Goal: Contribute content: Contribute content

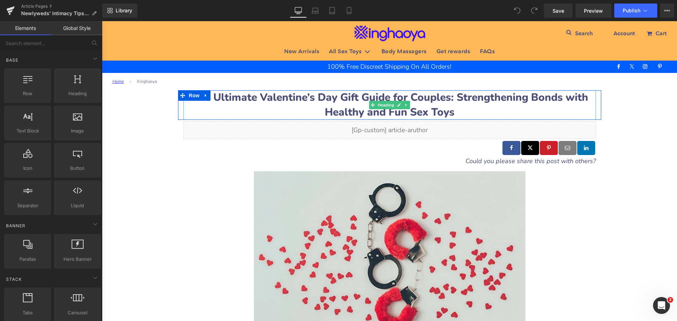
click at [228, 97] on b "The Ultimate Valentine’s Day Gift Guide for Couples: Strengthening Bonds with H…" at bounding box center [389, 104] width 397 height 29
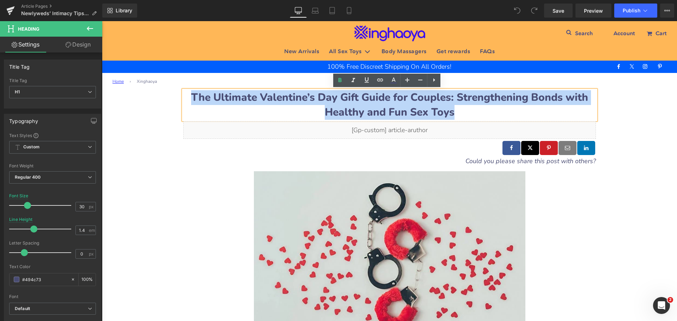
drag, startPoint x: 196, startPoint y: 96, endPoint x: 467, endPoint y: 111, distance: 271.5
click at [467, 111] on h1 "The Ultimate Valentine’s Day Gift Guide for Couples: Strengthening Bonds with H…" at bounding box center [389, 105] width 412 height 30
paste div
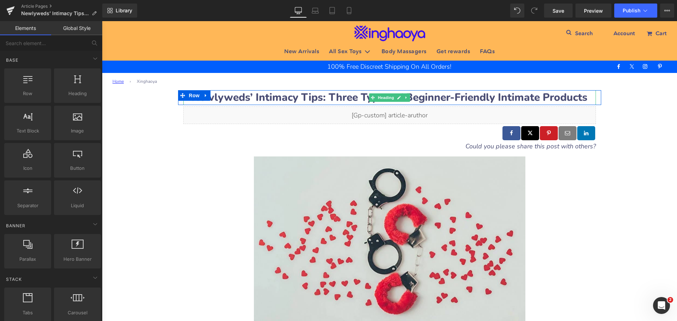
drag, startPoint x: 233, startPoint y: 98, endPoint x: 217, endPoint y: 98, distance: 15.5
click at [233, 98] on b "Newlyweds’ Intimacy Tips: Three Types of Beginner-Friendly Intimate Products" at bounding box center [389, 97] width 396 height 14
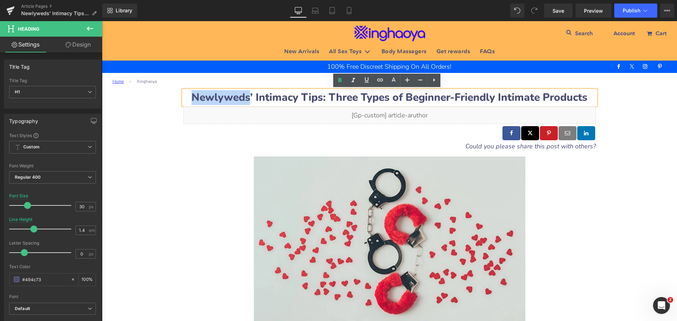
drag, startPoint x: 190, startPoint y: 94, endPoint x: 243, endPoint y: 97, distance: 52.9
click at [243, 97] on b "Newlyweds’ Intimacy Tips: Three Types of Beginner-Friendly Intimate Products" at bounding box center [389, 97] width 396 height 14
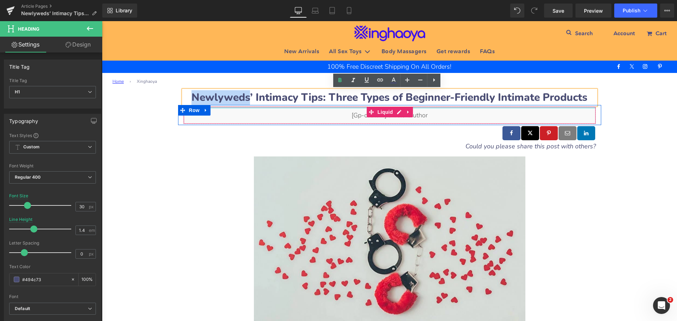
copy b "Newlyweds"
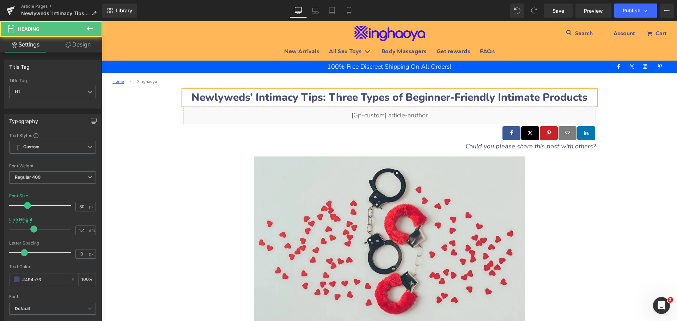
click at [266, 99] on b "Newlyweds’ Intimacy Tips: Three Types of Beginner-Friendly Intimate Products" at bounding box center [389, 97] width 396 height 14
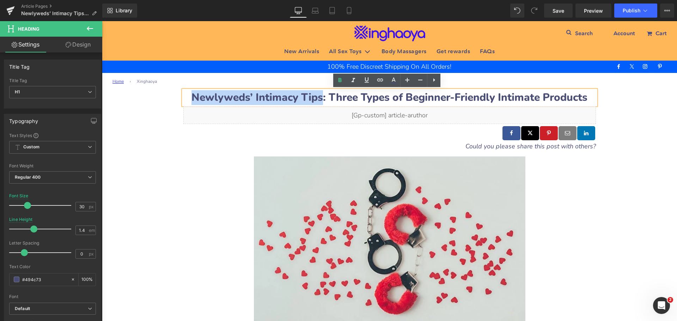
drag, startPoint x: 190, startPoint y: 95, endPoint x: 315, endPoint y: 98, distance: 125.2
click at [315, 98] on b "Newlyweds’ Intimacy Tips: Three Types of Beginner-Friendly Intimate Products" at bounding box center [389, 97] width 396 height 14
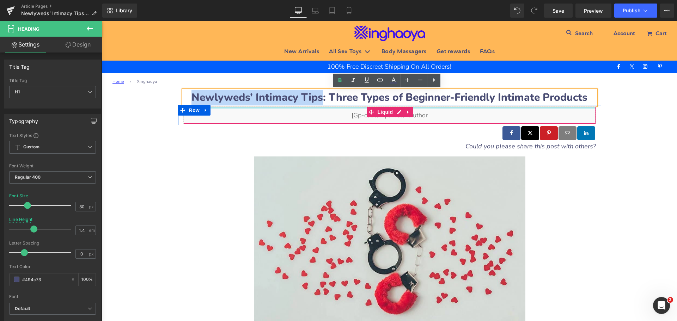
copy b "Newlyweds’ Intimacy Tips"
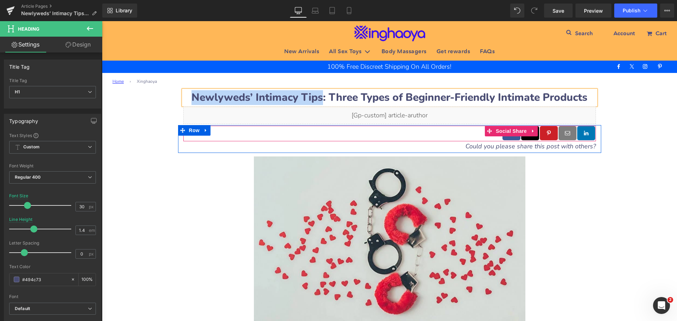
copy b "Newlyweds’ Intimacy Tips"
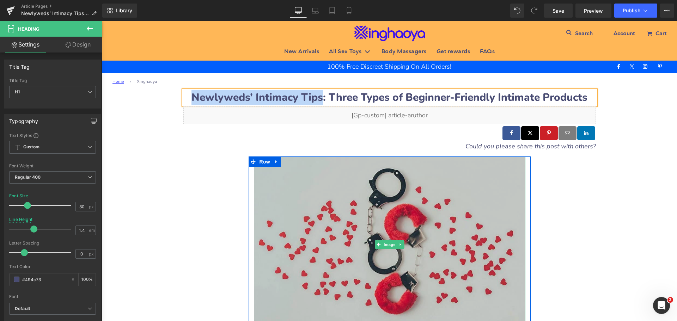
drag, startPoint x: 331, startPoint y: 210, endPoint x: 273, endPoint y: 189, distance: 61.3
click at [331, 210] on img at bounding box center [389, 244] width 271 height 177
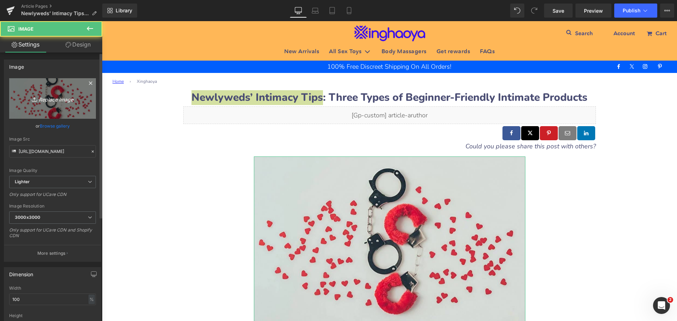
click at [53, 98] on icon "Replace Image" at bounding box center [52, 98] width 56 height 9
type input "C:\fakepath\Newlyweds’-Intimacy-Tips.jpeg"
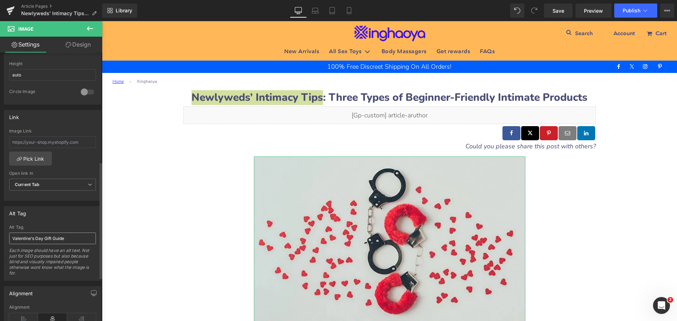
scroll to position [282, 0]
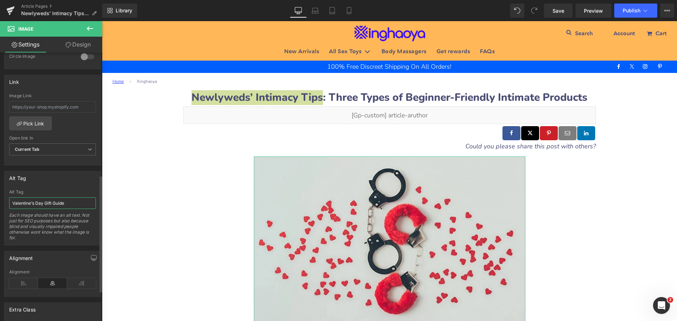
drag, startPoint x: 75, startPoint y: 207, endPoint x: 5, endPoint y: 204, distance: 70.9
click at [5, 204] on div "Valentine’s Day Gift Guide Alt Tag Valentine’s Day Gift Guide Each image should…" at bounding box center [52, 218] width 97 height 56
paste input "Newlyweds’ Intimacy Tips"
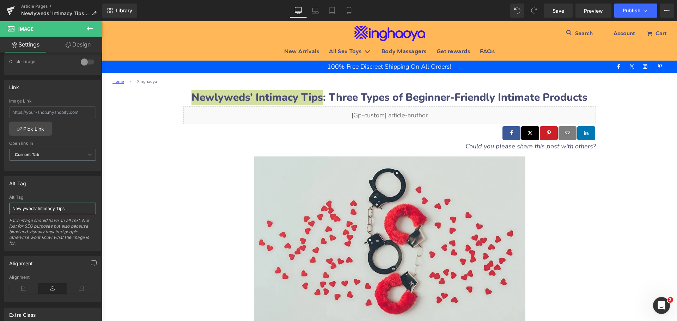
scroll to position [287, 0]
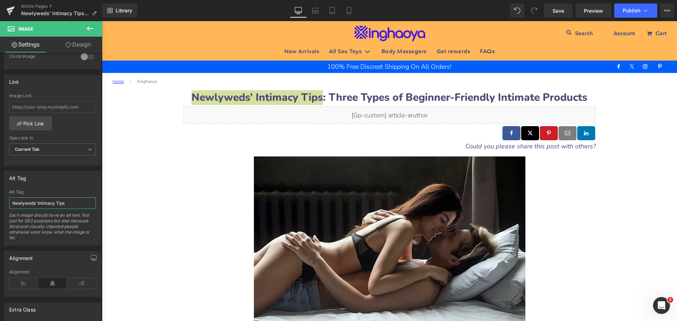
type input "Newlyweds’ Intimacy Tips"
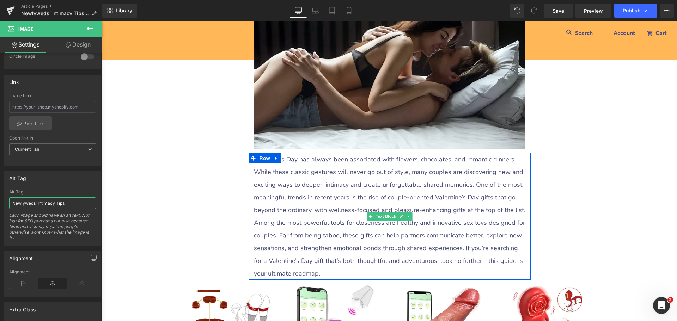
scroll to position [247, 0]
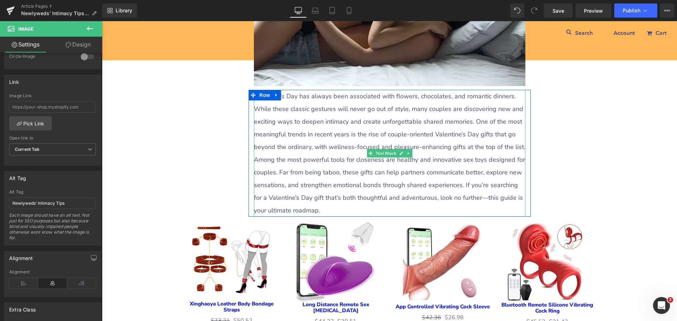
click at [305, 157] on p "Among the most powerful tools for closeness are healthy and innovative sex toys…" at bounding box center [389, 184] width 271 height 63
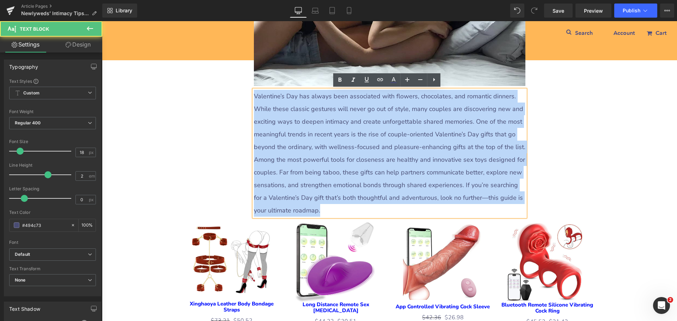
drag, startPoint x: 252, startPoint y: 94, endPoint x: 305, endPoint y: 207, distance: 125.0
click at [305, 207] on div "Valentine’s Day has always been associated with flowers, chocolates, and romant…" at bounding box center [389, 153] width 271 height 127
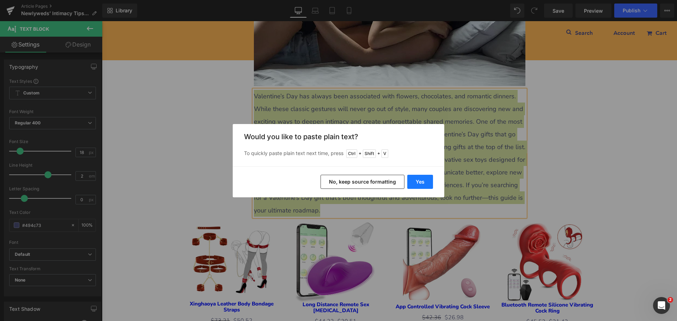
click at [418, 184] on button "Yes" at bounding box center [420, 182] width 26 height 14
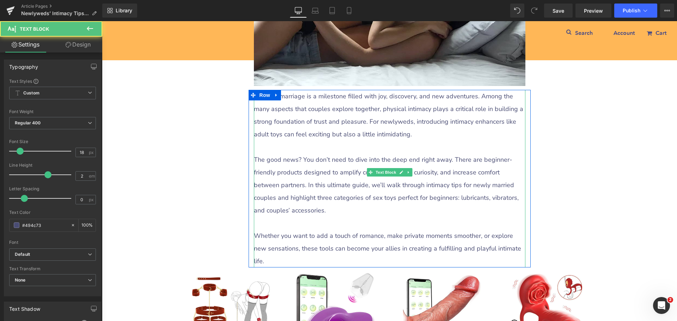
click at [302, 149] on p at bounding box center [389, 147] width 271 height 13
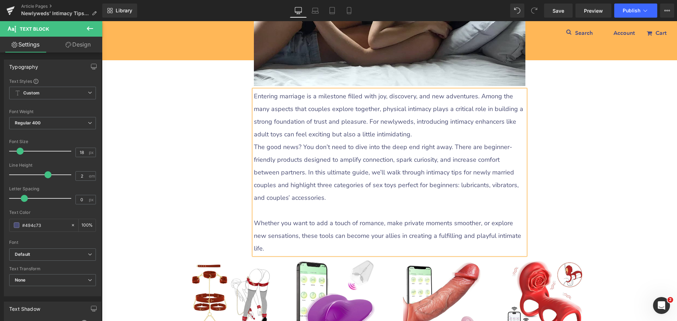
click at [283, 211] on p at bounding box center [389, 210] width 271 height 13
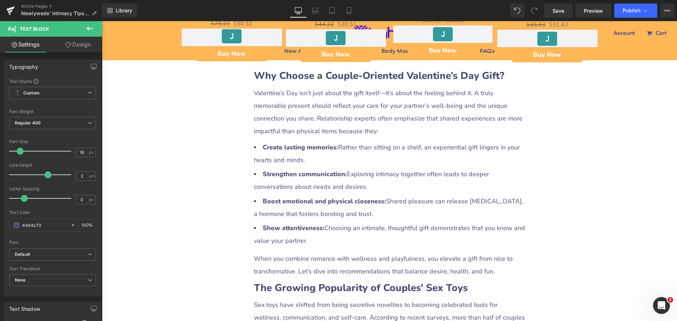
scroll to position [529, 0]
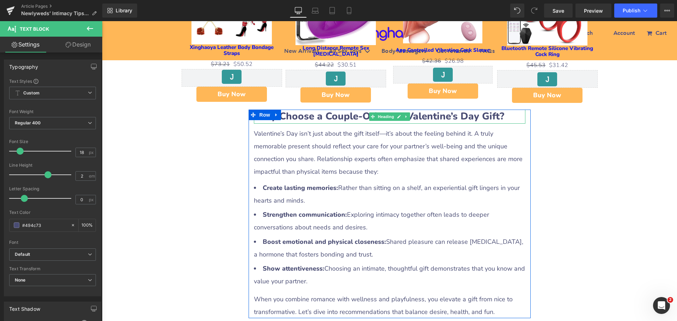
click at [314, 110] on b "Why Choose a Couple-Oriented Valentine’s Day Gift?" at bounding box center [379, 116] width 250 height 13
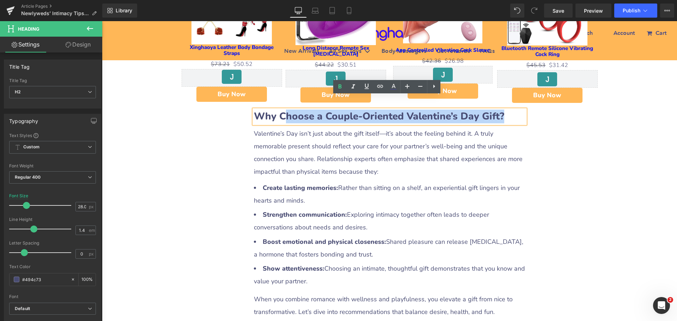
drag, startPoint x: 283, startPoint y: 103, endPoint x: 513, endPoint y: 110, distance: 229.9
click at [513, 110] on h2 "Why Choose a Couple-Oriented Valentine’s Day Gift?" at bounding box center [389, 117] width 271 height 14
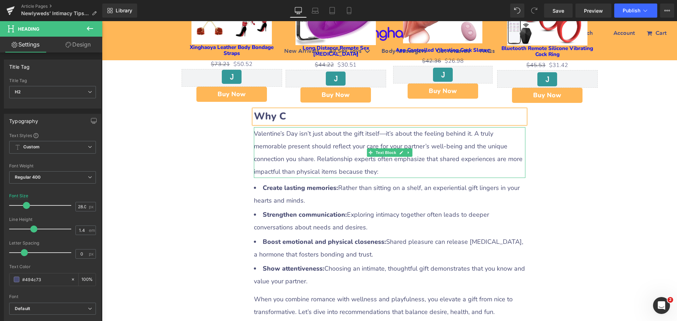
click at [313, 137] on p "Valentine’s Day isn’t just about the gift itself—it’s about the feeling behind …" at bounding box center [389, 152] width 271 height 51
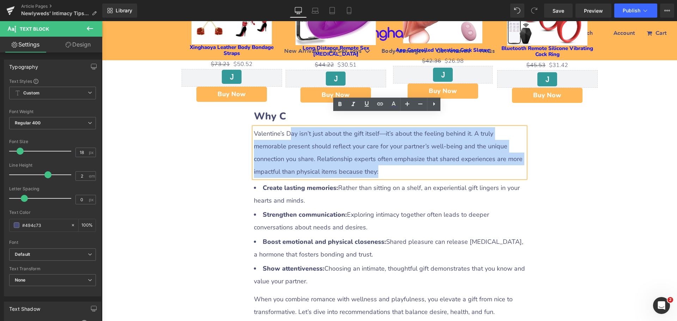
drag, startPoint x: 289, startPoint y: 118, endPoint x: 440, endPoint y: 155, distance: 155.5
click at [440, 155] on p "Valentine’s Day isn’t just about the gift itself—it’s about the feeling behind …" at bounding box center [389, 152] width 271 height 51
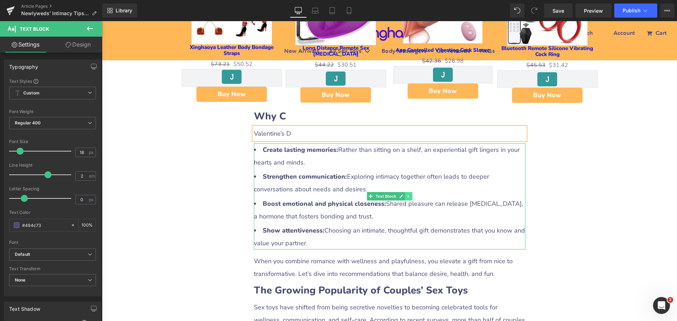
click at [406, 194] on icon at bounding box center [408, 196] width 4 height 4
click at [410, 195] on icon at bounding box center [412, 197] width 4 height 4
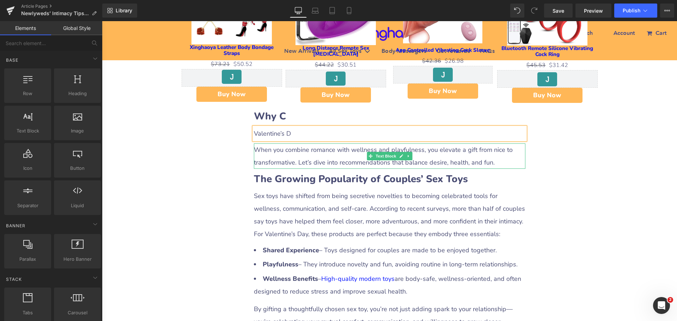
click at [407, 155] on icon at bounding box center [407, 156] width 1 height 2
click at [410, 154] on icon at bounding box center [412, 156] width 4 height 4
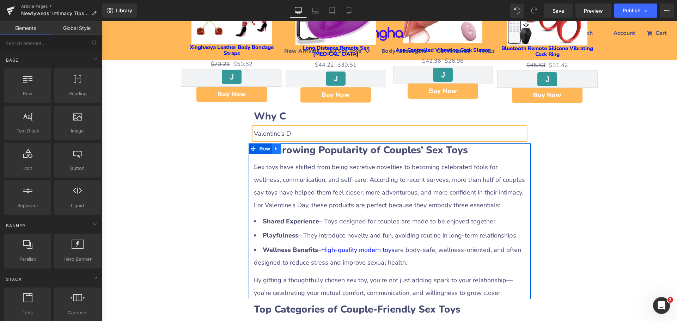
click at [274, 146] on icon at bounding box center [276, 148] width 5 height 5
click at [292, 143] on link at bounding box center [294, 148] width 9 height 11
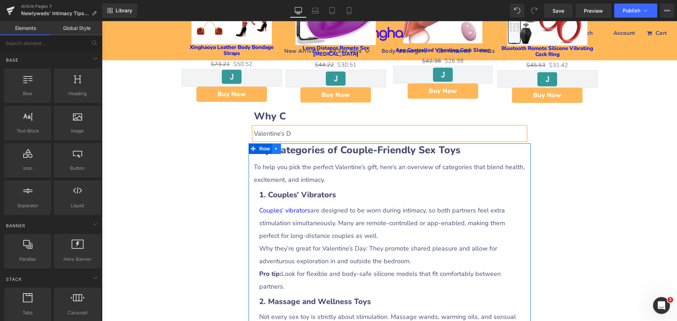
click at [274, 146] on icon at bounding box center [276, 148] width 5 height 5
click at [292, 146] on icon at bounding box center [294, 148] width 5 height 5
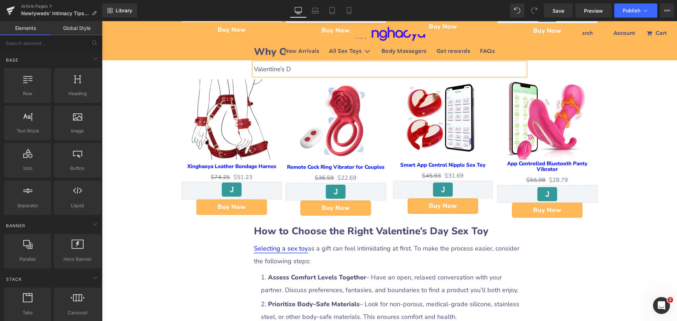
scroll to position [634, 0]
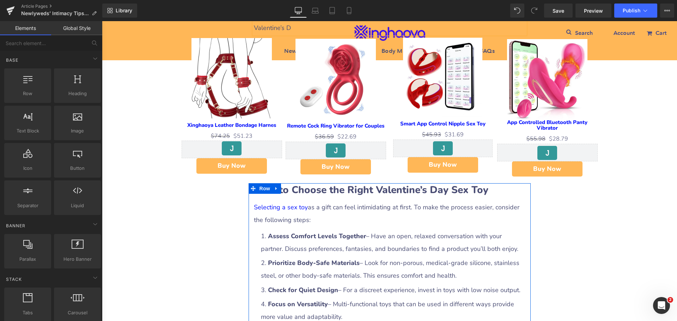
drag, startPoint x: 273, startPoint y: 175, endPoint x: 277, endPoint y: 176, distance: 3.5
click at [275, 187] on icon at bounding box center [275, 188] width 1 height 3
click at [292, 186] on icon at bounding box center [294, 188] width 5 height 5
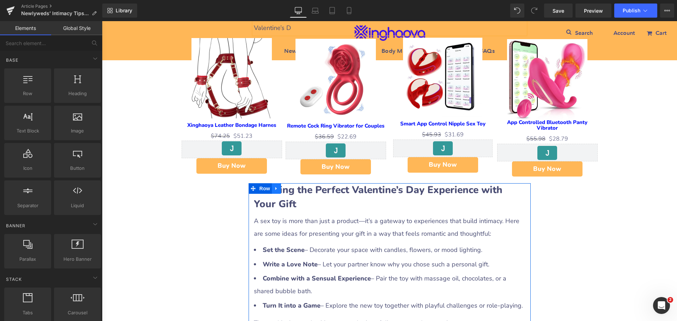
click at [276, 186] on icon at bounding box center [276, 188] width 5 height 5
click at [293, 186] on icon at bounding box center [294, 188] width 5 height 5
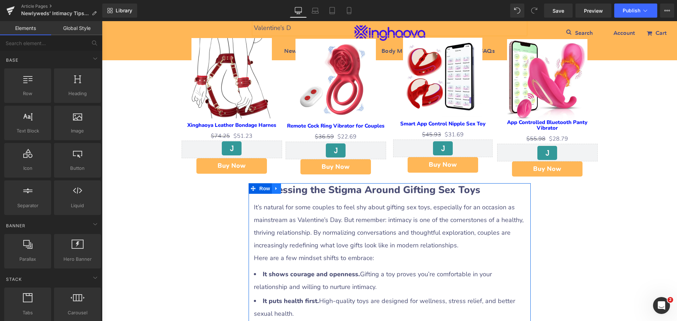
click at [275, 186] on icon at bounding box center [276, 188] width 5 height 5
click at [292, 186] on icon at bounding box center [294, 188] width 5 height 5
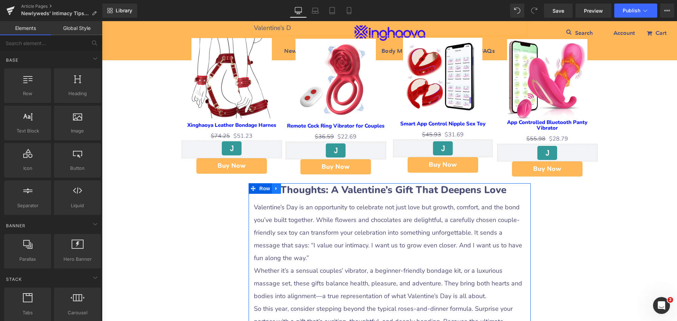
click at [273, 183] on link at bounding box center [276, 188] width 9 height 11
click at [293, 186] on icon at bounding box center [294, 188] width 5 height 5
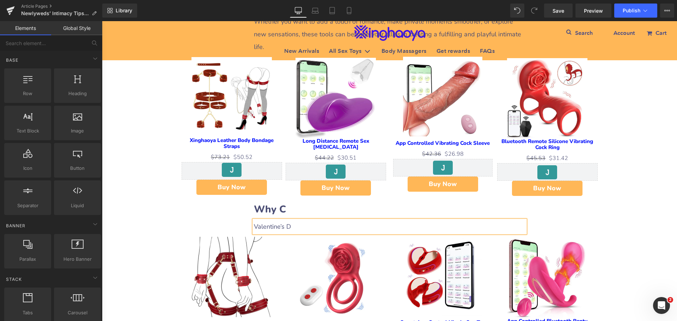
scroll to position [423, 0]
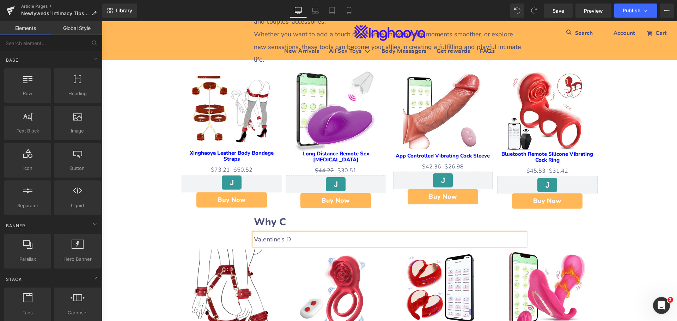
click at [219, 215] on div "Newlyweds’ Intimacy Tips: Three Types of Beginner-Friendly Intimate Products He…" at bounding box center [389, 272] width 575 height 1211
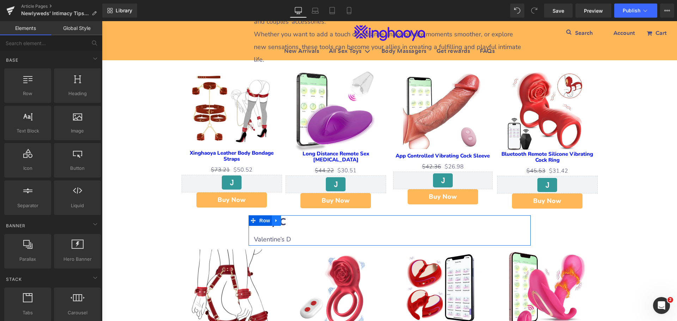
click at [275, 218] on icon at bounding box center [276, 220] width 5 height 5
click at [284, 218] on icon at bounding box center [285, 220] width 5 height 5
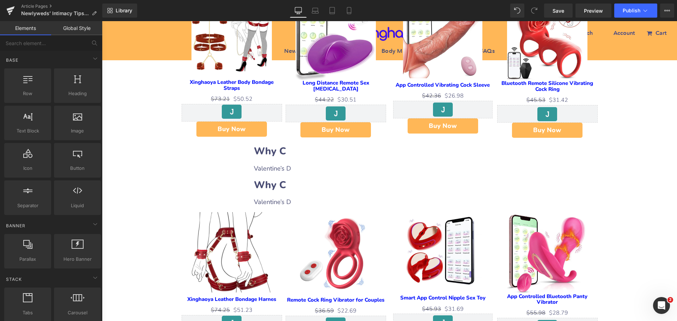
scroll to position [491, 0]
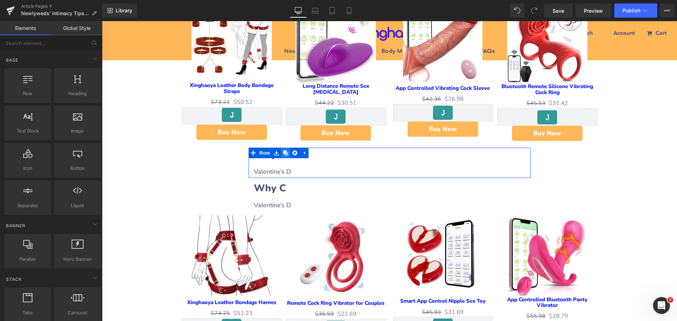
click at [283, 150] on icon at bounding box center [285, 152] width 5 height 5
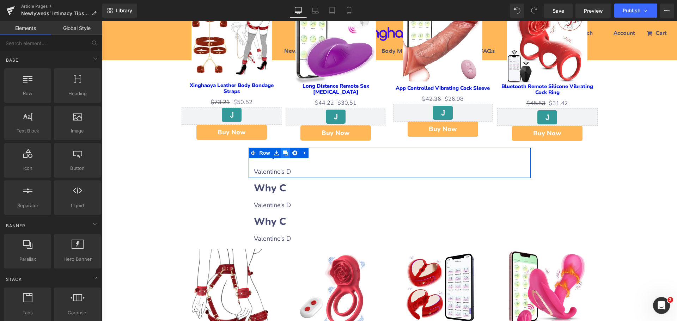
click at [283, 150] on icon at bounding box center [285, 152] width 5 height 5
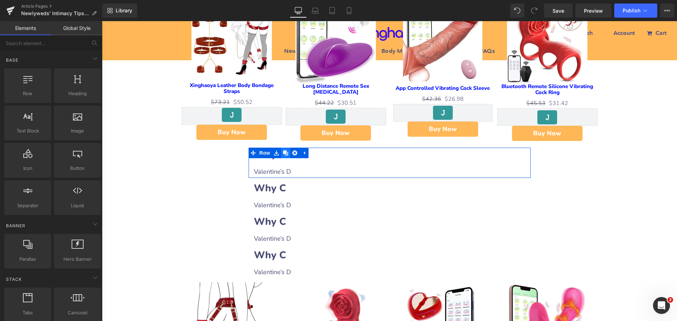
click at [283, 150] on icon at bounding box center [285, 152] width 5 height 5
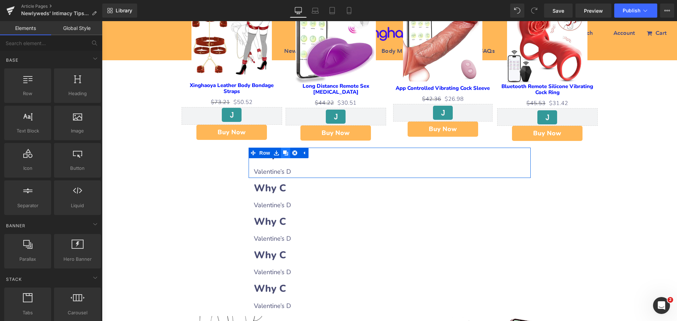
click at [283, 150] on icon at bounding box center [285, 152] width 5 height 5
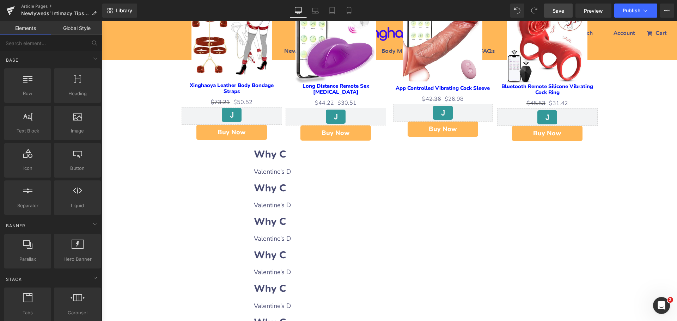
drag, startPoint x: 555, startPoint y: 12, endPoint x: 543, endPoint y: 199, distance: 187.6
click at [555, 12] on span "Save" at bounding box center [558, 10] width 12 height 7
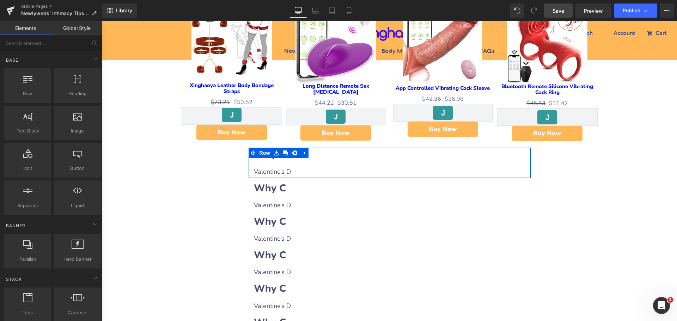
click at [307, 148] on h2 "Why C" at bounding box center [389, 155] width 271 height 14
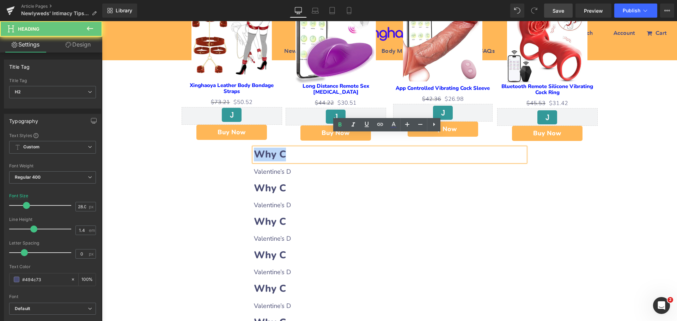
drag, startPoint x: 253, startPoint y: 142, endPoint x: 300, endPoint y: 142, distance: 46.5
click at [300, 148] on h2 "Why C" at bounding box center [389, 155] width 271 height 14
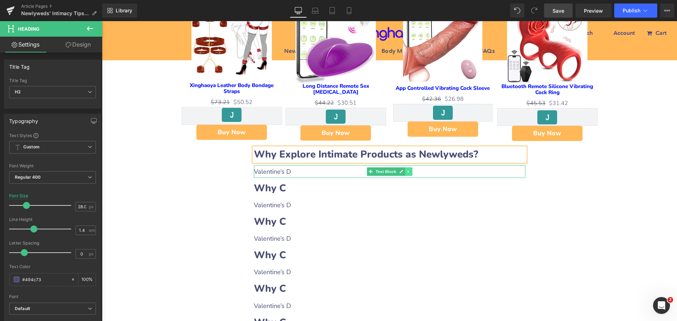
click at [407, 170] on icon at bounding box center [407, 171] width 1 height 2
click at [403, 170] on icon at bounding box center [404, 172] width 4 height 4
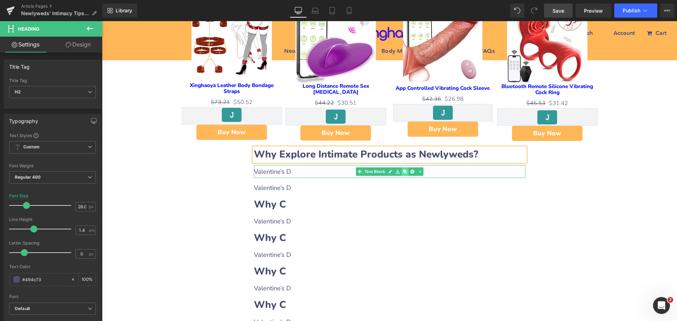
click at [403, 170] on icon at bounding box center [404, 172] width 4 height 4
click at [298, 165] on p "Valentine’s D" at bounding box center [389, 171] width 271 height 13
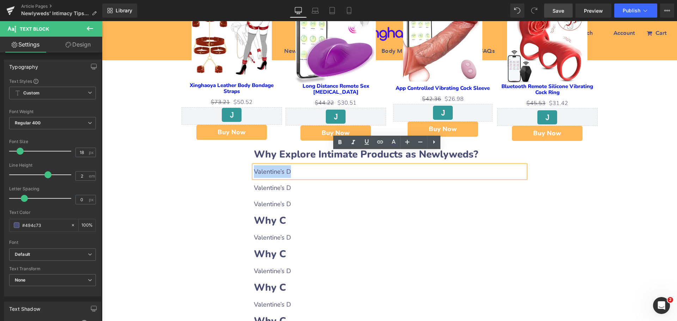
drag, startPoint x: 253, startPoint y: 158, endPoint x: 295, endPoint y: 159, distance: 42.7
click at [295, 165] on p "Valentine’s D" at bounding box center [389, 171] width 271 height 13
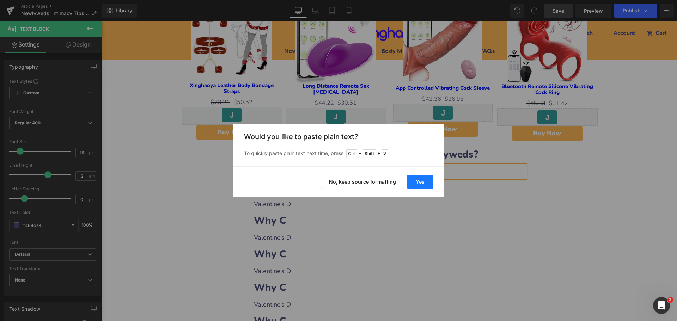
click at [416, 185] on button "Yes" at bounding box center [420, 182] width 26 height 14
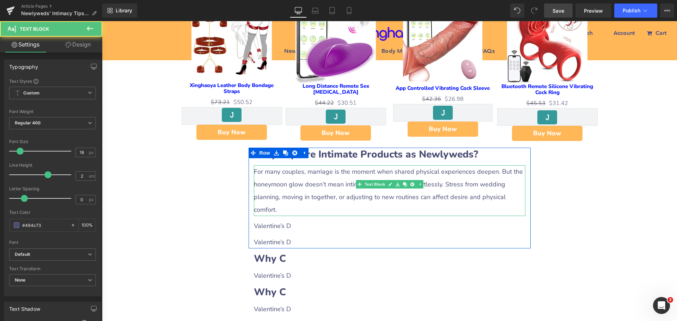
click at [510, 185] on p "For many couples, marriage is the moment when shared physical experiences deepe…" at bounding box center [389, 190] width 271 height 51
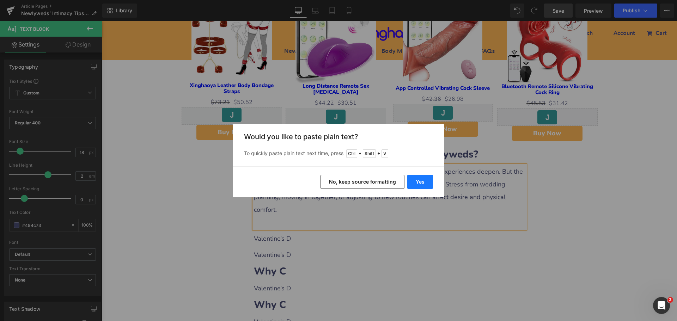
click at [422, 185] on button "Yes" at bounding box center [420, 182] width 26 height 14
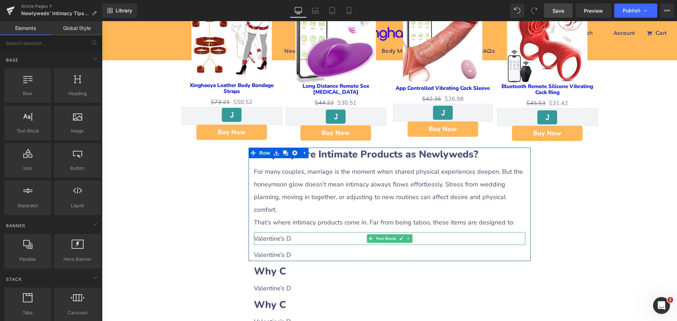
drag, startPoint x: 284, startPoint y: 213, endPoint x: 268, endPoint y: 214, distance: 16.2
click at [284, 232] on p "Valentine’s D" at bounding box center [389, 238] width 271 height 13
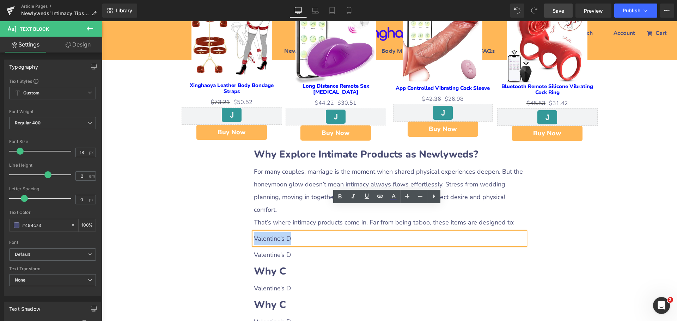
drag, startPoint x: 252, startPoint y: 209, endPoint x: 296, endPoint y: 214, distance: 44.3
click at [296, 232] on p "Valentine’s D" at bounding box center [389, 238] width 271 height 13
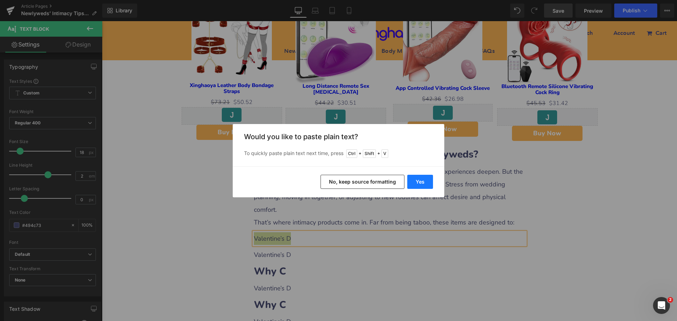
click at [415, 184] on button "Yes" at bounding box center [420, 182] width 26 height 14
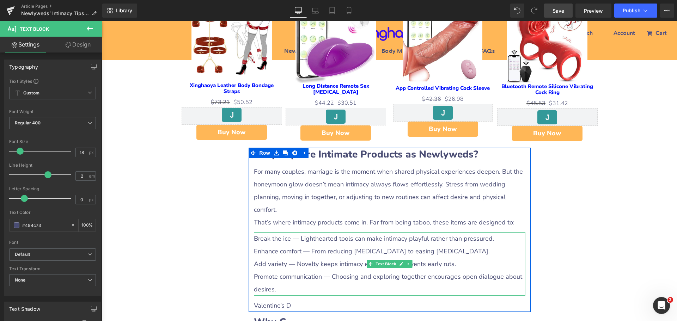
click at [302, 245] on p "Enhance comfort — From reducing [MEDICAL_DATA] to easing [MEDICAL_DATA]." at bounding box center [389, 251] width 271 height 13
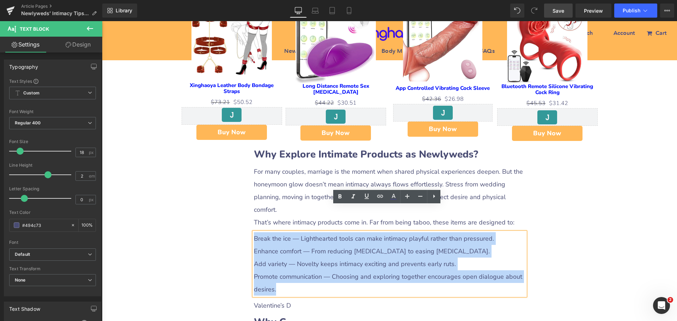
drag, startPoint x: 253, startPoint y: 211, endPoint x: 291, endPoint y: 258, distance: 60.6
click at [291, 258] on div "Break the ice — Lighthearted tools can make intimacy playful rather than pressu…" at bounding box center [389, 263] width 271 height 63
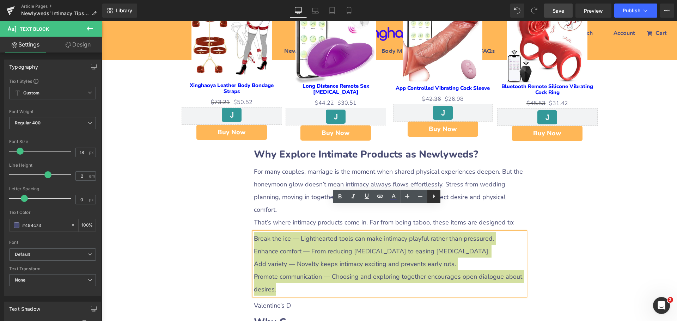
click at [432, 197] on icon at bounding box center [434, 196] width 8 height 8
click at [432, 197] on icon at bounding box center [433, 196] width 8 height 8
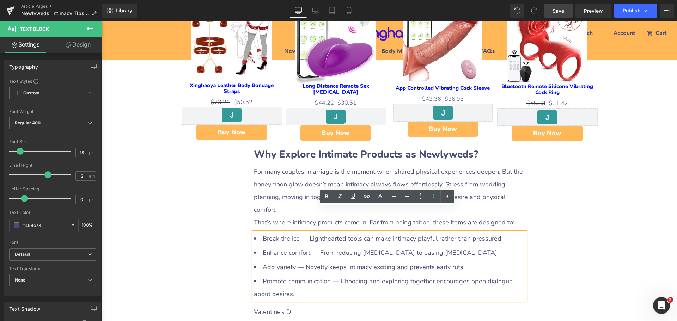
click at [297, 246] on li "Enhance comfort — From reducing [MEDICAL_DATA] to easing [MEDICAL_DATA]." at bounding box center [389, 252] width 271 height 13
drag, startPoint x: 259, startPoint y: 213, endPoint x: 295, endPoint y: 214, distance: 36.3
click at [295, 232] on li "Break the ice — Lighthearted tools can make intimacy playful rather than pressu…" at bounding box center [389, 238] width 271 height 13
click at [325, 194] on icon at bounding box center [326, 196] width 8 height 8
drag, startPoint x: 259, startPoint y: 226, endPoint x: 308, endPoint y: 225, distance: 48.3
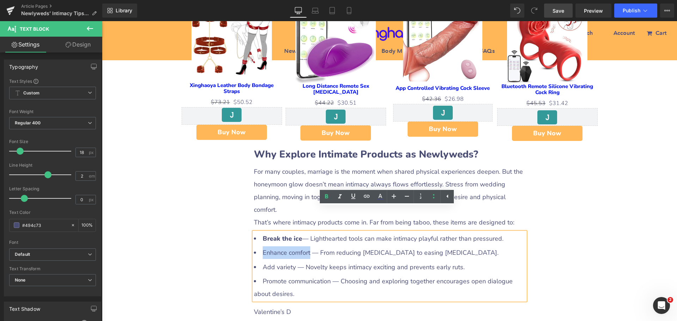
click at [308, 246] on li "Enhance comfort — From reducing [MEDICAL_DATA] to easing [MEDICAL_DATA]." at bounding box center [389, 252] width 271 height 13
click at [327, 193] on icon at bounding box center [326, 196] width 8 height 8
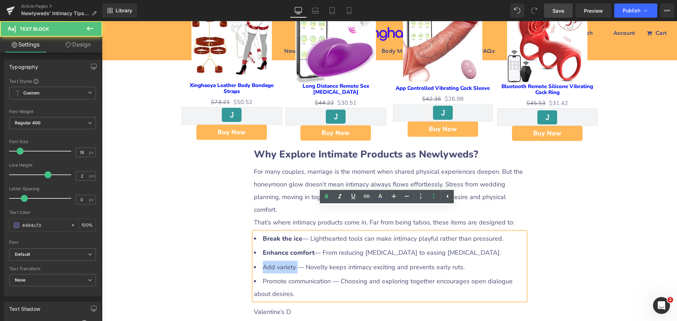
drag, startPoint x: 282, startPoint y: 243, endPoint x: 293, endPoint y: 242, distance: 11.3
click at [293, 261] on li "Add variety — Novelty keeps intimacy exciting and prevents early ruts." at bounding box center [389, 267] width 271 height 13
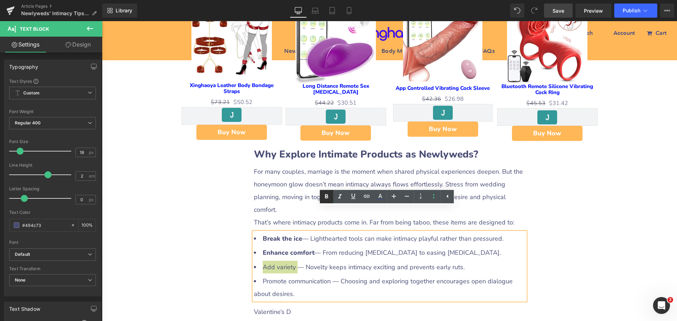
click at [326, 199] on icon at bounding box center [326, 196] width 8 height 8
drag, startPoint x: 261, startPoint y: 257, endPoint x: 328, endPoint y: 257, distance: 67.3
click at [328, 275] on li "Promote communication — Choosing and exploring together encourages open dialogu…" at bounding box center [389, 287] width 271 height 25
click at [326, 196] on icon at bounding box center [326, 196] width 3 height 4
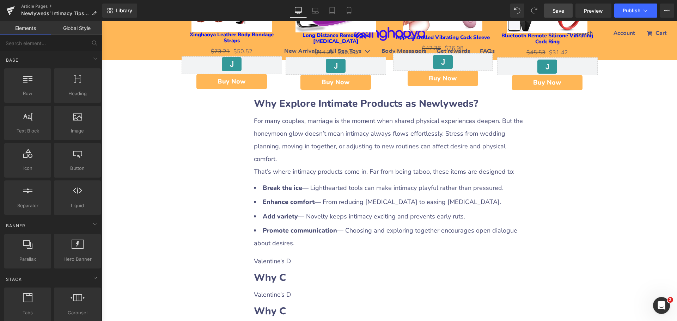
scroll to position [632, 0]
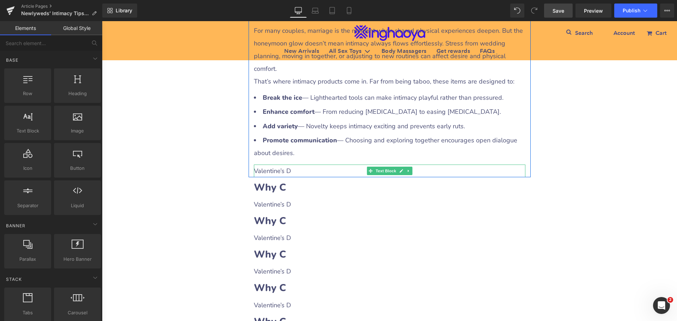
click at [282, 165] on p "Valentine’s D" at bounding box center [389, 171] width 271 height 13
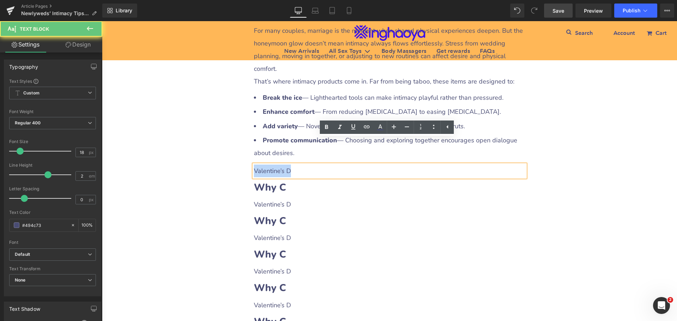
drag, startPoint x: 252, startPoint y: 144, endPoint x: 302, endPoint y: 144, distance: 49.7
click at [302, 165] on p "Valentine’s D" at bounding box center [389, 171] width 271 height 13
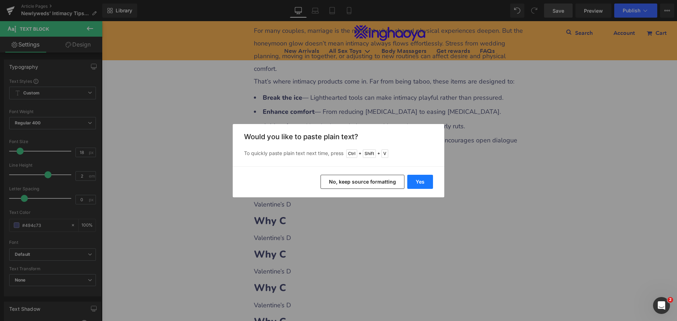
click at [412, 182] on button "Yes" at bounding box center [420, 182] width 26 height 14
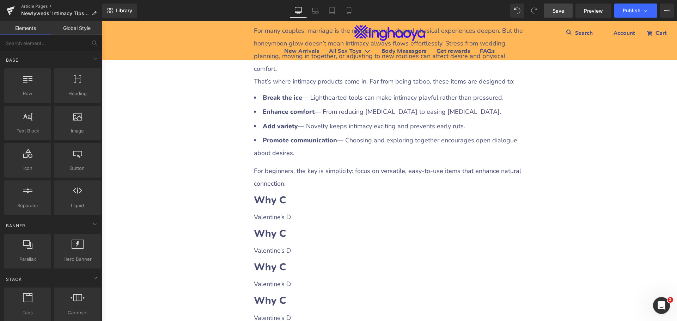
click at [635, 240] on div "Newlyweds’ Intimacy Tips: Three Types of Beginner-Friendly Intimate Products He…" at bounding box center [389, 275] width 575 height 1633
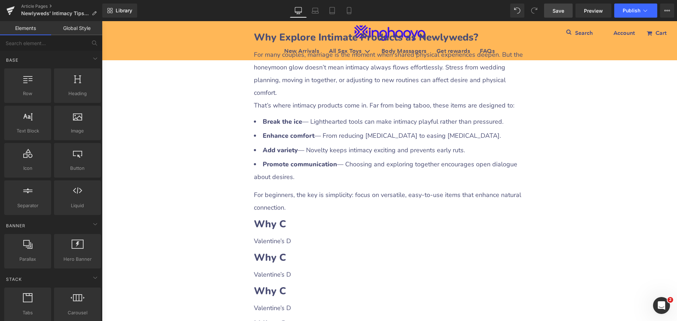
scroll to position [667, 0]
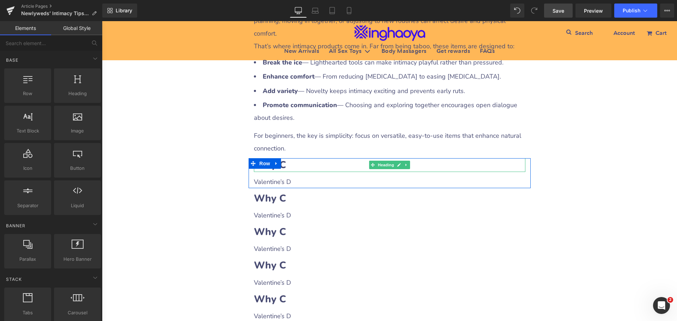
click at [292, 158] on h2 "Why C" at bounding box center [389, 165] width 271 height 14
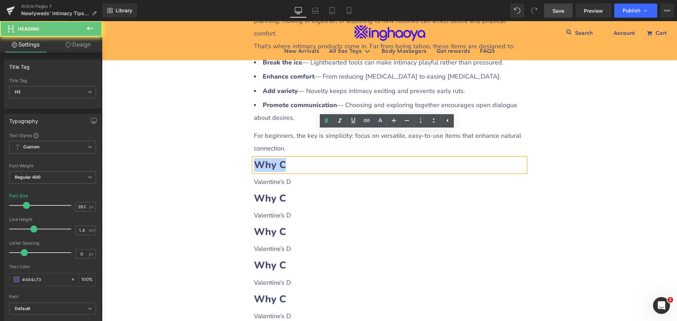
drag, startPoint x: 253, startPoint y: 139, endPoint x: 287, endPoint y: 140, distance: 33.8
click at [287, 158] on h2 "Why C" at bounding box center [389, 165] width 271 height 14
paste div
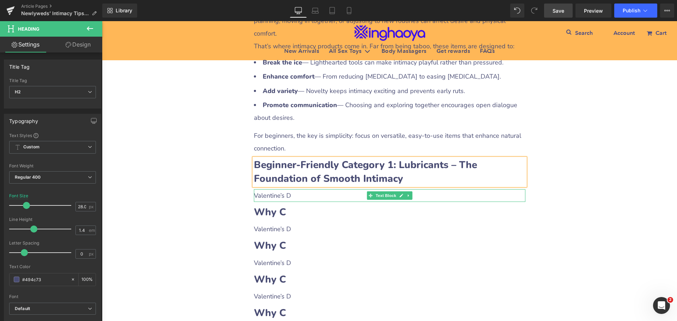
click at [406, 193] on icon at bounding box center [408, 195] width 4 height 4
click at [403, 194] on icon at bounding box center [404, 196] width 4 height 4
click at [291, 189] on p "Valentine’s D" at bounding box center [389, 195] width 271 height 13
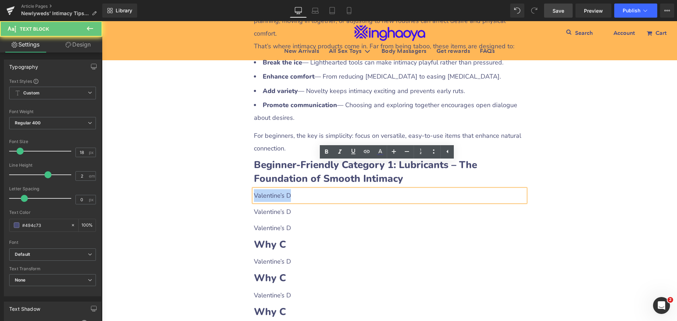
drag, startPoint x: 251, startPoint y: 169, endPoint x: 288, endPoint y: 171, distance: 37.1
click at [288, 189] on p "Valentine’s D" at bounding box center [389, 195] width 271 height 13
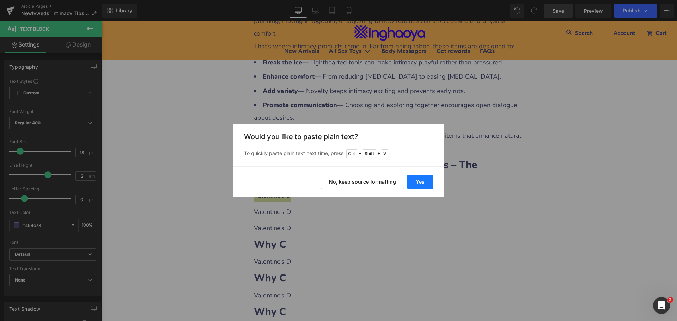
click at [420, 185] on button "Yes" at bounding box center [420, 182] width 26 height 14
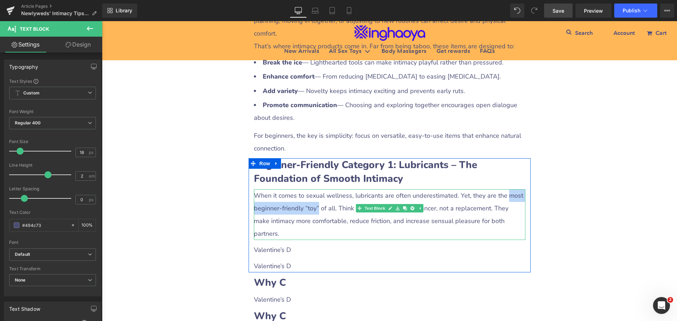
drag, startPoint x: 499, startPoint y: 169, endPoint x: 312, endPoint y: 182, distance: 188.0
click at [312, 189] on p "When it comes to sexual wellness, lubricants are often underestimated. Yet, the…" at bounding box center [389, 214] width 271 height 51
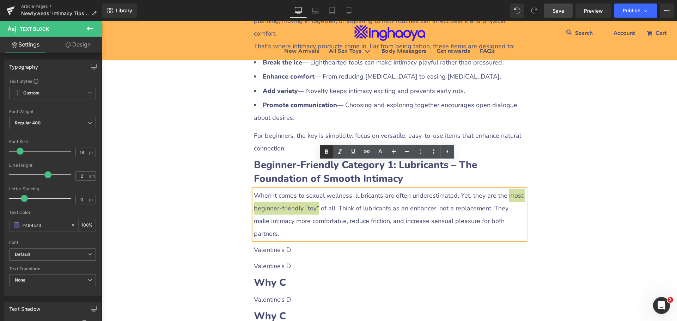
click at [326, 151] on icon at bounding box center [326, 152] width 8 height 8
click at [610, 231] on div "Newlyweds’ Intimacy Tips: Three Types of Beginner-Friendly Intimate Products He…" at bounding box center [389, 281] width 575 height 1717
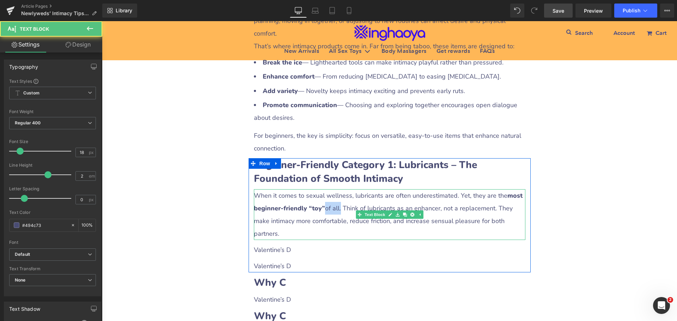
drag, startPoint x: 327, startPoint y: 181, endPoint x: 321, endPoint y: 181, distance: 6.3
click at [321, 189] on p "When it comes to sexual wellness, lubricants are often underestimated. Yet, the…" at bounding box center [389, 214] width 271 height 51
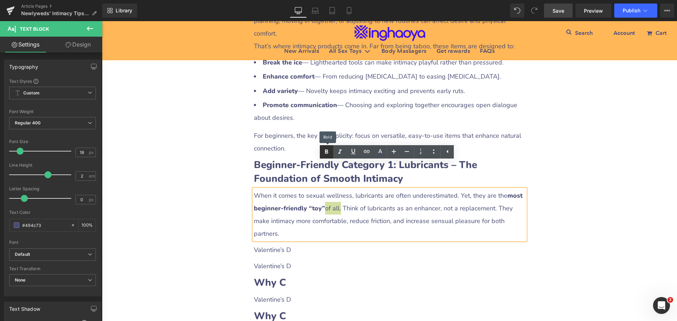
click at [327, 150] on icon at bounding box center [326, 152] width 3 height 4
click at [572, 209] on div "Newlyweds’ Intimacy Tips: Three Types of Beginner-Friendly Intimate Products He…" at bounding box center [389, 281] width 575 height 1717
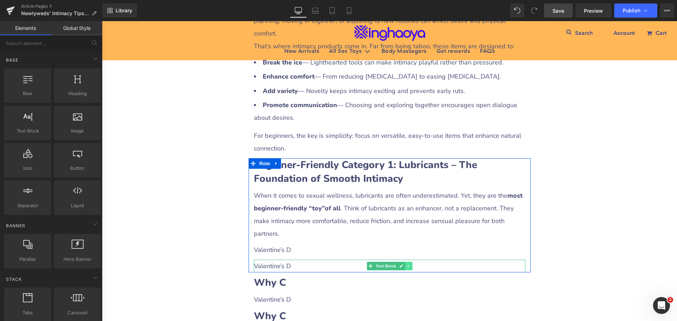
click at [407, 265] on icon at bounding box center [407, 266] width 1 height 2
click at [410, 264] on icon at bounding box center [412, 266] width 4 height 4
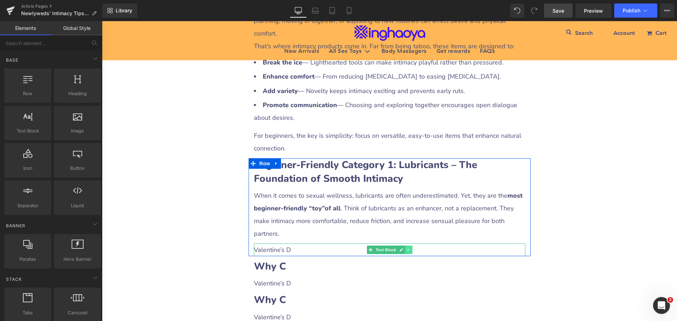
click at [406, 248] on icon at bounding box center [408, 250] width 4 height 4
click at [412, 246] on link at bounding box center [411, 250] width 7 height 8
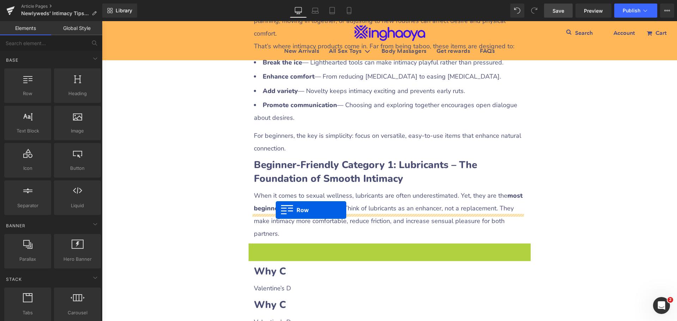
drag, startPoint x: 251, startPoint y: 222, endPoint x: 276, endPoint y: 210, distance: 27.6
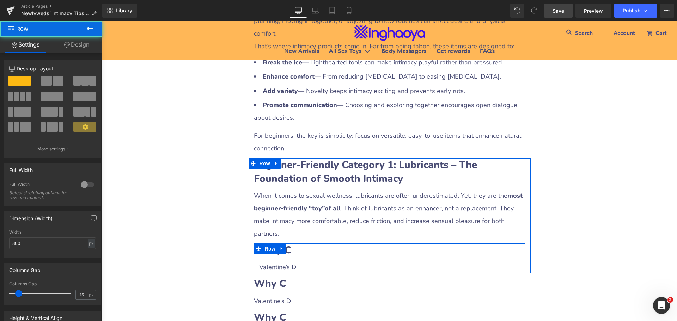
click at [296, 244] on h2 "Why C" at bounding box center [389, 251] width 261 height 14
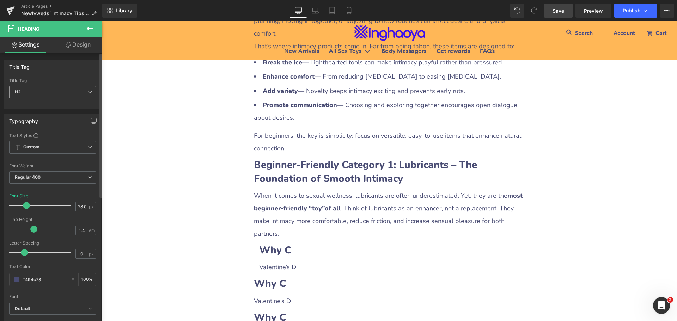
click at [43, 93] on span "H2" at bounding box center [52, 92] width 87 height 12
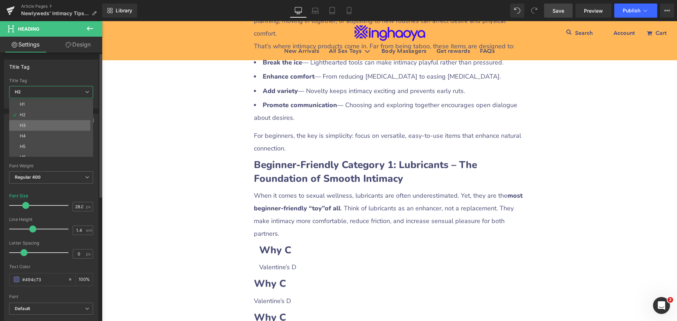
drag, startPoint x: 30, startPoint y: 115, endPoint x: 30, endPoint y: 122, distance: 7.8
click at [30, 122] on div "H1 H2 H3 H4 H5 H6" at bounding box center [52, 128] width 87 height 58
click at [40, 124] on li "H3" at bounding box center [52, 125] width 87 height 11
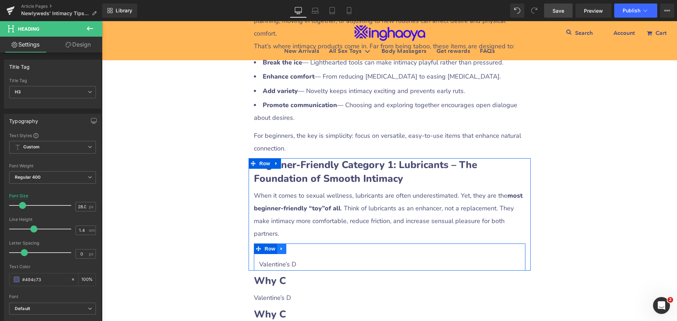
click at [280, 246] on icon at bounding box center [281, 248] width 5 height 5
click at [288, 246] on icon at bounding box center [290, 248] width 5 height 5
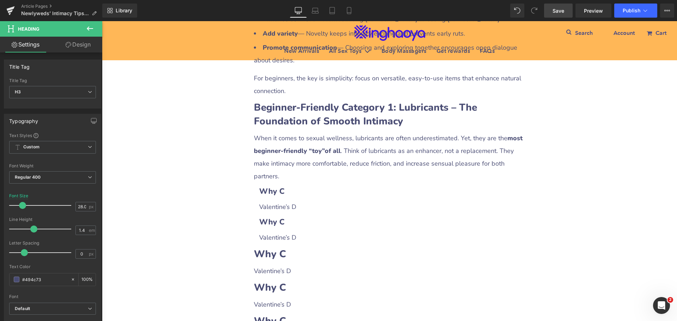
scroll to position [690, 0]
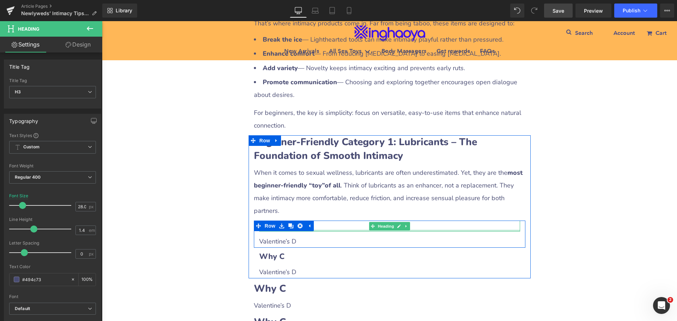
click at [312, 221] on div "Why C Heading" at bounding box center [389, 226] width 261 height 11
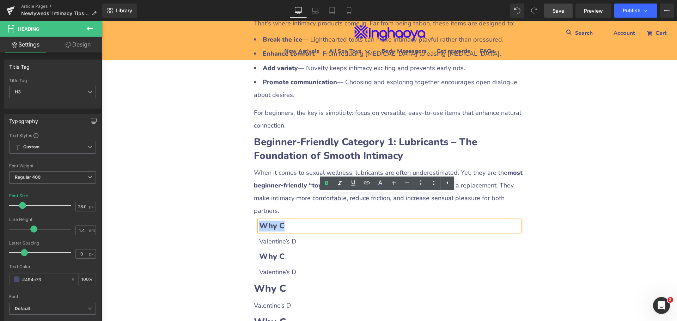
drag, startPoint x: 264, startPoint y: 201, endPoint x: 280, endPoint y: 202, distance: 15.5
click at [280, 221] on b "Why C" at bounding box center [271, 226] width 25 height 11
click at [272, 221] on b "Why C" at bounding box center [271, 226] width 25 height 11
drag, startPoint x: 263, startPoint y: 202, endPoint x: 305, endPoint y: 201, distance: 41.2
click at [305, 221] on h3 "Why C" at bounding box center [389, 226] width 261 height 11
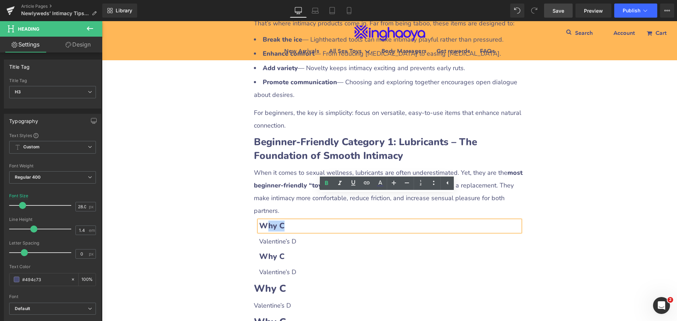
paste div
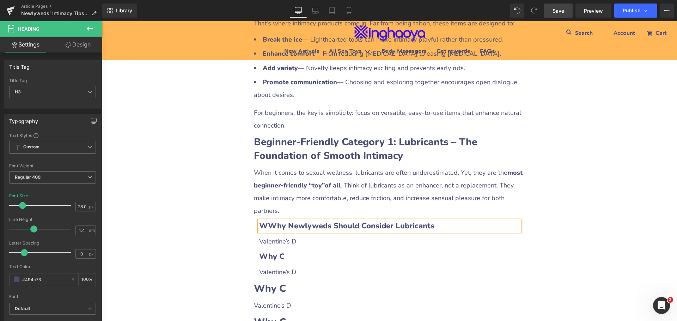
click at [266, 221] on b "WWhy Newlyweds Should Consider Lubricants" at bounding box center [346, 226] width 175 height 11
click at [292, 235] on p "Valentine’s D" at bounding box center [389, 241] width 261 height 13
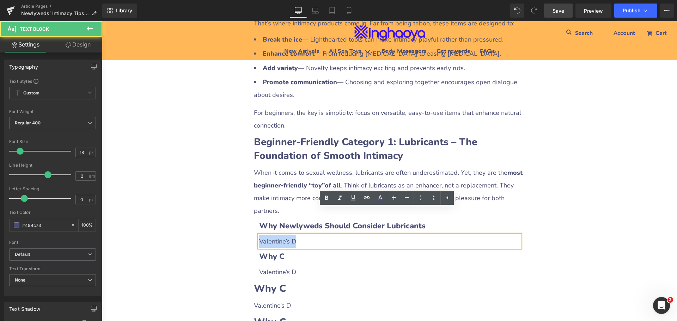
drag, startPoint x: 257, startPoint y: 213, endPoint x: 301, endPoint y: 218, distance: 44.1
click at [301, 235] on p "Valentine’s D" at bounding box center [389, 241] width 261 height 13
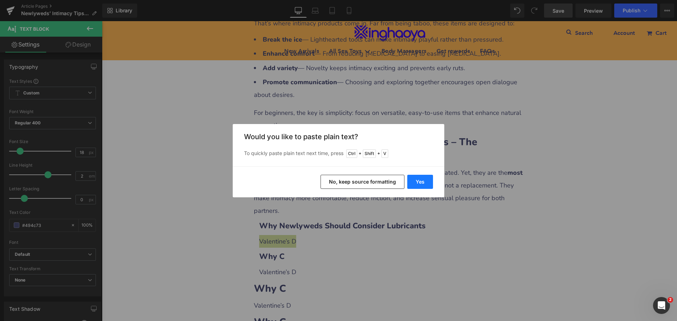
click at [418, 185] on button "Yes" at bounding box center [420, 182] width 26 height 14
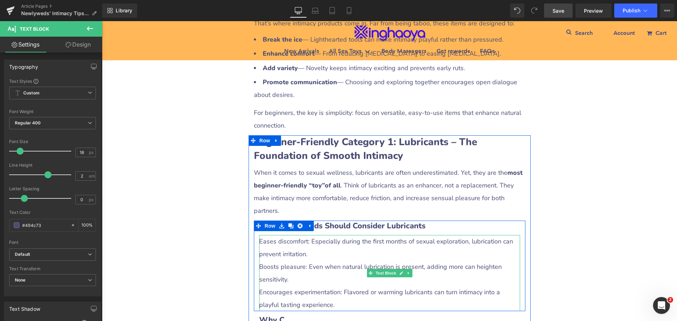
click at [290, 235] on p "Eases discomfort: Especially during the first months of sexual exploration, lub…" at bounding box center [389, 247] width 261 height 25
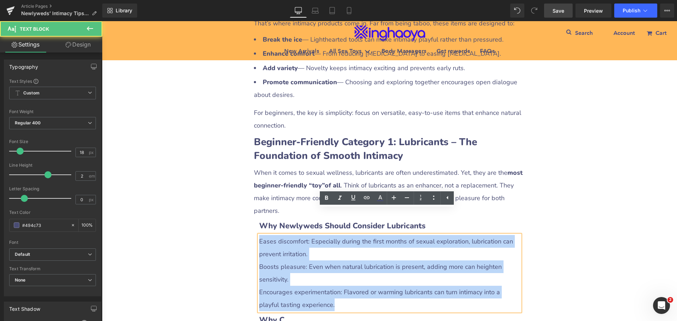
drag, startPoint x: 258, startPoint y: 215, endPoint x: 313, endPoint y: 278, distance: 84.2
click at [313, 278] on div "Eases discomfort: Especially during the first months of sexual exploration, lub…" at bounding box center [389, 273] width 261 height 76
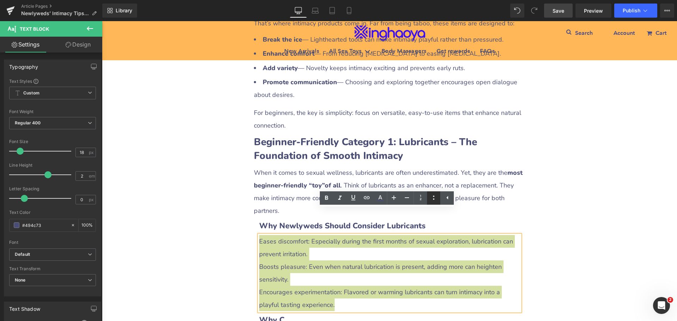
click at [436, 195] on icon at bounding box center [433, 197] width 8 height 8
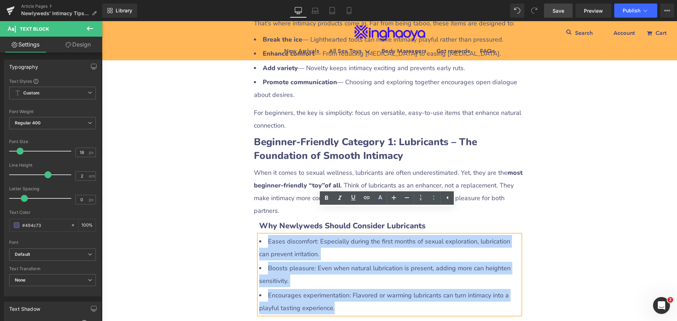
click at [296, 262] on li "Boosts pleasure: Even when natural lubrication is present, adding more can heig…" at bounding box center [389, 274] width 261 height 25
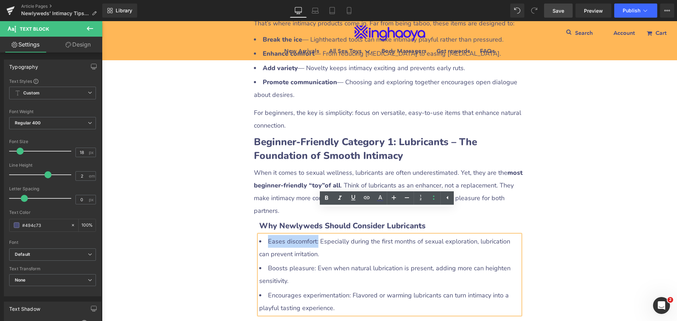
drag, startPoint x: 265, startPoint y: 216, endPoint x: 315, endPoint y: 215, distance: 49.7
click at [315, 235] on li "Eases discomfort: Especially during the first months of sexual exploration, lub…" at bounding box center [389, 247] width 261 height 25
click at [327, 196] on icon at bounding box center [326, 198] width 3 height 4
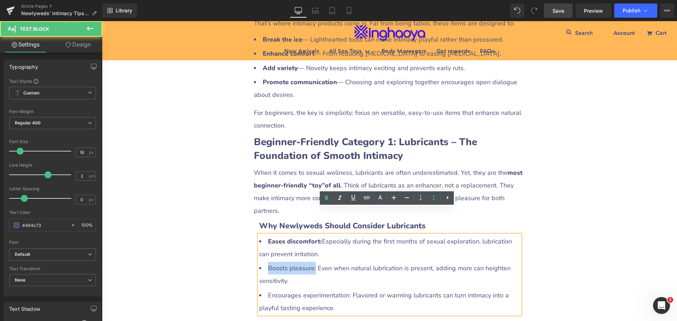
drag, startPoint x: 265, startPoint y: 239, endPoint x: 312, endPoint y: 242, distance: 46.6
click at [312, 262] on li "Boosts pleasure: Even when natural lubrication is present, adding more can heig…" at bounding box center [389, 274] width 261 height 25
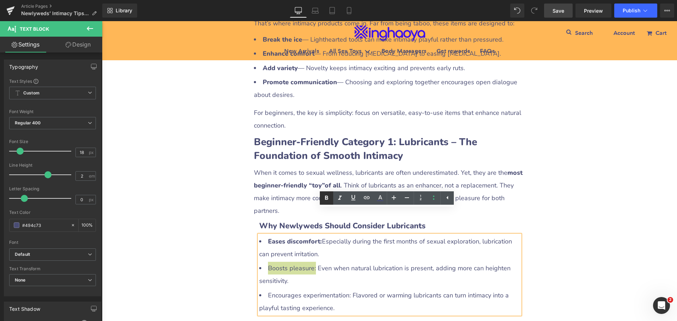
click at [325, 198] on icon at bounding box center [326, 198] width 3 height 4
drag, startPoint x: 265, startPoint y: 268, endPoint x: 347, endPoint y: 267, distance: 81.4
click at [347, 289] on li "Encourages experimentation: Flavored or warming lubricants can turn intimacy in…" at bounding box center [389, 301] width 261 height 25
click at [325, 201] on icon at bounding box center [326, 198] width 8 height 8
click at [555, 243] on div "Newlyweds’ Intimacy Tips: Three Types of Beginner-Friendly Intimate Products He…" at bounding box center [389, 291] width 575 height 1781
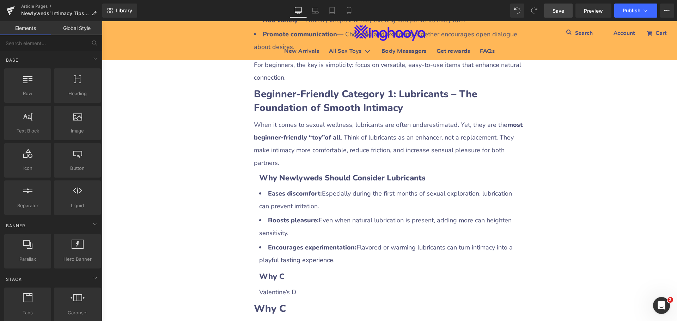
scroll to position [831, 0]
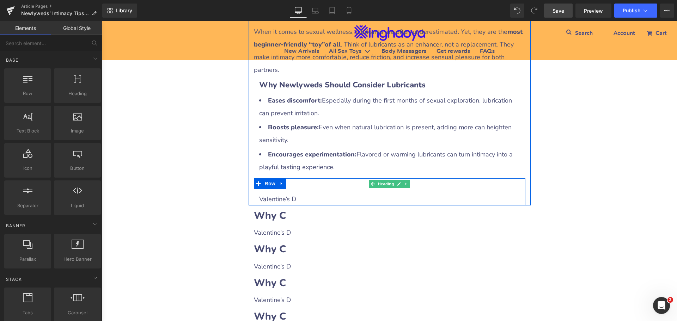
click at [294, 178] on h3 "Why C" at bounding box center [389, 183] width 261 height 11
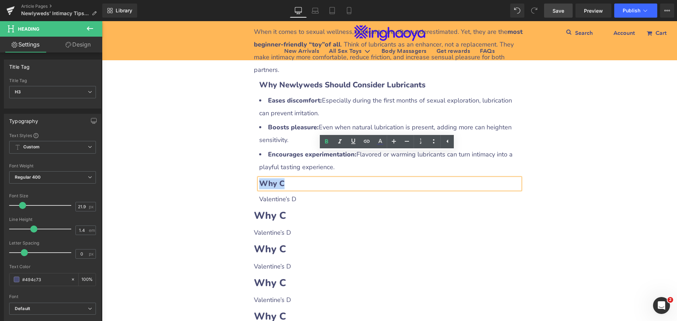
drag, startPoint x: 260, startPoint y: 159, endPoint x: 303, endPoint y: 160, distance: 43.0
click at [303, 178] on h3 "Why C" at bounding box center [389, 183] width 261 height 11
click at [278, 178] on b "Why C" at bounding box center [271, 183] width 25 height 11
drag, startPoint x: 260, startPoint y: 160, endPoint x: 301, endPoint y: 160, distance: 40.9
click at [301, 178] on h3 "Why C" at bounding box center [389, 183] width 261 height 11
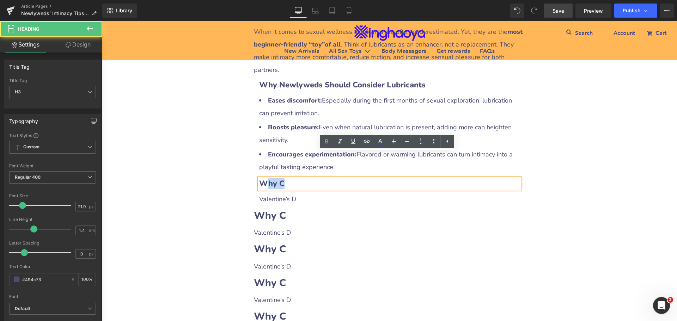
paste div
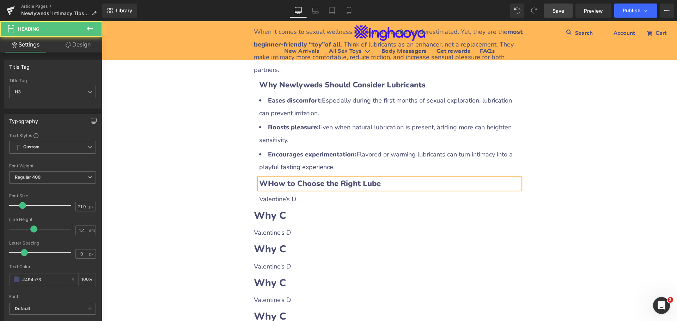
click at [264, 178] on b "WHow to Choose the Right Lube" at bounding box center [320, 183] width 122 height 11
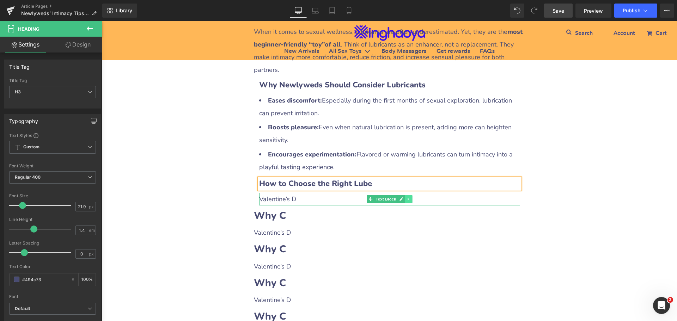
click at [406, 197] on icon at bounding box center [408, 199] width 4 height 4
click at [403, 197] on icon at bounding box center [404, 199] width 4 height 4
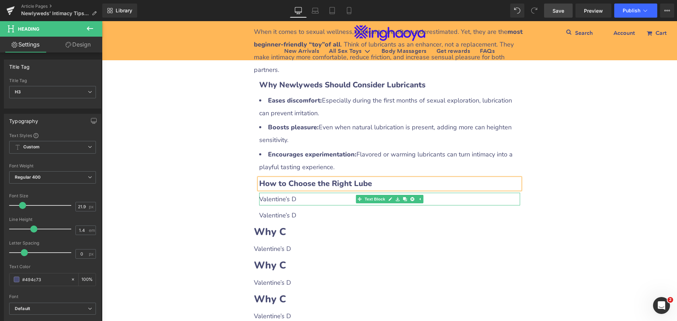
click at [299, 193] on p "Valentine’s D" at bounding box center [389, 199] width 261 height 13
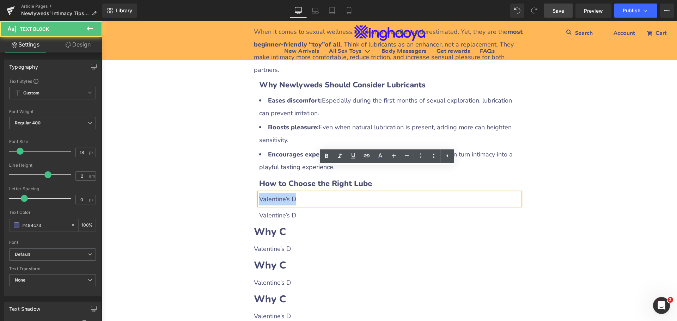
drag, startPoint x: 257, startPoint y: 172, endPoint x: 312, endPoint y: 174, distance: 54.7
click at [312, 193] on p "Valentine’s D" at bounding box center [389, 199] width 261 height 13
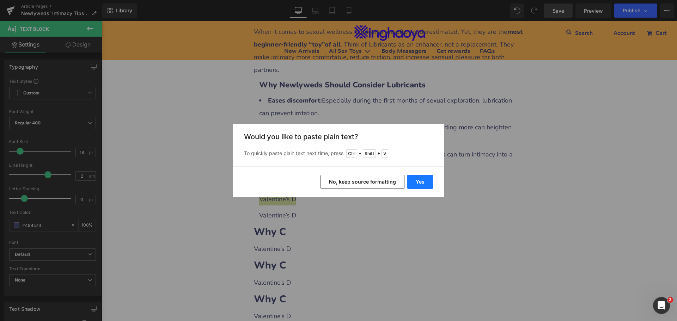
click at [419, 183] on button "Yes" at bounding box center [420, 182] width 26 height 14
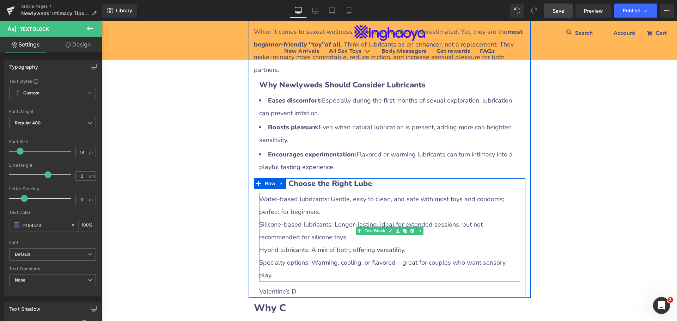
click at [284, 218] on p "Silicone-based lubricants: Longer-lasting, ideal for extended sessions, but not…" at bounding box center [389, 230] width 261 height 25
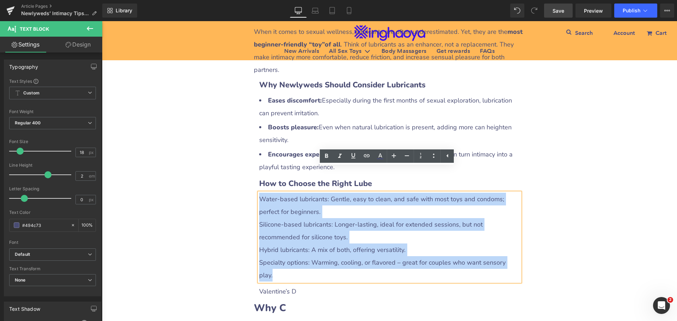
drag, startPoint x: 259, startPoint y: 174, endPoint x: 521, endPoint y: 240, distance: 270.5
click at [521, 240] on div "How to Choose the Right Lube Heading Water-based lubricants: Gentle, easy to cl…" at bounding box center [389, 237] width 271 height 119
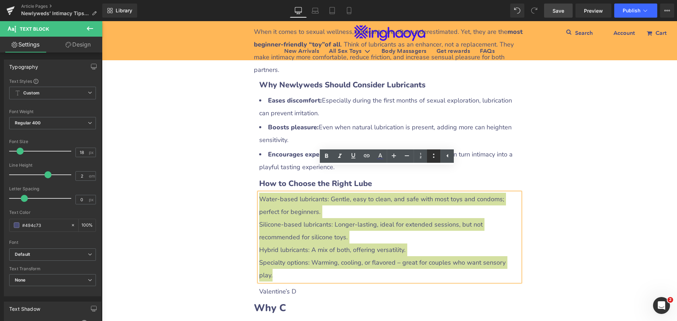
click at [429, 153] on link at bounding box center [433, 155] width 13 height 13
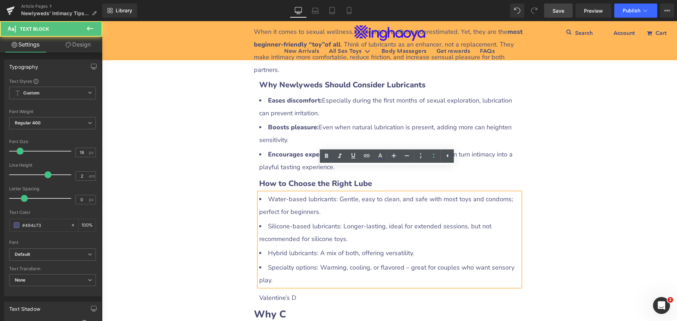
click at [287, 220] on li "Silicone-based lubricants: Longer-lasting, ideal for extended sessions, but not…" at bounding box center [389, 232] width 261 height 25
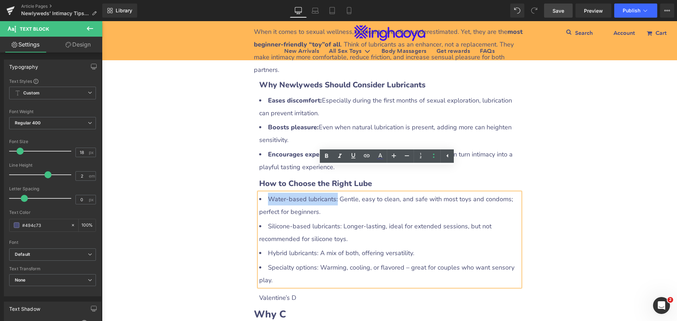
drag, startPoint x: 267, startPoint y: 172, endPoint x: 331, endPoint y: 174, distance: 64.2
click at [331, 193] on li "Water-based lubricants: Gentle, easy to clean, and safe with most toys and cond…" at bounding box center [389, 205] width 261 height 25
click at [325, 159] on icon at bounding box center [326, 156] width 8 height 8
drag, startPoint x: 268, startPoint y: 199, endPoint x: 337, endPoint y: 200, distance: 69.4
click at [337, 220] on li "Silicone-based lubricants: Longer-lasting, ideal for extended sessions, but not…" at bounding box center [389, 232] width 261 height 25
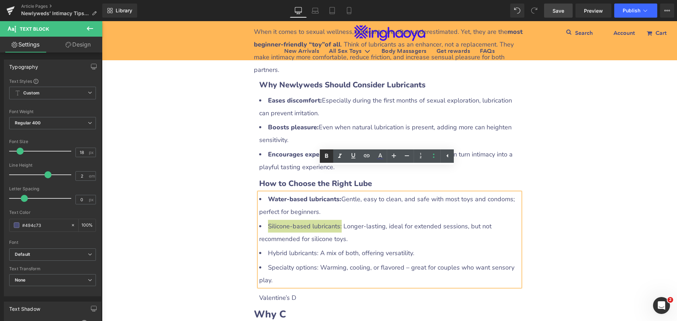
click at [326, 159] on icon at bounding box center [326, 156] width 8 height 8
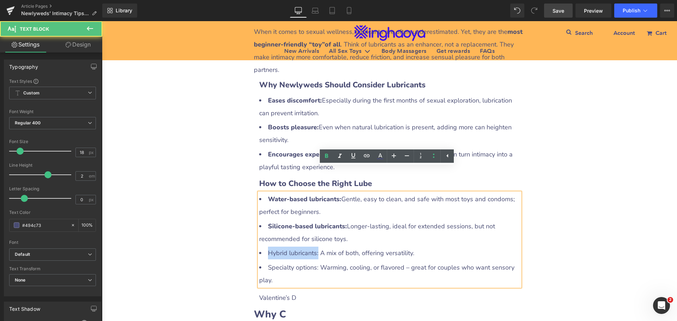
drag, startPoint x: 266, startPoint y: 226, endPoint x: 314, endPoint y: 226, distance: 47.2
click at [314, 247] on li "Hybrid lubricants: A mix of both, offering versatility." at bounding box center [389, 253] width 261 height 13
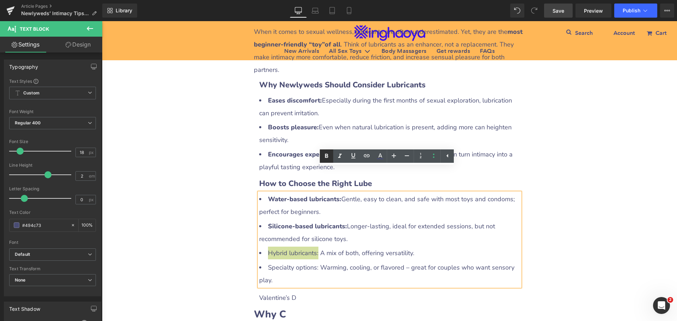
click at [326, 156] on icon at bounding box center [326, 156] width 3 height 4
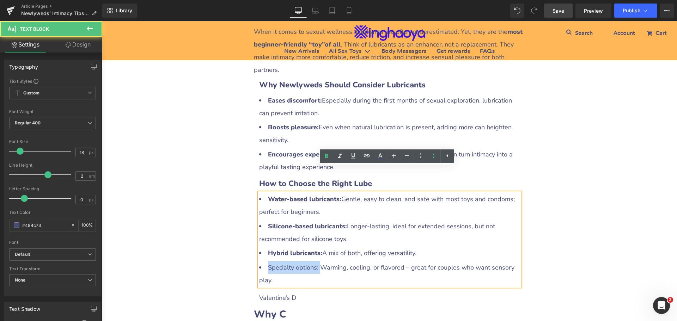
drag, startPoint x: 275, startPoint y: 240, endPoint x: 316, endPoint y: 240, distance: 41.2
click at [316, 261] on li "Specialty options: Warming, cooling, or flavored – great for couples who want s…" at bounding box center [389, 273] width 261 height 25
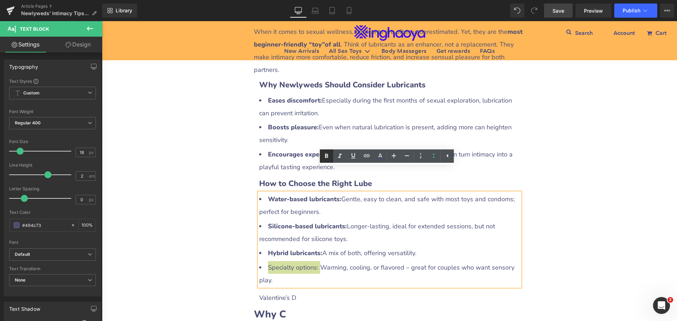
click at [327, 157] on icon at bounding box center [326, 156] width 8 height 8
click at [573, 244] on div "Newlyweds’ Intimacy Tips: Three Types of Beginner-Friendly Intimate Products He…" at bounding box center [389, 199] width 575 height 1879
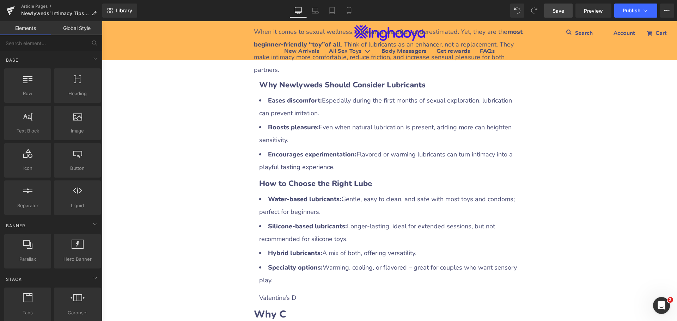
scroll to position [936, 0]
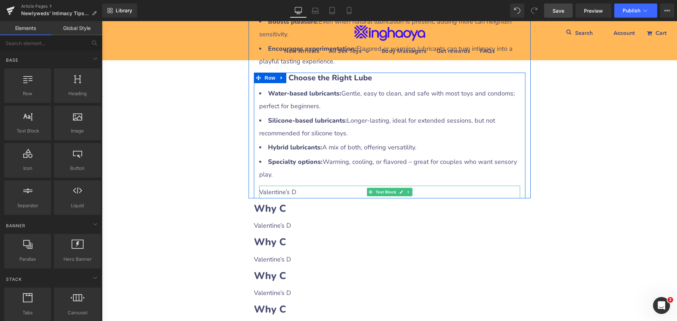
click at [289, 186] on p "Valentine’s D" at bounding box center [389, 192] width 261 height 13
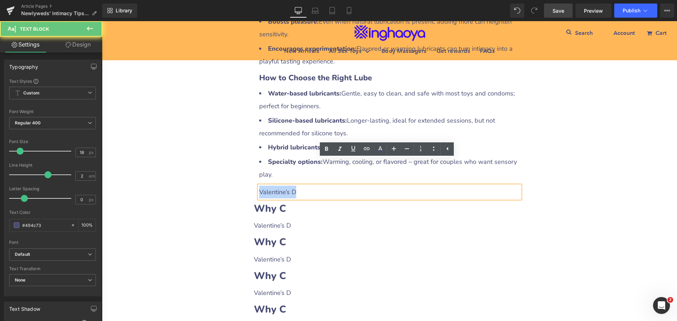
drag, startPoint x: 257, startPoint y: 166, endPoint x: 294, endPoint y: 168, distance: 36.3
click at [294, 186] on p "Valentine’s D" at bounding box center [389, 192] width 261 height 13
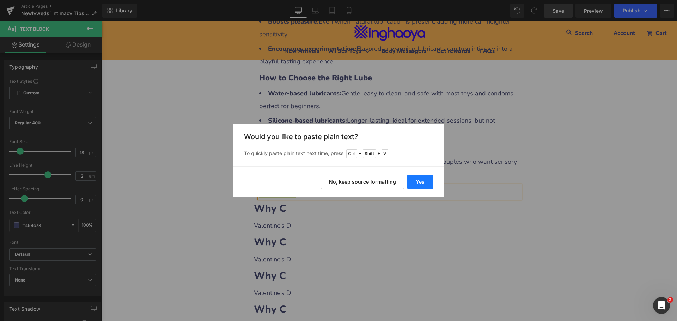
drag, startPoint x: 409, startPoint y: 182, endPoint x: 240, endPoint y: 167, distance: 169.8
click at [409, 182] on button "Yes" at bounding box center [420, 182] width 26 height 14
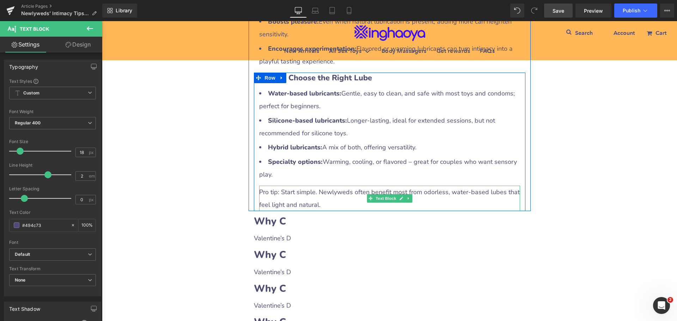
click at [280, 186] on p "Pro tip: Start simple. Newlyweds often benefit most from odorless, water-based …" at bounding box center [389, 198] width 261 height 25
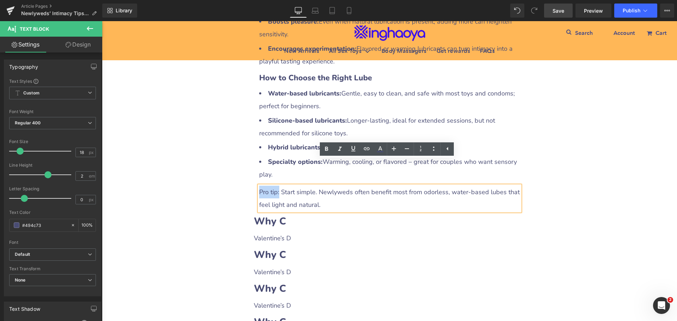
drag, startPoint x: 257, startPoint y: 166, endPoint x: 277, endPoint y: 167, distance: 19.4
click at [277, 186] on p "Pro tip: Start simple. Newlyweds often benefit most from odorless, water-based …" at bounding box center [389, 198] width 261 height 25
click at [330, 151] on icon at bounding box center [326, 149] width 8 height 8
click at [593, 201] on div "Newlyweds’ Intimacy Tips: Three Types of Beginner-Friendly Intimate Products He…" at bounding box center [389, 100] width 575 height 1892
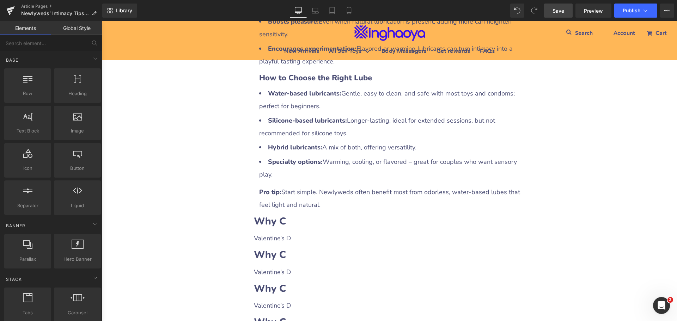
click at [554, 13] on span "Save" at bounding box center [558, 10] width 12 height 7
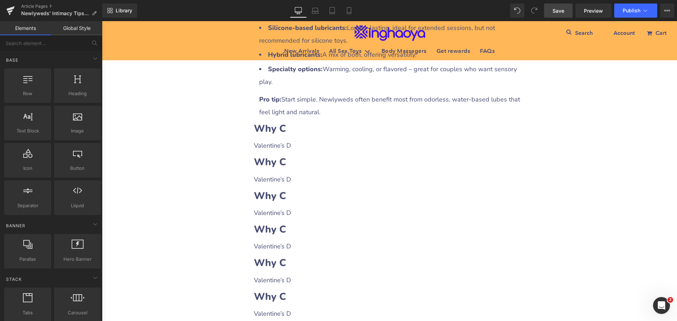
scroll to position [972, 0]
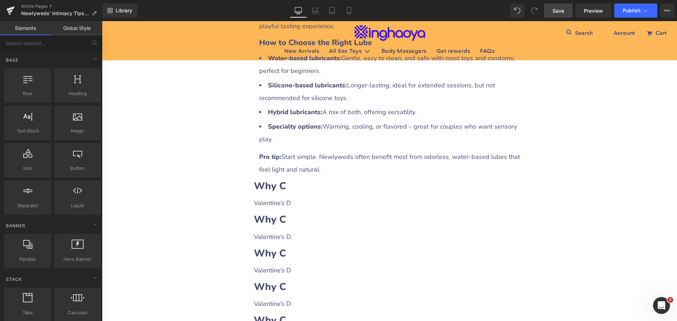
click at [298, 179] on h2 "Why C" at bounding box center [389, 186] width 271 height 14
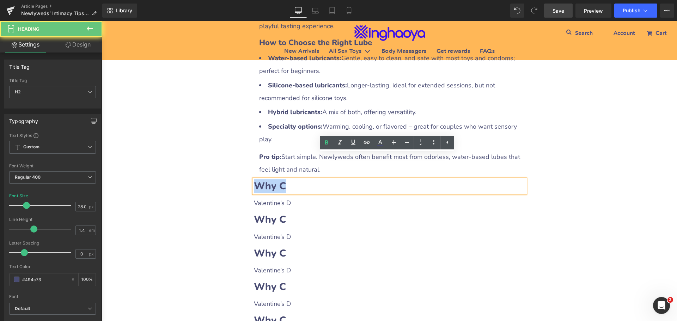
drag, startPoint x: 253, startPoint y: 159, endPoint x: 290, endPoint y: 160, distance: 37.4
click at [290, 179] on h2 "Why C" at bounding box center [389, 186] width 271 height 14
paste div
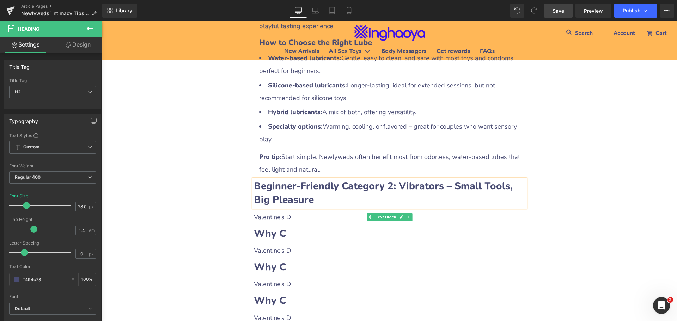
click at [306, 211] on p "Valentine’s D" at bounding box center [389, 217] width 271 height 13
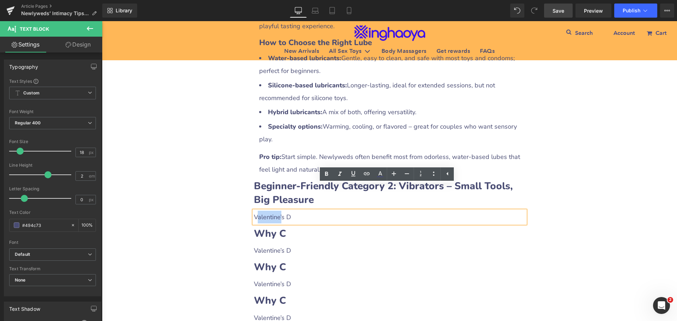
drag, startPoint x: 253, startPoint y: 189, endPoint x: 279, endPoint y: 190, distance: 26.4
click at [279, 211] on p "Valentine’s D" at bounding box center [389, 217] width 271 height 13
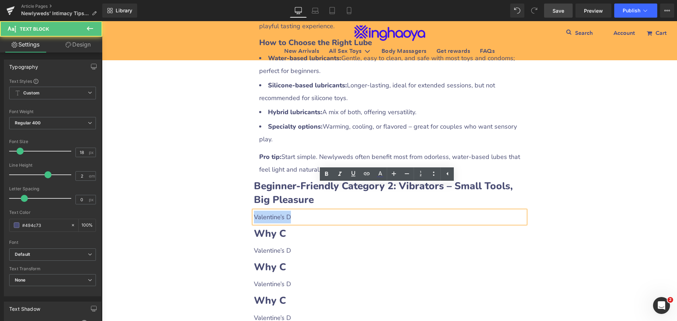
drag, startPoint x: 252, startPoint y: 190, endPoint x: 301, endPoint y: 190, distance: 49.3
click at [301, 211] on p "Valentine’s D" at bounding box center [389, 217] width 271 height 13
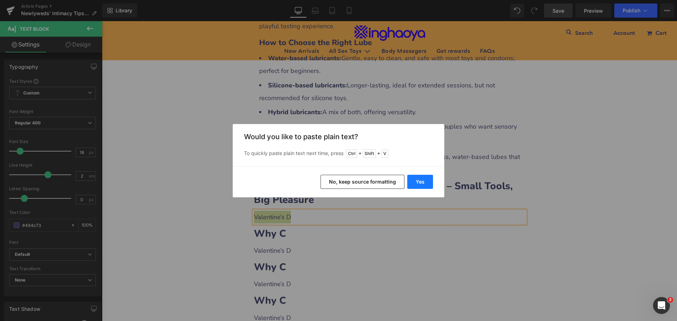
drag, startPoint x: 423, startPoint y: 184, endPoint x: 321, endPoint y: 162, distance: 104.1
click at [423, 184] on button "Yes" at bounding box center [420, 182] width 26 height 14
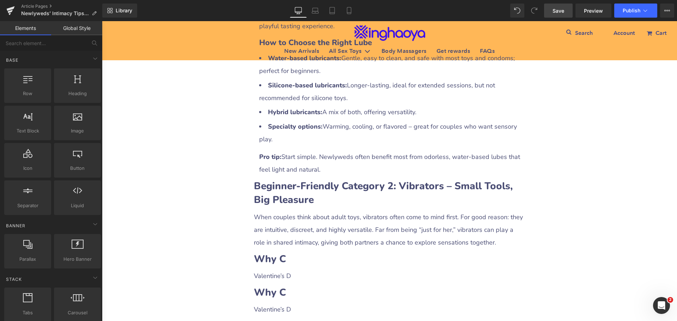
click at [625, 220] on div "Newlyweds’ Intimacy Tips: Three Types of Beginner-Friendly Intimate Products He…" at bounding box center [389, 84] width 575 height 1931
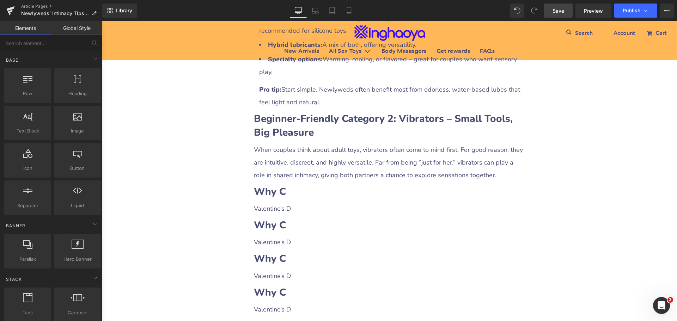
scroll to position [1042, 0]
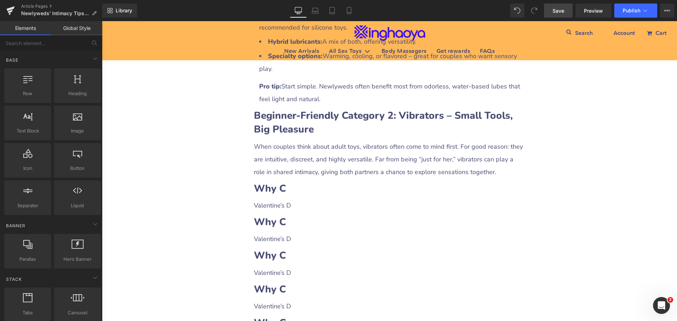
click at [557, 12] on span "Save" at bounding box center [558, 10] width 12 height 7
click at [571, 168] on div "Newlyweds’ Intimacy Tips: Three Types of Beginner-Friendly Intimate Products He…" at bounding box center [389, 13] width 575 height 1931
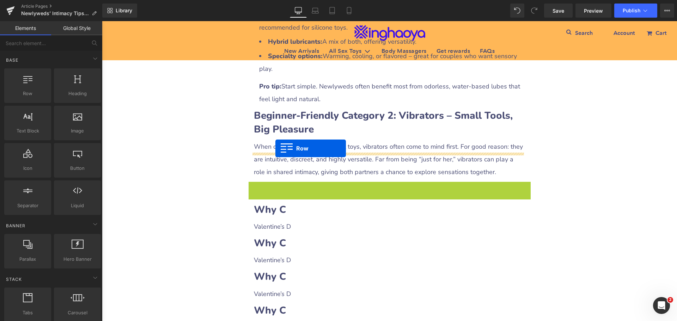
drag, startPoint x: 248, startPoint y: 161, endPoint x: 275, endPoint y: 148, distance: 29.8
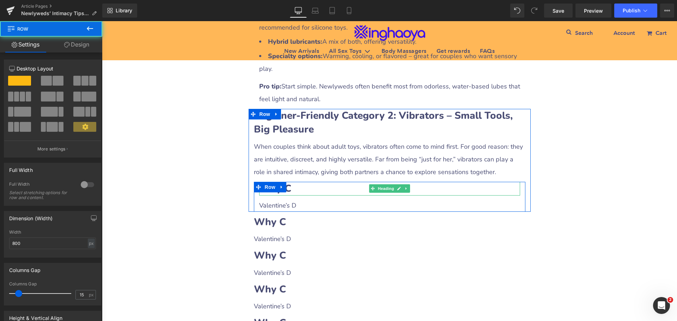
click at [301, 182] on h2 "Why C" at bounding box center [389, 189] width 261 height 14
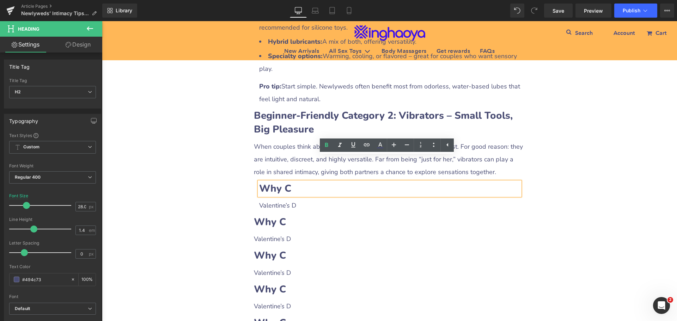
click at [281, 182] on b "Why C" at bounding box center [275, 188] width 32 height 13
click at [324, 182] on h2 "Why C" at bounding box center [389, 189] width 261 height 14
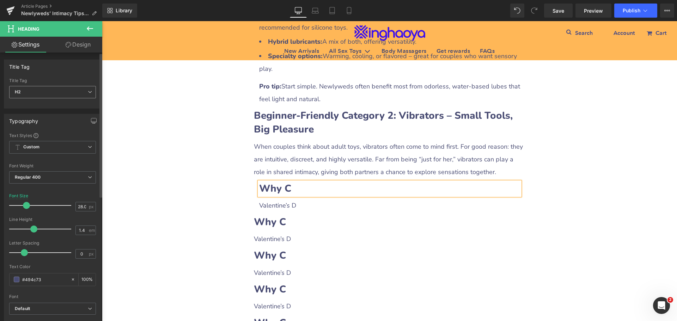
click at [36, 92] on span "H2" at bounding box center [52, 92] width 87 height 12
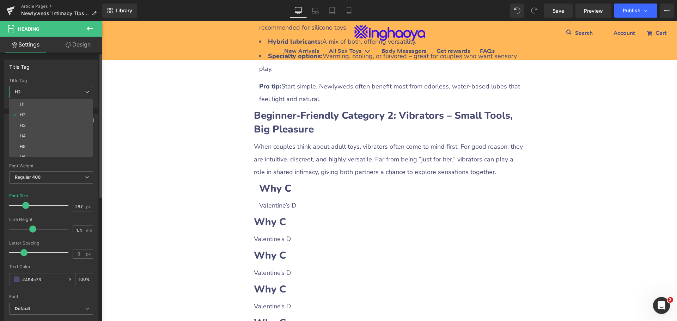
click at [27, 122] on li "H3" at bounding box center [52, 125] width 87 height 11
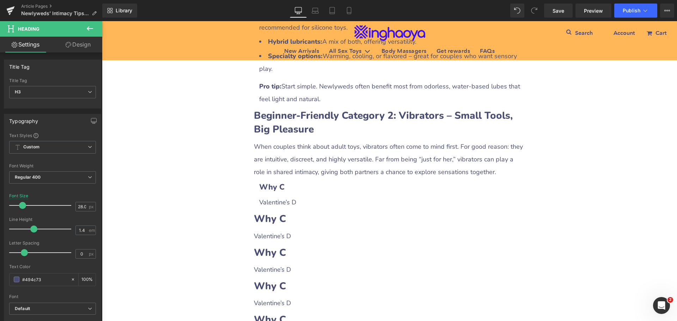
click at [569, 184] on div "Newlyweds’ Intimacy Tips: Three Types of Beginner-Friendly Intimate Products He…" at bounding box center [389, 12] width 575 height 1928
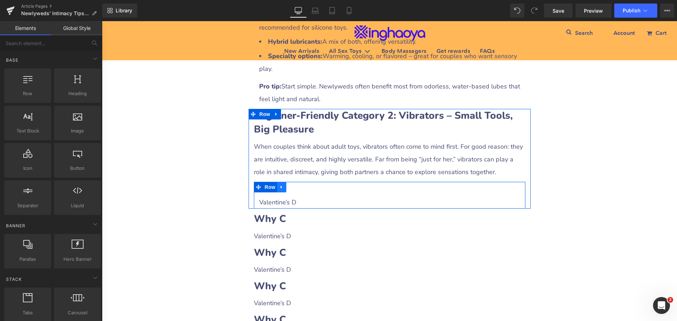
click at [281, 185] on icon at bounding box center [281, 186] width 1 height 3
click at [288, 185] on icon at bounding box center [290, 187] width 5 height 5
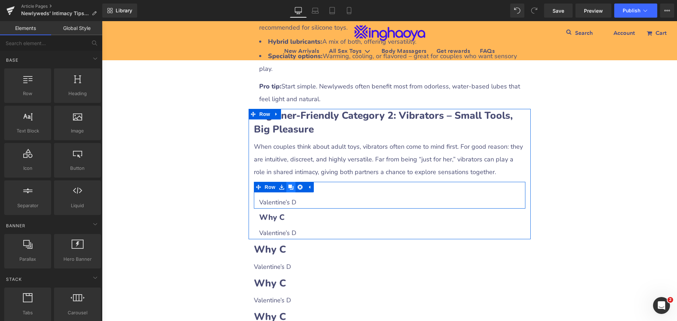
click at [288, 185] on icon at bounding box center [290, 187] width 5 height 5
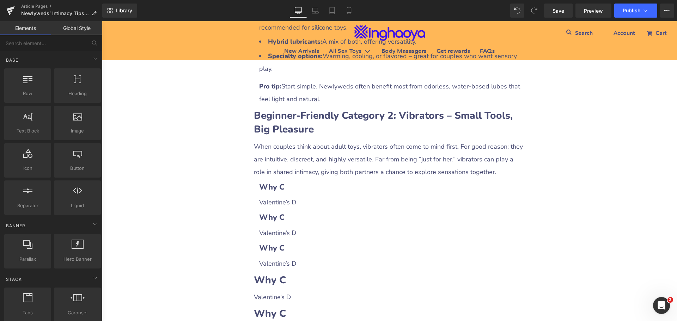
click at [549, 204] on div "Newlyweds’ Intimacy Tips: Three Types of Beginner-Friendly Intimate Products He…" at bounding box center [389, 42] width 575 height 1989
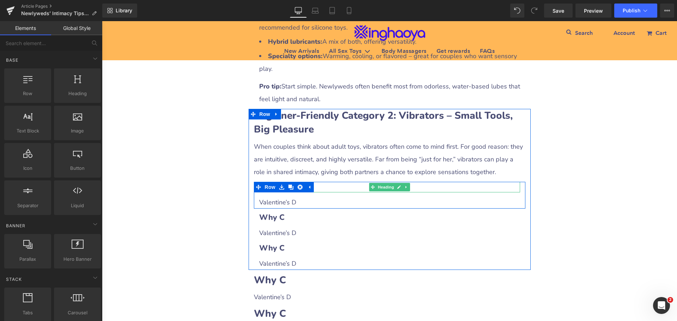
click at [326, 182] on h3 "Why C" at bounding box center [389, 187] width 261 height 11
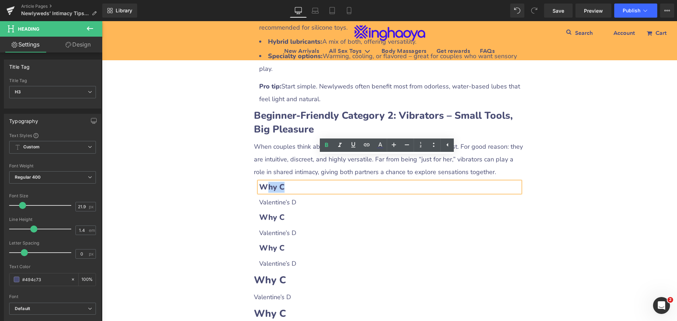
drag, startPoint x: 263, startPoint y: 160, endPoint x: 324, endPoint y: 162, distance: 61.4
click at [324, 182] on h3 "Why C" at bounding box center [389, 187] width 261 height 11
paste div
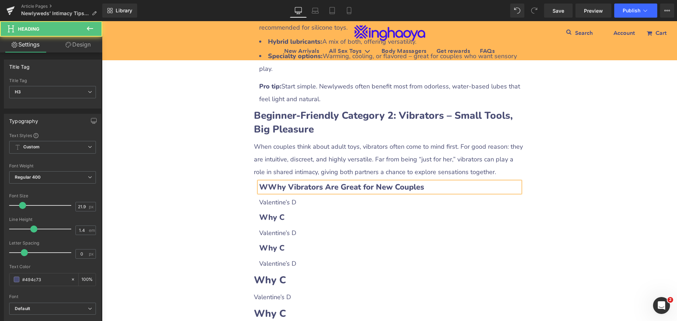
click at [263, 182] on b "WWhy Vibrators Are Great for New Couples" at bounding box center [341, 187] width 165 height 11
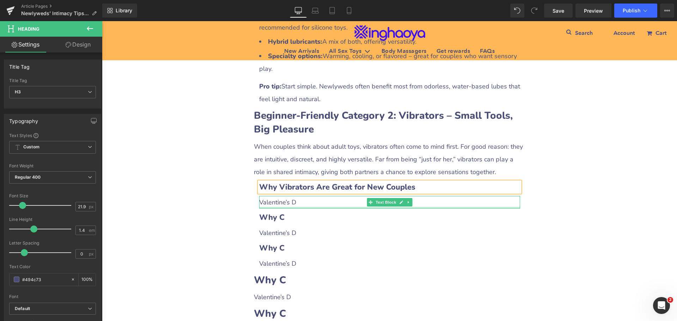
click at [290, 207] on div at bounding box center [389, 208] width 261 height 2
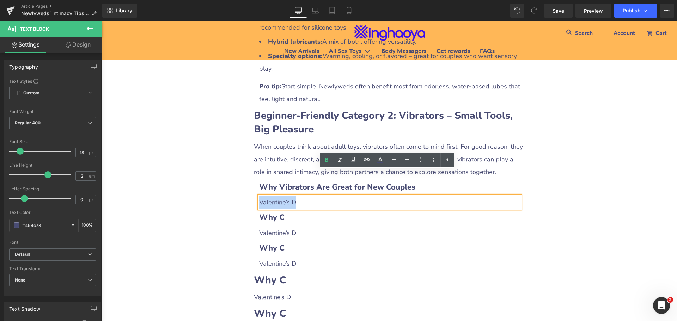
drag, startPoint x: 257, startPoint y: 178, endPoint x: 306, endPoint y: 178, distance: 49.0
click at [306, 196] on p "Valentine’s D" at bounding box center [389, 202] width 261 height 13
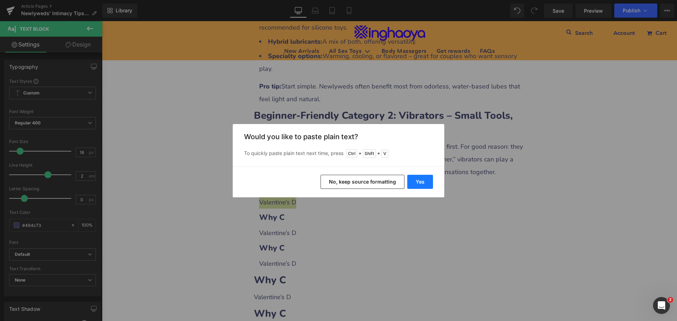
click at [418, 182] on button "Yes" at bounding box center [420, 182] width 26 height 14
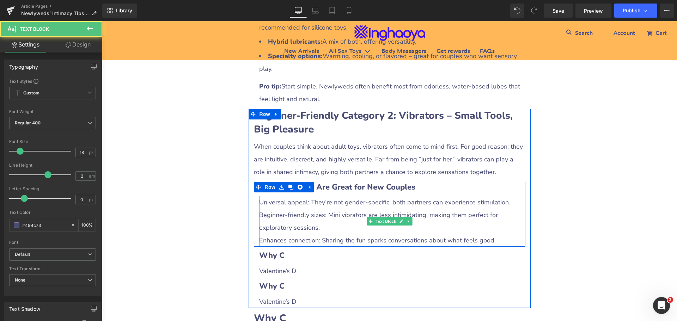
click at [286, 209] on p "Beginner-friendly sizes: Mini vibrators are less intimidating, making them perf…" at bounding box center [389, 221] width 261 height 25
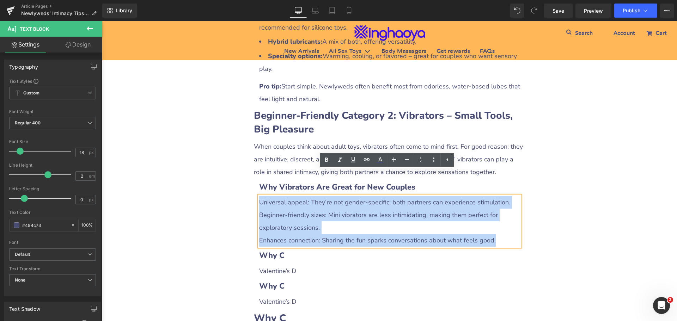
drag, startPoint x: 258, startPoint y: 177, endPoint x: 501, endPoint y: 218, distance: 246.2
click at [501, 218] on div "Universal appeal: They’re not gender-specific; both partners can experience sti…" at bounding box center [389, 221] width 261 height 51
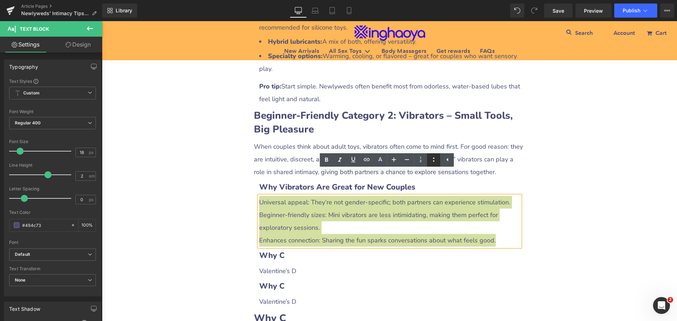
click at [433, 160] on icon at bounding box center [433, 159] width 8 height 8
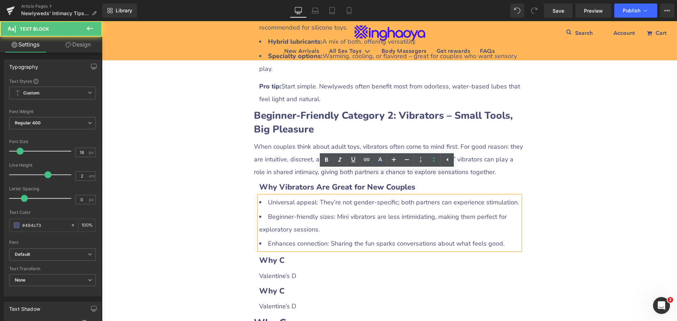
click at [304, 196] on ul "Universal appeal: They’re not gender-specific; both partners can experience sti…" at bounding box center [389, 223] width 261 height 54
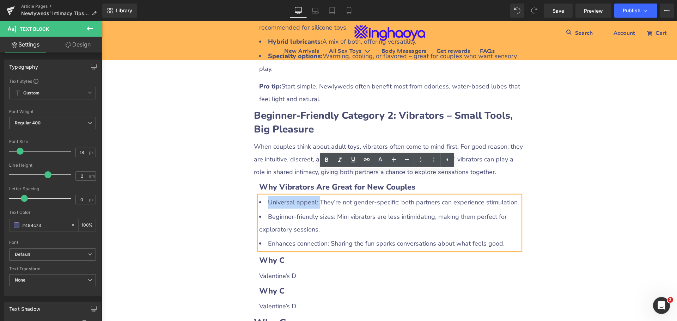
drag, startPoint x: 264, startPoint y: 175, endPoint x: 315, endPoint y: 177, distance: 51.1
click at [315, 196] on li "Universal appeal: They’re not gender-specific; both partners can experience sti…" at bounding box center [389, 202] width 261 height 13
click at [329, 161] on icon at bounding box center [326, 160] width 8 height 8
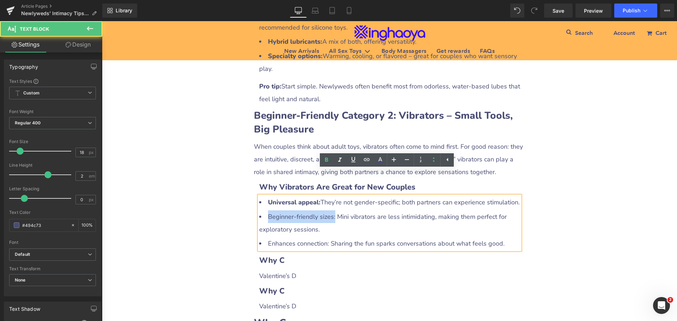
drag, startPoint x: 266, startPoint y: 191, endPoint x: 331, endPoint y: 193, distance: 65.2
click at [331, 210] on li "Beginner-friendly sizes: Mini vibrators are less intimidating, making them perf…" at bounding box center [389, 222] width 261 height 25
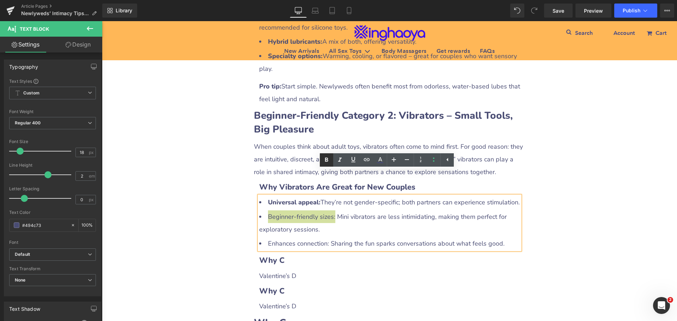
click at [329, 162] on icon at bounding box center [326, 160] width 8 height 8
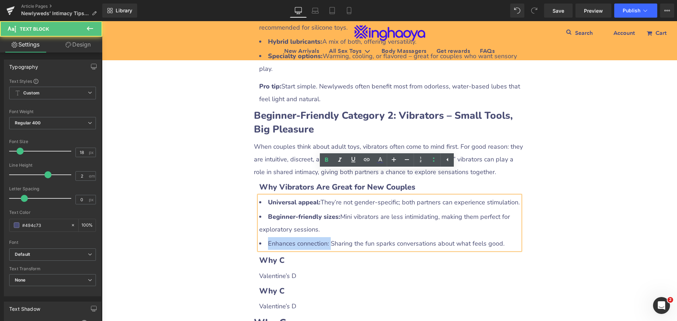
drag, startPoint x: 264, startPoint y: 217, endPoint x: 329, endPoint y: 217, distance: 65.6
click at [329, 237] on li "Enhances connection: Sharing the fun sparks conversations about what feels good." at bounding box center [389, 243] width 261 height 13
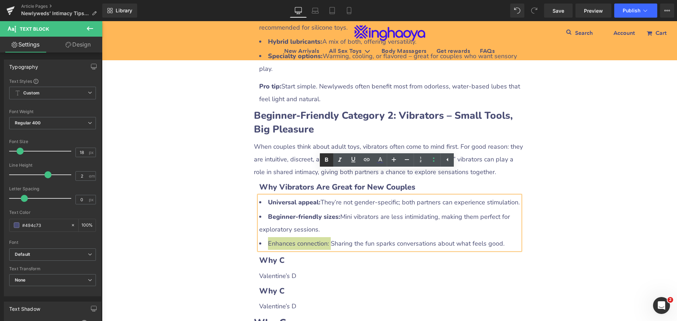
click at [328, 155] on link at bounding box center [326, 159] width 13 height 13
click at [593, 213] on div "Newlyweds’ Intimacy Tips: Three Types of Beginner-Friendly Intimate Products He…" at bounding box center [389, 64] width 575 height 2032
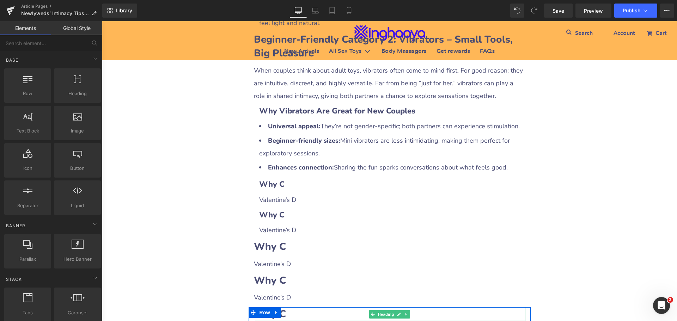
scroll to position [1077, 0]
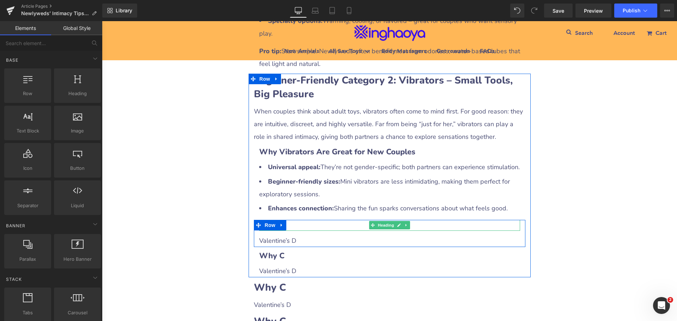
click at [308, 220] on h3 "Why C" at bounding box center [389, 225] width 261 height 11
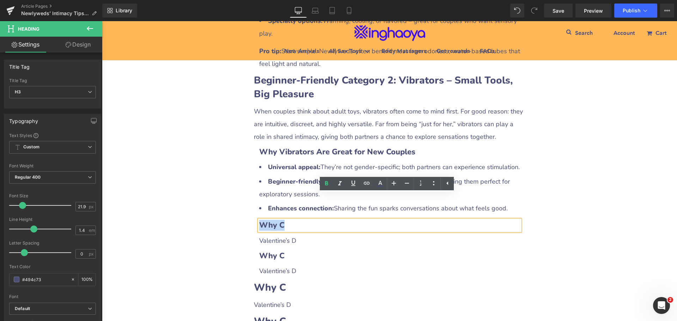
drag, startPoint x: 259, startPoint y: 200, endPoint x: 293, endPoint y: 201, distance: 33.8
click at [293, 220] on h3 "Why C" at bounding box center [389, 225] width 261 height 11
click at [277, 220] on b "Why C" at bounding box center [271, 225] width 25 height 11
drag, startPoint x: 264, startPoint y: 198, endPoint x: 321, endPoint y: 203, distance: 56.6
click at [321, 220] on h3 "Why C" at bounding box center [389, 225] width 261 height 11
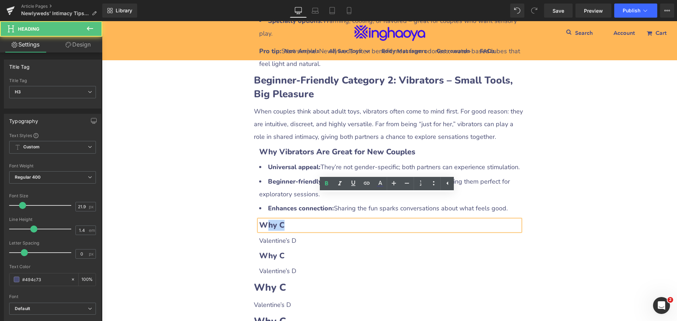
paste div
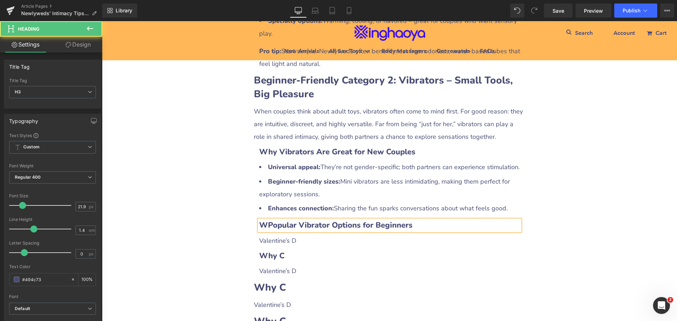
click at [262, 220] on b "WPopular Vibrator Options for Beginners" at bounding box center [335, 225] width 153 height 11
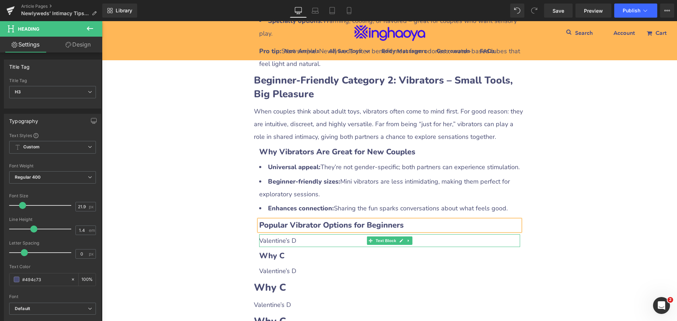
click at [288, 234] on p "Valentine’s D" at bounding box center [389, 240] width 261 height 13
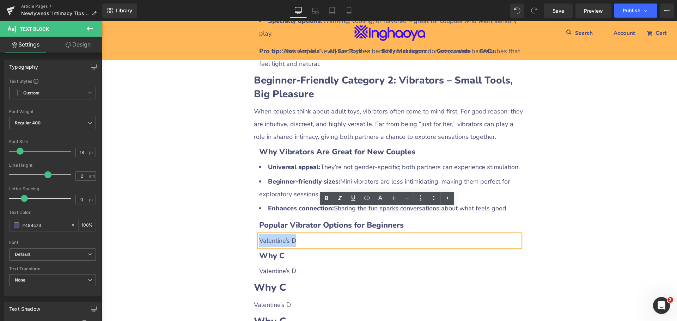
drag, startPoint x: 257, startPoint y: 216, endPoint x: 306, endPoint y: 215, distance: 49.7
click at [306, 234] on p "Valentine’s D" at bounding box center [389, 240] width 261 height 13
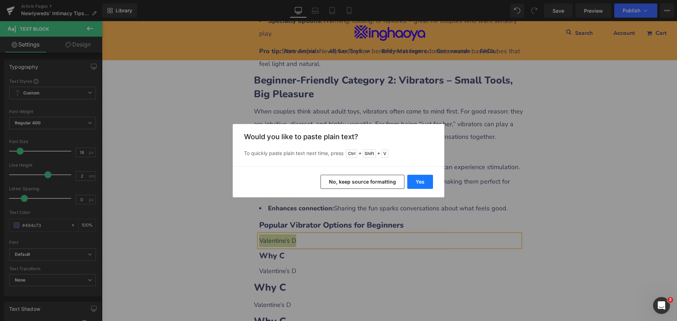
click at [414, 181] on button "Yes" at bounding box center [420, 182] width 26 height 14
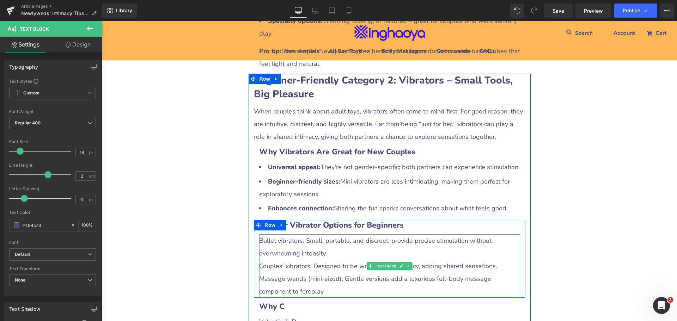
click at [278, 234] on p "Bullet vibrators: Small, portable, and discreet; provide precise stimulation wi…" at bounding box center [389, 246] width 261 height 25
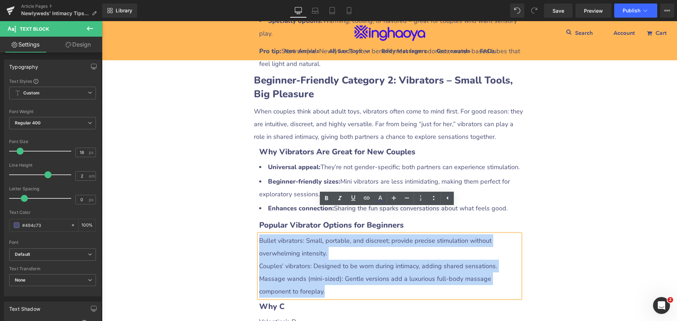
drag, startPoint x: 258, startPoint y: 217, endPoint x: 334, endPoint y: 269, distance: 92.2
click at [334, 269] on div "Bullet vibrators: Small, portable, and discreet; provide precise stimulation wi…" at bounding box center [389, 265] width 261 height 63
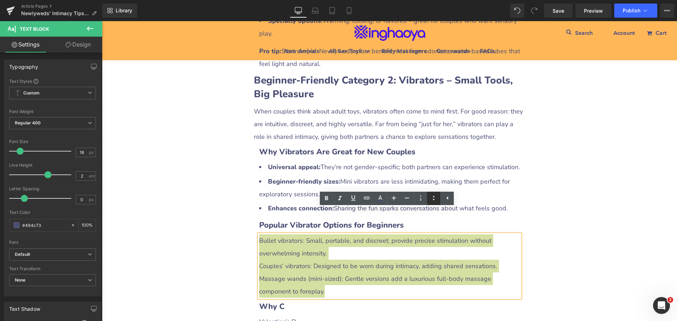
click at [431, 199] on icon at bounding box center [433, 198] width 8 height 8
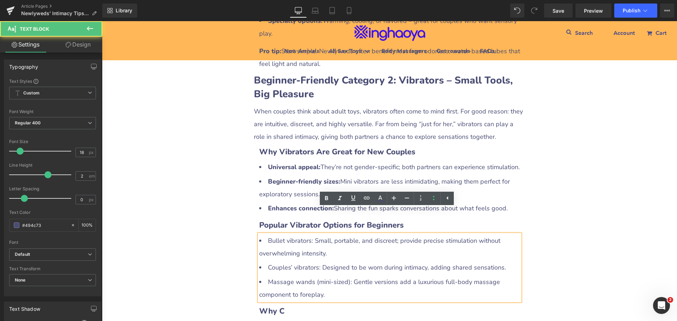
click at [317, 234] on li "Bullet vibrators: Small, portable, and discreet; provide precise stimulation wi…" at bounding box center [389, 246] width 261 height 25
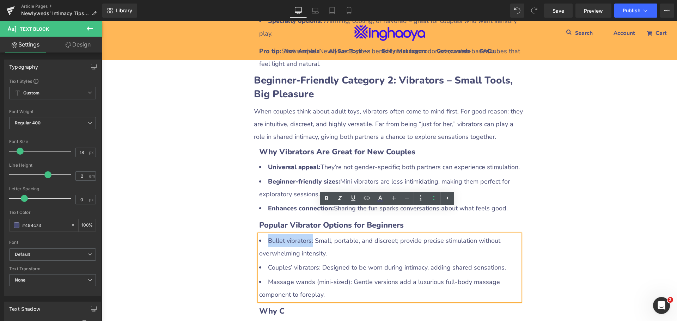
drag, startPoint x: 263, startPoint y: 213, endPoint x: 308, endPoint y: 215, distance: 45.5
click at [308, 234] on li "Bullet vibrators: Small, portable, and discreet; provide precise stimulation wi…" at bounding box center [389, 246] width 261 height 25
click at [326, 198] on icon at bounding box center [326, 198] width 3 height 4
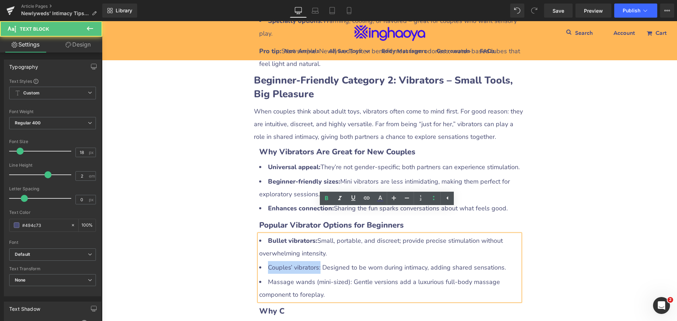
drag, startPoint x: 265, startPoint y: 240, endPoint x: 317, endPoint y: 241, distance: 51.8
click at [317, 261] on li "Couples’ vibrators: Designed to be worn during intimacy, adding shared sensatio…" at bounding box center [389, 267] width 261 height 13
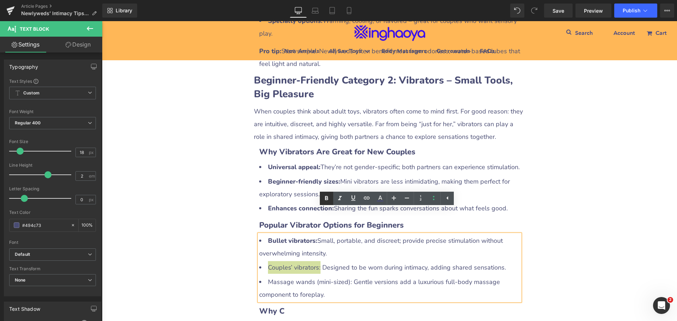
click at [327, 197] on icon at bounding box center [326, 198] width 3 height 4
drag, startPoint x: 267, startPoint y: 257, endPoint x: 346, endPoint y: 257, distance: 79.7
click at [346, 276] on li "Massage wands (mini-sized): Gentle versions add a luxurious full-body massage c…" at bounding box center [389, 288] width 261 height 25
click at [328, 199] on icon at bounding box center [326, 198] width 3 height 4
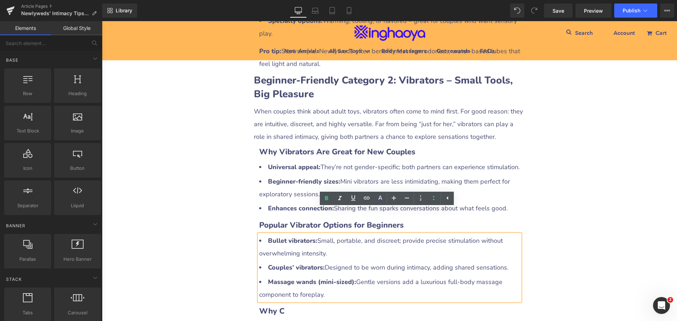
click at [567, 230] on div "Newlyweds’ Intimacy Tips: Three Types of Beginner-Friendly Intimate Products He…" at bounding box center [389, 56] width 575 height 2087
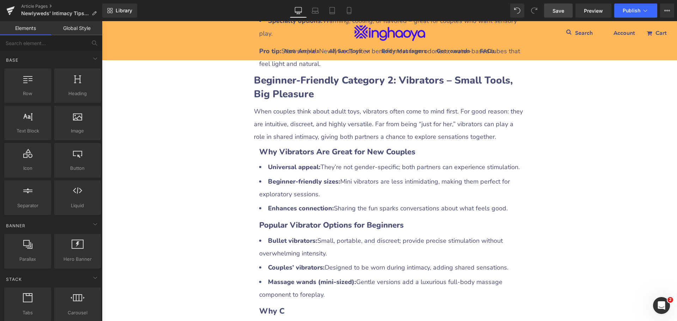
click at [555, 11] on span "Save" at bounding box center [558, 10] width 12 height 7
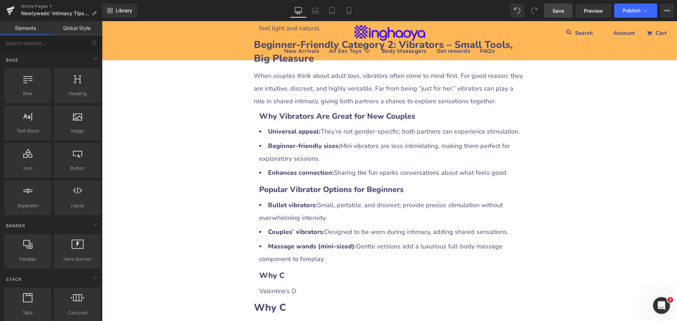
scroll to position [1183, 0]
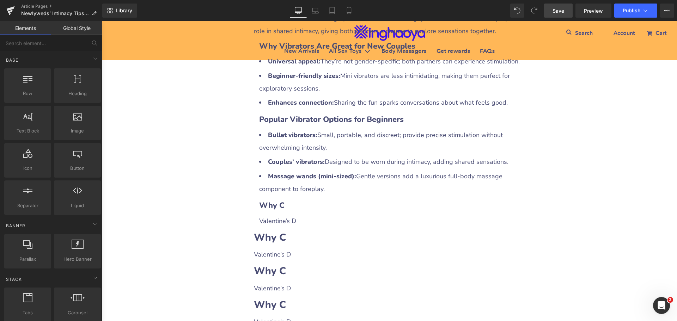
click at [313, 200] on h3 "Why C" at bounding box center [389, 205] width 261 height 11
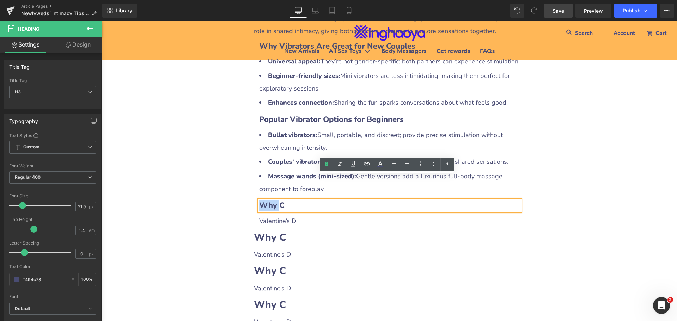
drag, startPoint x: 258, startPoint y: 181, endPoint x: 277, endPoint y: 180, distance: 19.4
click at [277, 200] on b "Why C" at bounding box center [271, 205] width 25 height 11
drag, startPoint x: 291, startPoint y: 182, endPoint x: 261, endPoint y: 182, distance: 30.3
click at [261, 200] on h3 "Why C" at bounding box center [389, 205] width 261 height 11
paste div
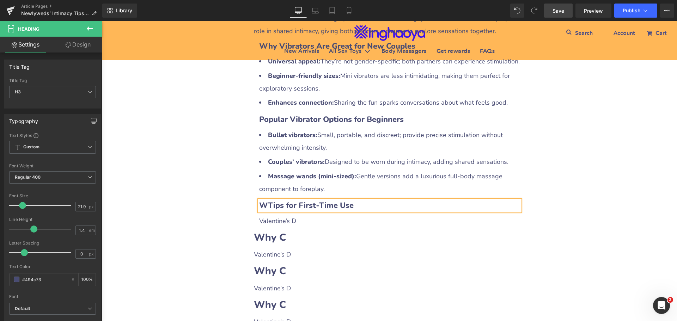
click at [265, 200] on b "WTips for First-Time Use" at bounding box center [306, 205] width 94 height 11
click at [292, 215] on p "Valentine’s D" at bounding box center [389, 221] width 261 height 13
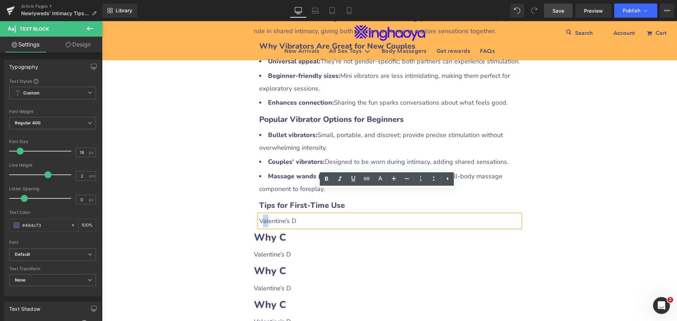
drag, startPoint x: 259, startPoint y: 195, endPoint x: 265, endPoint y: 193, distance: 6.6
click at [265, 215] on p "Valentine’s D" at bounding box center [389, 221] width 261 height 13
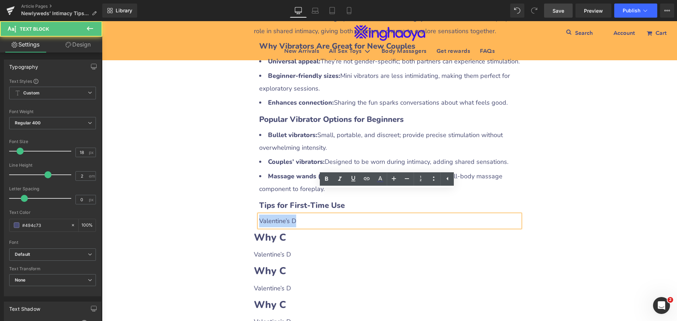
drag, startPoint x: 257, startPoint y: 196, endPoint x: 307, endPoint y: 196, distance: 50.4
click at [307, 215] on p "Valentine’s D" at bounding box center [389, 221] width 261 height 13
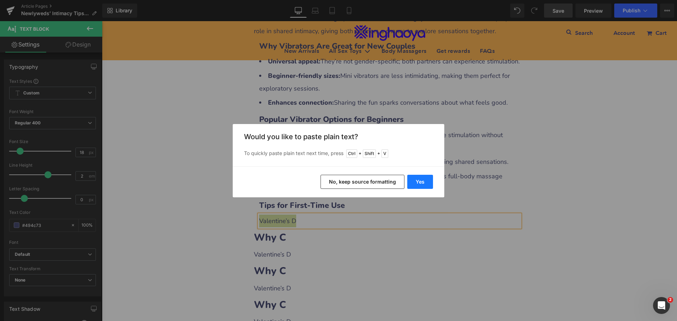
click at [420, 184] on button "Yes" at bounding box center [420, 182] width 26 height 14
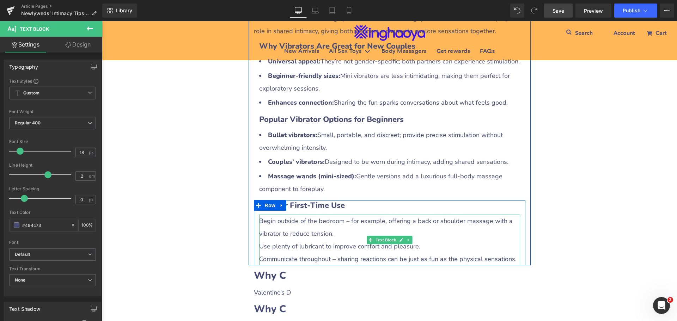
click at [270, 240] on p "Use plenty of lubricant to improve comfort and pleasure." at bounding box center [389, 246] width 261 height 13
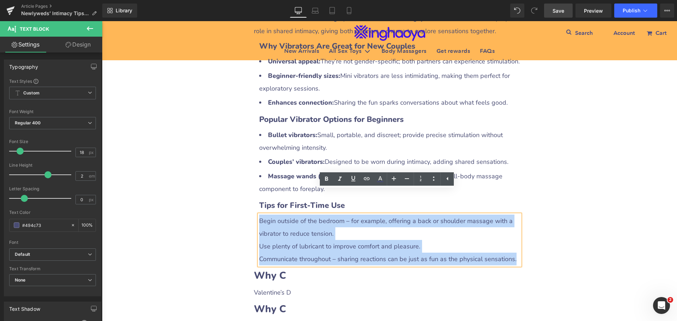
drag, startPoint x: 256, startPoint y: 196, endPoint x: 257, endPoint y: 201, distance: 5.7
click at [259, 215] on div "Begin outside of the bedroom – for example, offering a back or shoulder massage…" at bounding box center [389, 240] width 261 height 51
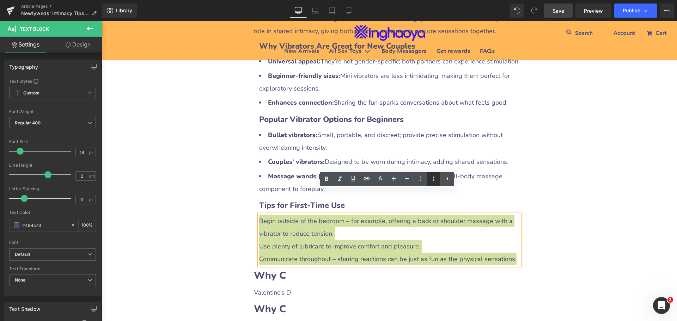
click at [433, 180] on icon at bounding box center [433, 179] width 1 height 4
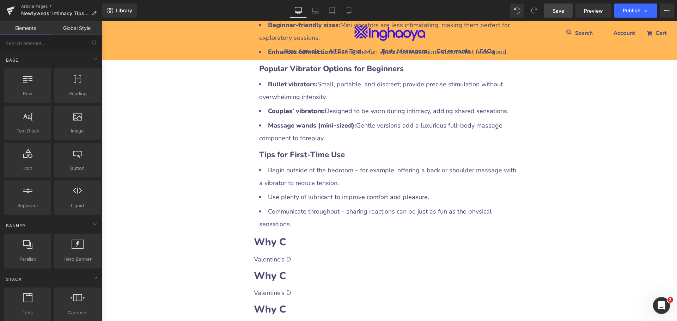
scroll to position [1289, 0]
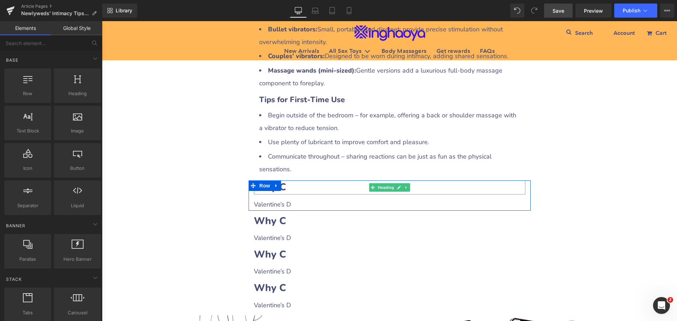
click at [305, 180] on h2 "Why C" at bounding box center [389, 187] width 271 height 14
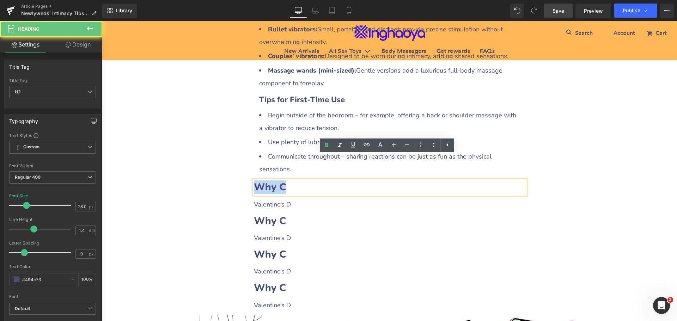
drag, startPoint x: 253, startPoint y: 162, endPoint x: 296, endPoint y: 162, distance: 43.4
click at [296, 180] on h2 "Why C" at bounding box center [389, 187] width 271 height 14
paste div
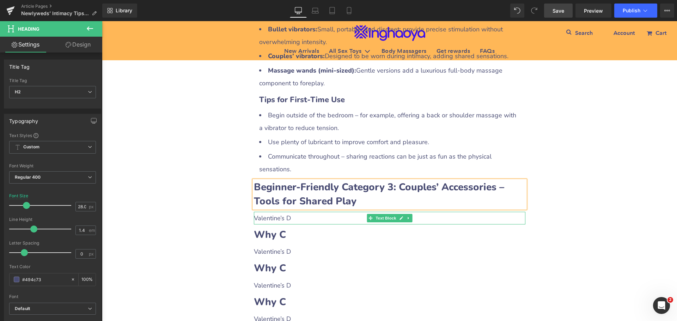
click at [283, 212] on p "Valentine’s D" at bounding box center [389, 218] width 271 height 13
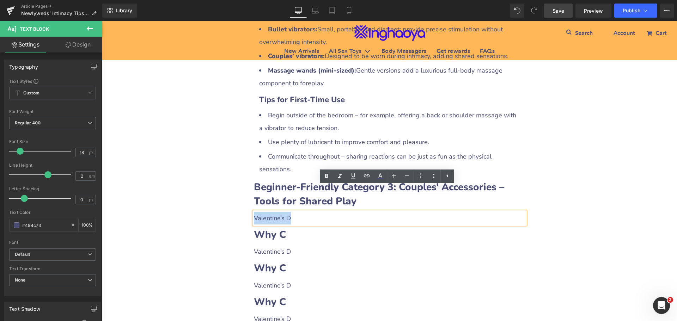
drag, startPoint x: 252, startPoint y: 192, endPoint x: 293, endPoint y: 193, distance: 40.9
click at [293, 212] on p "Valentine’s D" at bounding box center [389, 218] width 271 height 13
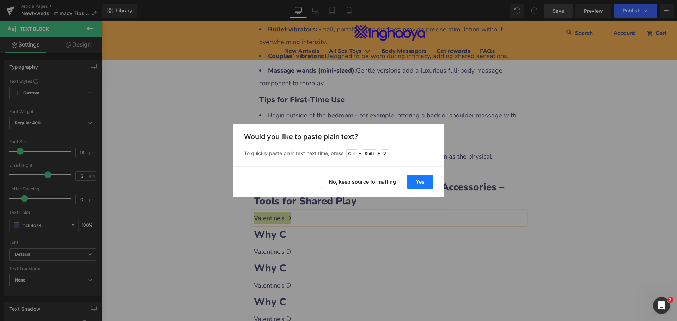
click at [422, 182] on button "Yes" at bounding box center [420, 182] width 26 height 14
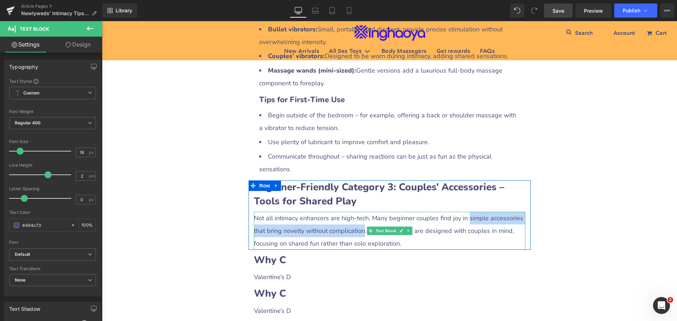
drag, startPoint x: 463, startPoint y: 192, endPoint x: 357, endPoint y: 207, distance: 106.5
click at [357, 212] on p "Not all intimacy enhancers are high-tech. Many beginner couples find joy in sim…" at bounding box center [389, 231] width 271 height 38
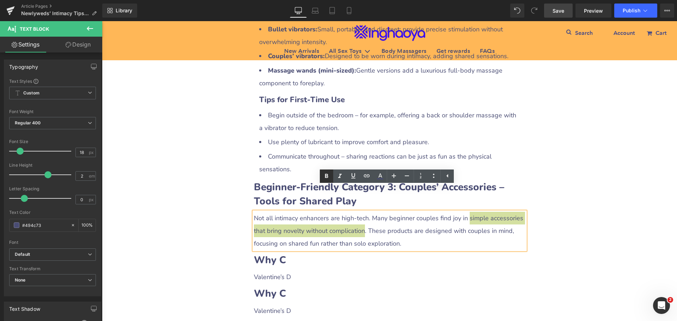
click at [325, 176] on icon at bounding box center [326, 176] width 3 height 4
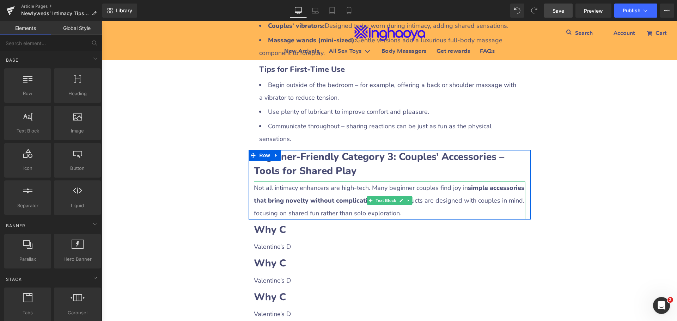
scroll to position [1359, 0]
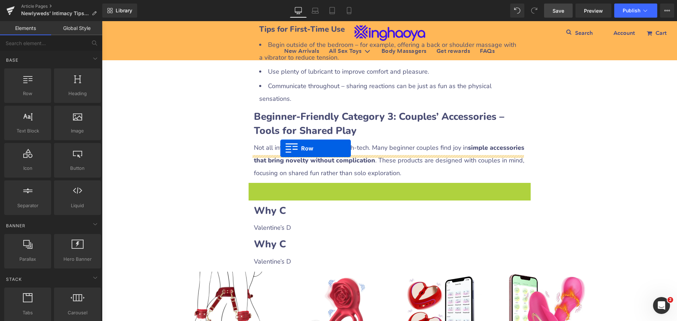
drag, startPoint x: 248, startPoint y: 164, endPoint x: 280, endPoint y: 148, distance: 35.8
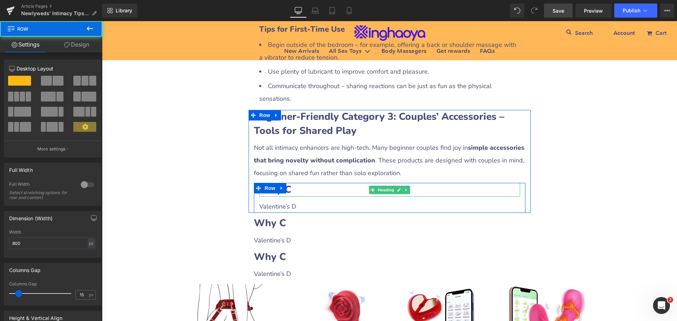
click at [306, 183] on h2 "Why C" at bounding box center [389, 190] width 261 height 14
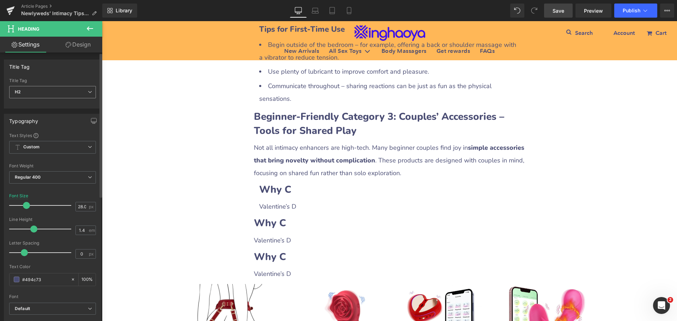
click at [41, 92] on span "H2" at bounding box center [52, 92] width 87 height 12
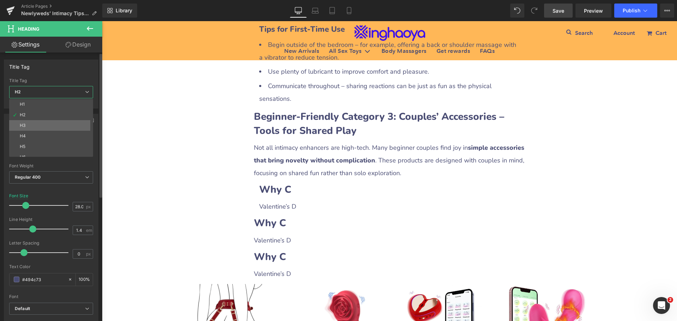
click at [29, 124] on li "H3" at bounding box center [52, 125] width 87 height 11
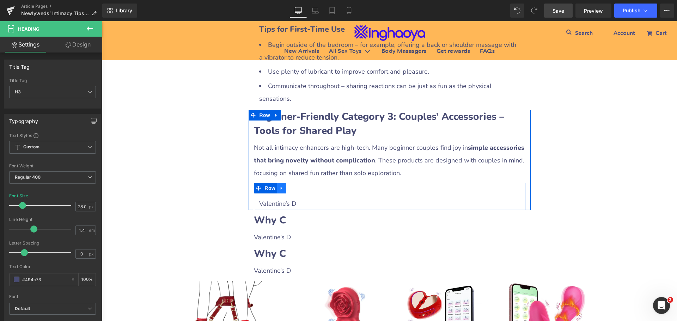
click at [281, 187] on icon at bounding box center [281, 188] width 1 height 3
click at [288, 186] on icon at bounding box center [290, 188] width 5 height 5
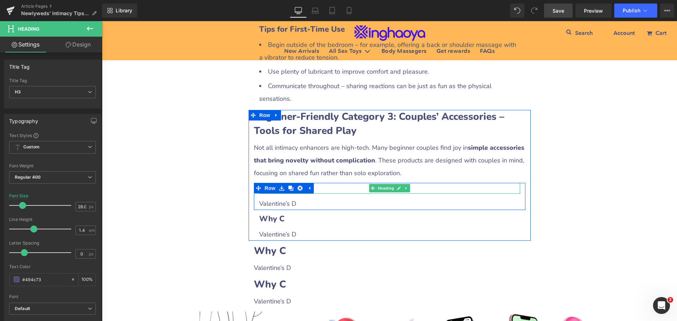
click at [339, 183] on h3 "Why C" at bounding box center [389, 188] width 261 height 11
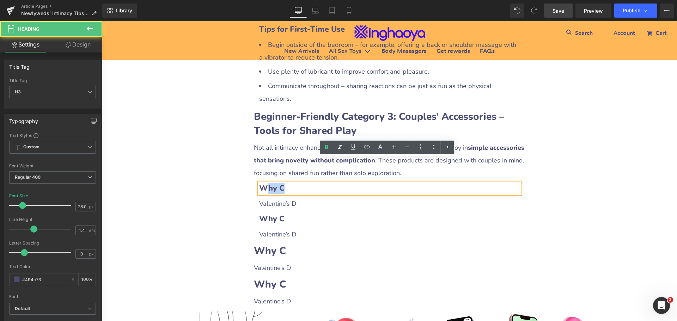
drag, startPoint x: 272, startPoint y: 163, endPoint x: 307, endPoint y: 165, distance: 34.2
click at [307, 183] on h3 "Why C" at bounding box center [389, 188] width 261 height 11
paste div
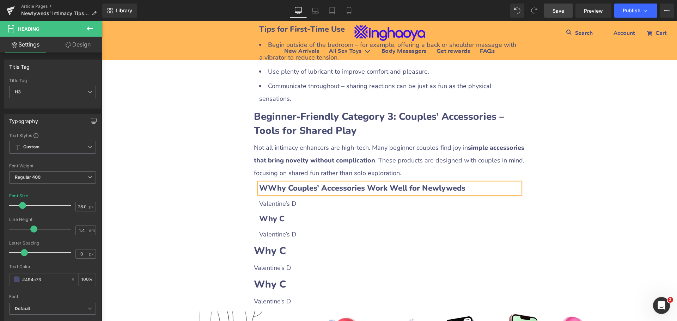
click at [265, 183] on b "WWhy Couples’ Accessories Work Well for Newlyweds" at bounding box center [362, 188] width 206 height 11
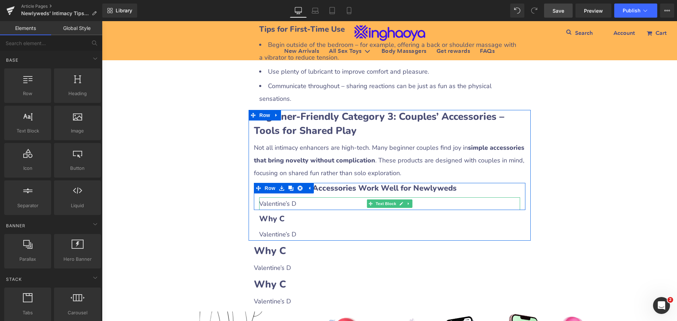
click at [285, 197] on p "Valentine’s D" at bounding box center [389, 203] width 261 height 13
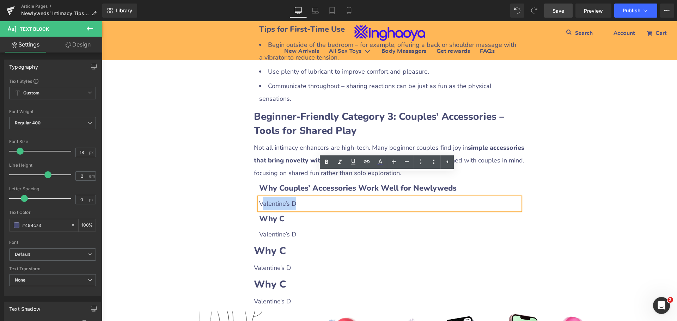
drag, startPoint x: 258, startPoint y: 178, endPoint x: 303, endPoint y: 178, distance: 44.8
click at [303, 197] on p "Valentine’s D" at bounding box center [389, 203] width 261 height 13
drag, startPoint x: 258, startPoint y: 179, endPoint x: 308, endPoint y: 179, distance: 49.7
click at [308, 197] on p "Valentine’s D" at bounding box center [389, 203] width 261 height 13
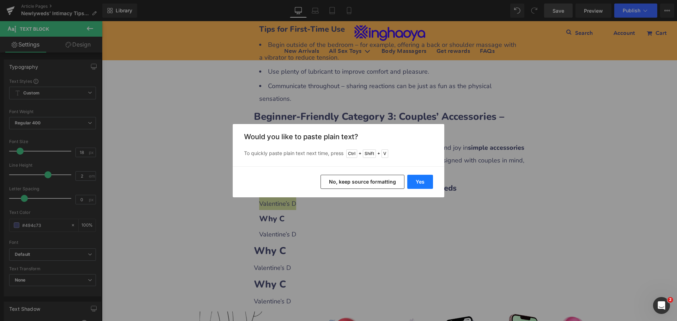
drag, startPoint x: 426, startPoint y: 182, endPoint x: 312, endPoint y: 164, distance: 115.9
click at [426, 182] on button "Yes" at bounding box center [420, 182] width 26 height 14
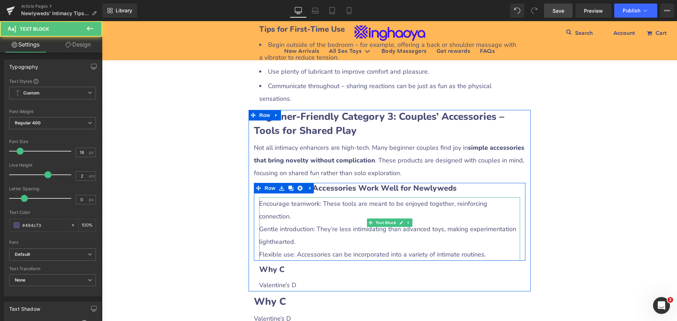
click at [294, 223] on p "Gentle introduction: They’re less intimidating than advanced toys, making exper…" at bounding box center [389, 235] width 261 height 25
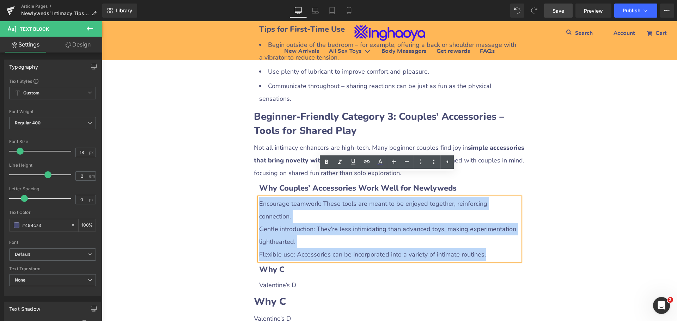
drag, startPoint x: 258, startPoint y: 178, endPoint x: 488, endPoint y: 216, distance: 232.6
click at [488, 216] on div "Encourage teamwork: These tools are meant to be enjoyed together, reinforcing c…" at bounding box center [389, 228] width 261 height 63
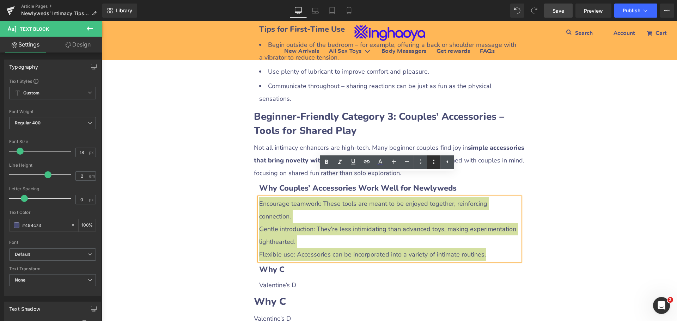
click at [434, 166] on link at bounding box center [433, 161] width 13 height 13
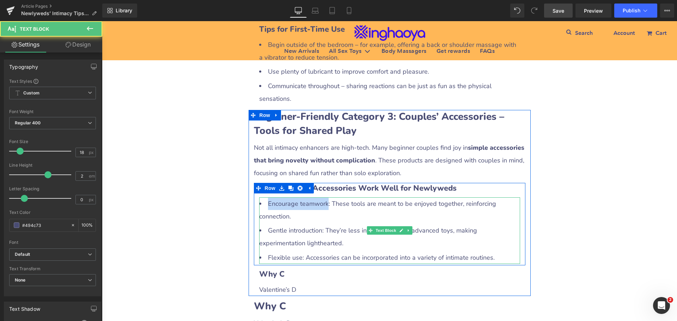
drag, startPoint x: 264, startPoint y: 181, endPoint x: 325, endPoint y: 180, distance: 61.7
click at [325, 197] on li "Encourage teamwork: These tools are meant to be enjoyed together, reinforcing c…" at bounding box center [389, 209] width 261 height 25
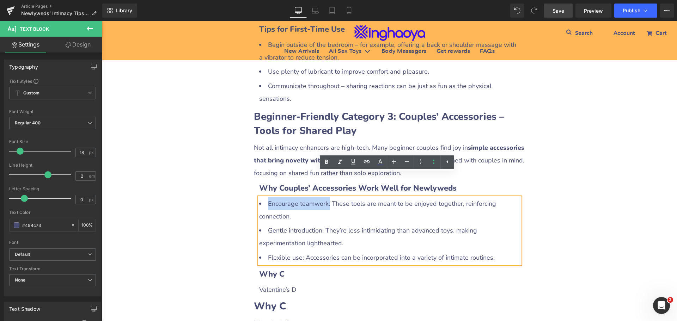
drag, startPoint x: 326, startPoint y: 179, endPoint x: 267, endPoint y: 179, distance: 59.6
click at [267, 197] on li "Encourage teamwork: These tools are meant to be enjoyed together, reinforcing c…" at bounding box center [389, 209] width 261 height 25
click at [326, 163] on icon at bounding box center [326, 162] width 3 height 4
drag, startPoint x: 266, startPoint y: 205, endPoint x: 319, endPoint y: 205, distance: 53.2
click at [319, 224] on li "Gentle introduction: They’re less intimidating than advanced toys, making exper…" at bounding box center [389, 236] width 261 height 25
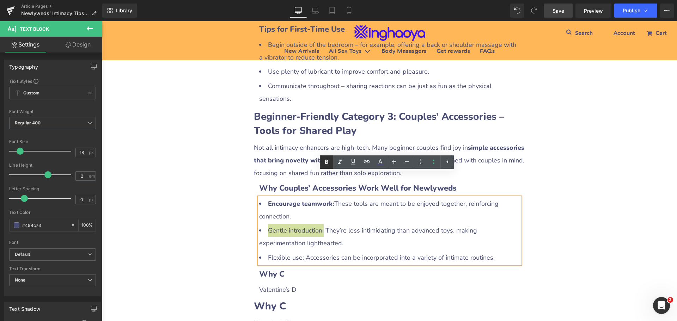
click at [325, 162] on icon at bounding box center [326, 162] width 3 height 4
drag, startPoint x: 265, startPoint y: 229, endPoint x: 300, endPoint y: 233, distance: 34.7
click at [300, 251] on li "Flexible use: Accessories can be incorporated into a variety of intimate routin…" at bounding box center [389, 257] width 261 height 13
click at [325, 163] on icon at bounding box center [326, 162] width 3 height 4
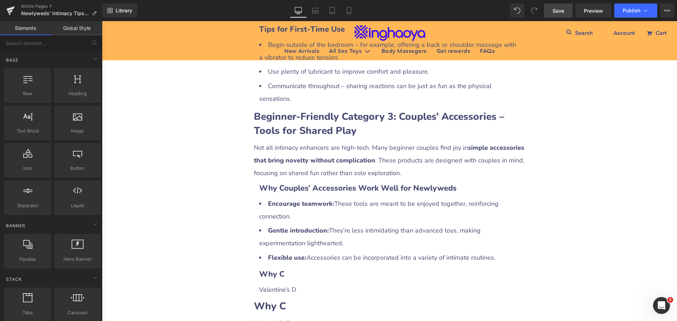
click at [556, 12] on span "Save" at bounding box center [558, 10] width 12 height 7
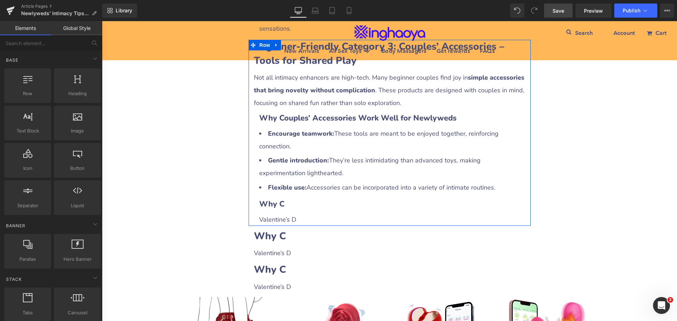
scroll to position [1430, 0]
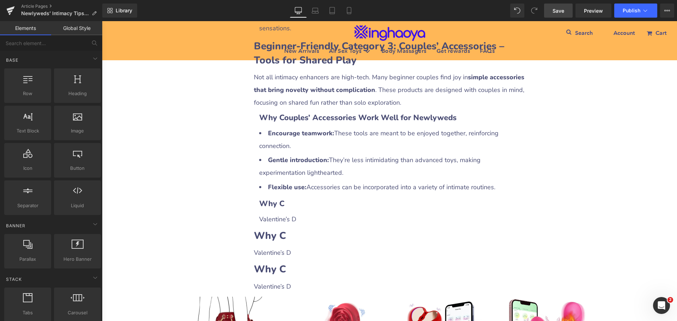
click at [102, 21] on div at bounding box center [102, 21] width 0 height 0
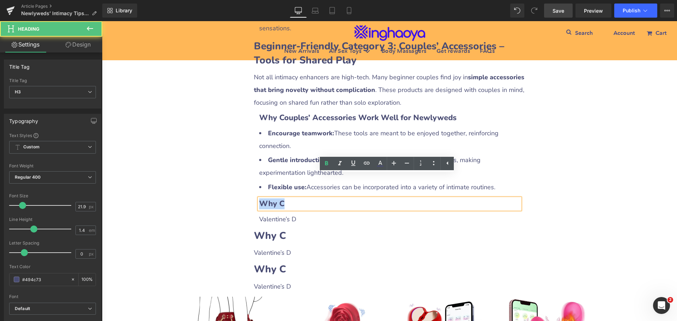
drag, startPoint x: 258, startPoint y: 178, endPoint x: 285, endPoint y: 178, distance: 27.1
click at [285, 198] on h3 "Why C" at bounding box center [389, 203] width 261 height 11
paste div
drag, startPoint x: 261, startPoint y: 179, endPoint x: 295, endPoint y: 178, distance: 33.5
click at [295, 198] on h3 "Why C" at bounding box center [389, 203] width 261 height 11
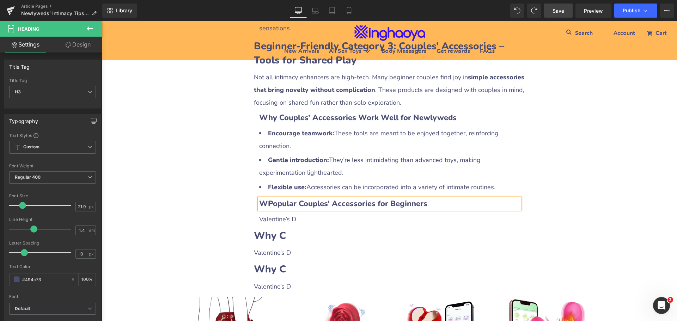
click at [265, 198] on b "WPopular Couples’ Accessories for Beginners" at bounding box center [343, 203] width 168 height 11
click at [282, 213] on p "Valentine’s D" at bounding box center [389, 219] width 261 height 13
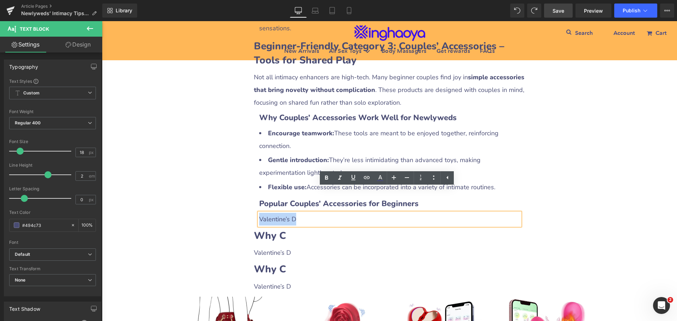
drag, startPoint x: 258, startPoint y: 193, endPoint x: 312, endPoint y: 193, distance: 53.6
click at [312, 213] on p "Valentine’s D" at bounding box center [389, 219] width 261 height 13
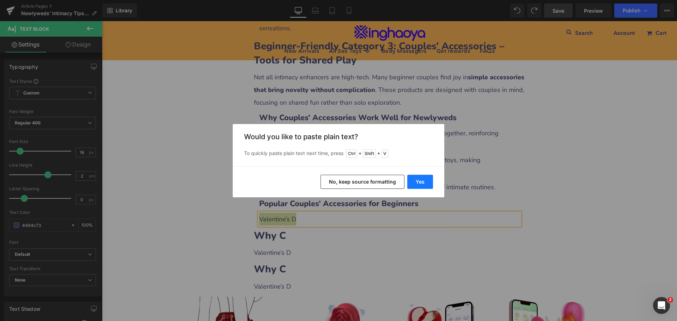
click at [418, 181] on button "Yes" at bounding box center [420, 182] width 26 height 14
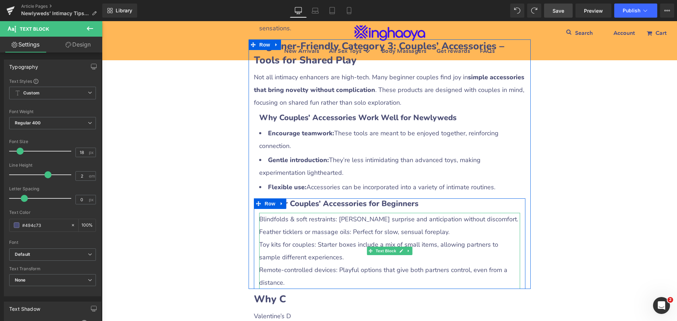
click at [297, 238] on p "Toy kits for couples: Starter boxes include a mix of small items, allowing part…" at bounding box center [389, 250] width 261 height 25
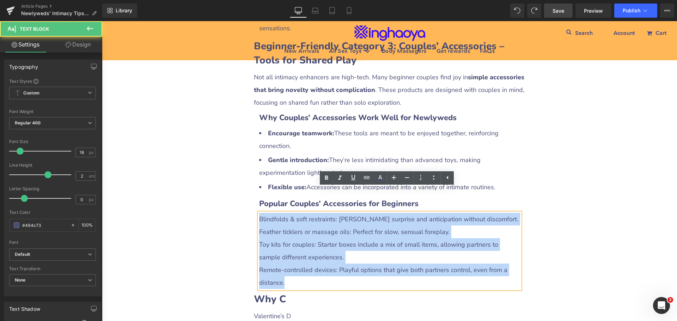
drag, startPoint x: 257, startPoint y: 192, endPoint x: 322, endPoint y: 254, distance: 90.2
click at [322, 254] on div "Blindfolds & soft restraints: [PERSON_NAME] surprise and anticipation without d…" at bounding box center [389, 251] width 261 height 76
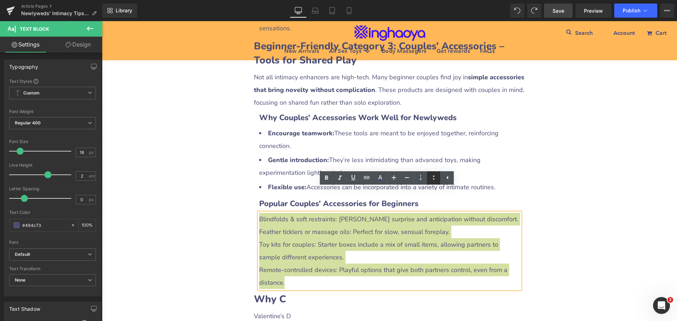
click at [433, 178] on icon at bounding box center [433, 177] width 8 height 8
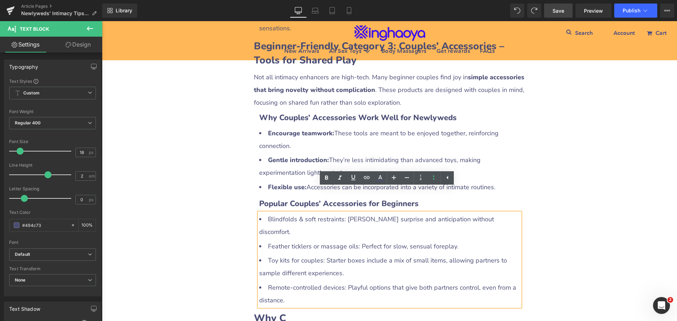
click at [323, 240] on li "Feather ticklers or massage oils: Perfect for slow, sensual foreplay." at bounding box center [389, 246] width 261 height 13
drag, startPoint x: 264, startPoint y: 192, endPoint x: 340, endPoint y: 193, distance: 76.1
click at [340, 213] on li "Blindfolds & soft restraints: [PERSON_NAME] surprise and anticipation without d…" at bounding box center [389, 225] width 261 height 25
click at [327, 180] on icon at bounding box center [326, 178] width 8 height 8
drag, startPoint x: 264, startPoint y: 211, endPoint x: 356, endPoint y: 210, distance: 91.3
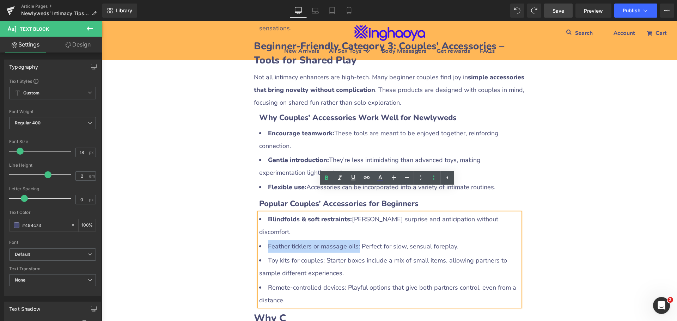
click at [356, 240] on li "Feather ticklers or massage oils: Perfect for slow, sensual foreplay." at bounding box center [389, 246] width 261 height 13
click at [329, 180] on icon at bounding box center [326, 178] width 8 height 8
drag, startPoint x: 264, startPoint y: 222, endPoint x: 320, endPoint y: 223, distance: 56.4
click at [320, 254] on li "Toy kits for couples: Starter boxes include a mix of small items, allowing part…" at bounding box center [389, 266] width 261 height 25
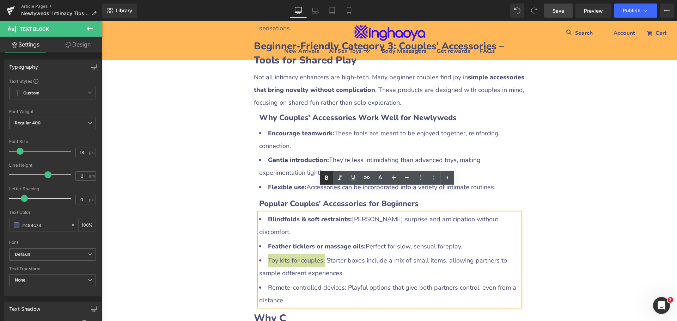
click at [327, 179] on icon at bounding box center [326, 178] width 3 height 4
drag, startPoint x: 265, startPoint y: 251, endPoint x: 341, endPoint y: 250, distance: 76.1
click at [341, 281] on li "Remote-controlled devices: Playful options that give both partners control, eve…" at bounding box center [389, 293] width 261 height 25
click at [326, 179] on icon at bounding box center [326, 178] width 8 height 8
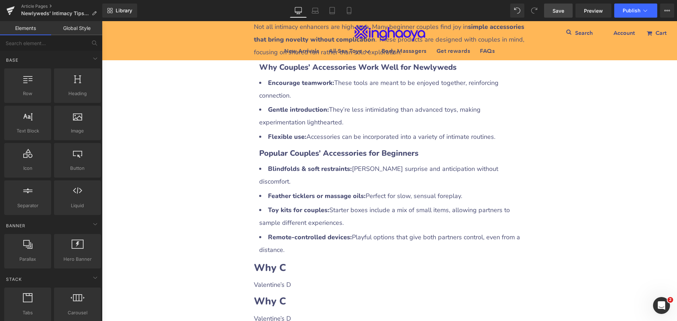
scroll to position [1536, 0]
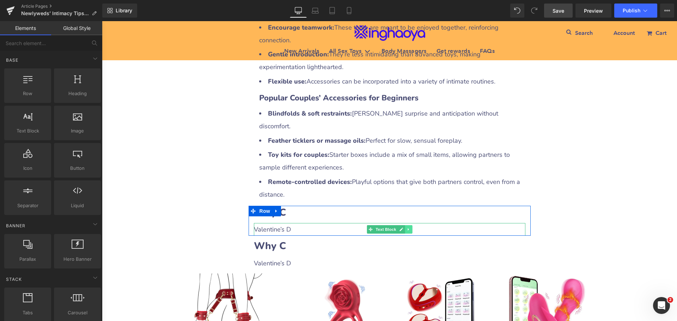
click at [406, 227] on icon at bounding box center [408, 229] width 4 height 4
click at [404, 225] on link at bounding box center [404, 229] width 7 height 8
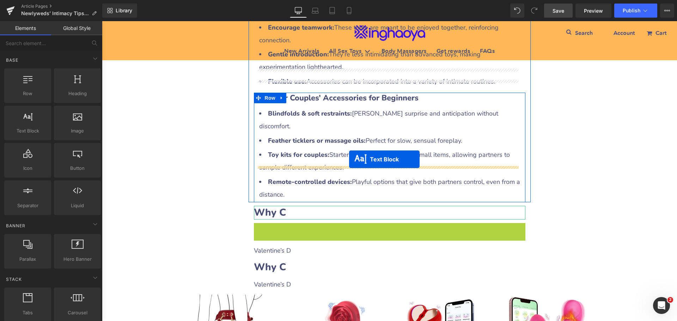
drag, startPoint x: 356, startPoint y: 193, endPoint x: 349, endPoint y: 159, distance: 34.1
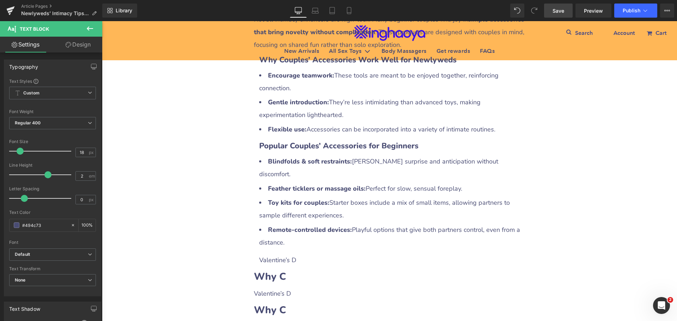
scroll to position [1500, 0]
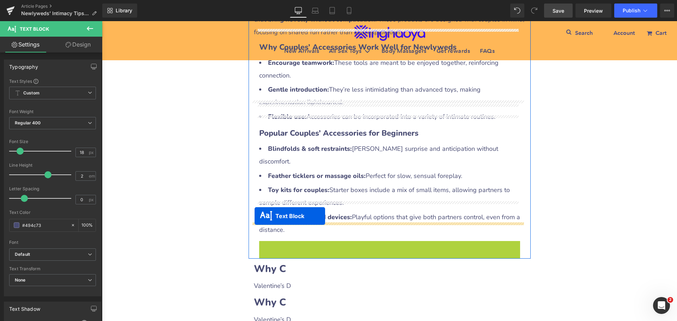
drag, startPoint x: 367, startPoint y: 209, endPoint x: 254, endPoint y: 216, distance: 113.0
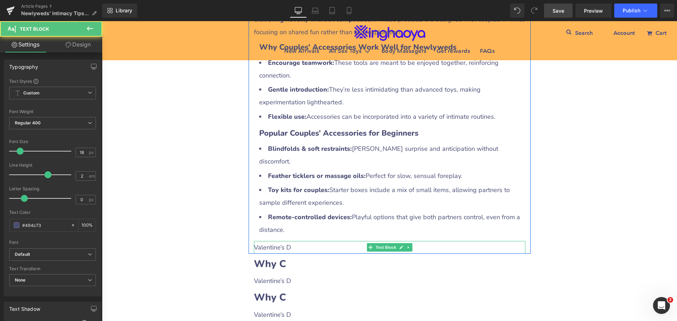
click at [275, 241] on p "Valentine’s D" at bounding box center [389, 247] width 271 height 13
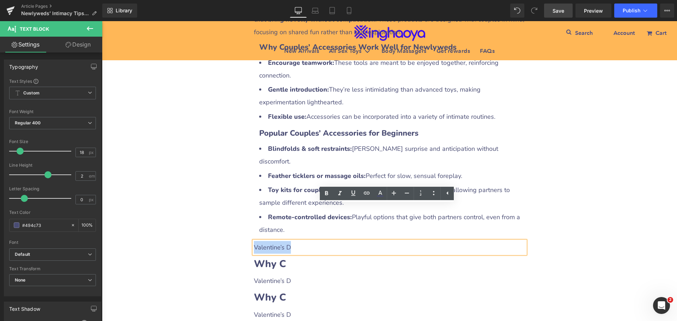
drag, startPoint x: 252, startPoint y: 210, endPoint x: 299, endPoint y: 211, distance: 46.9
click at [299, 241] on p "Valentine’s D" at bounding box center [389, 247] width 271 height 13
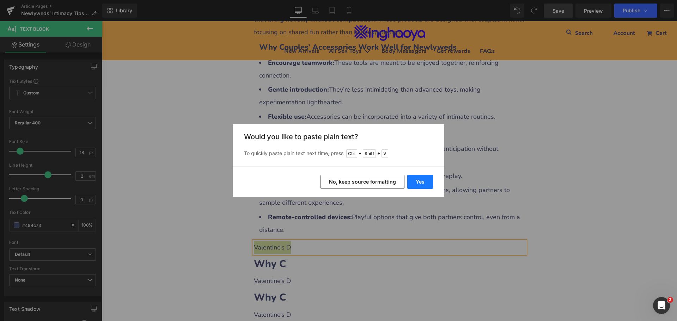
drag, startPoint x: 417, startPoint y: 185, endPoint x: 410, endPoint y: 185, distance: 7.0
click at [417, 185] on button "Yes" at bounding box center [420, 182] width 26 height 14
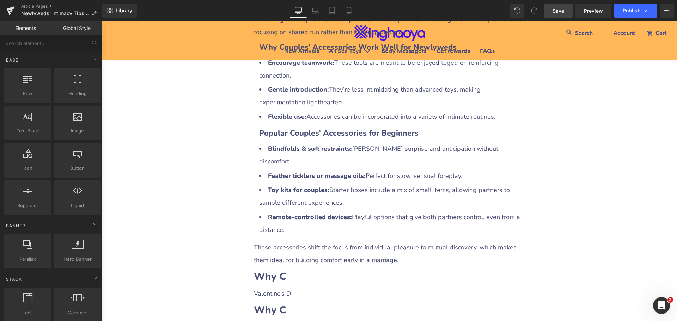
click at [556, 13] on span "Save" at bounding box center [558, 10] width 12 height 7
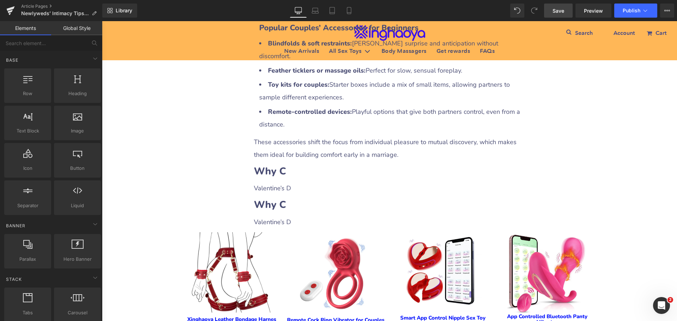
scroll to position [1606, 0]
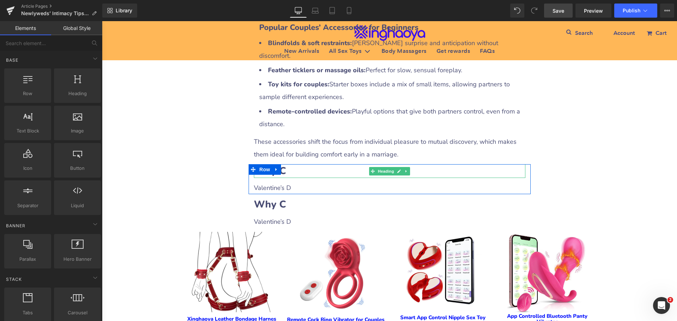
click at [307, 164] on h2 "Why C" at bounding box center [389, 171] width 271 height 14
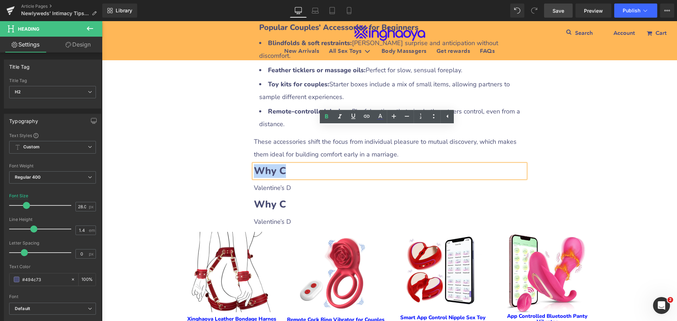
drag, startPoint x: 255, startPoint y: 135, endPoint x: 293, endPoint y: 133, distance: 37.4
click at [293, 164] on h2 "Why C" at bounding box center [389, 171] width 271 height 14
paste div
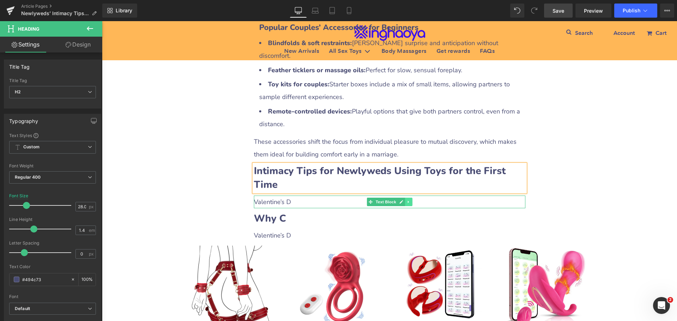
click at [406, 200] on icon at bounding box center [408, 202] width 4 height 4
click at [402, 200] on icon at bounding box center [404, 202] width 4 height 4
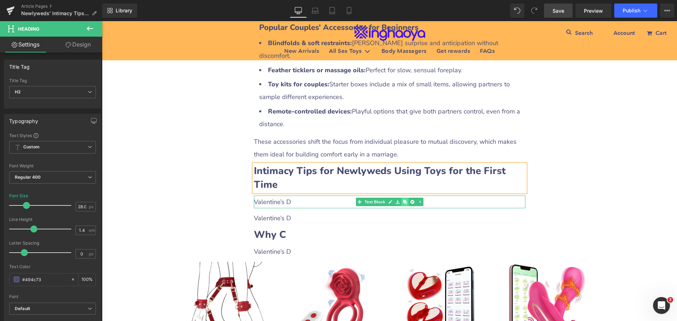
click at [402, 200] on icon at bounding box center [404, 202] width 4 height 4
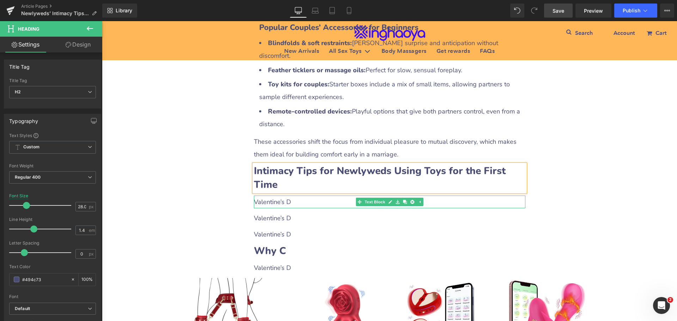
click at [303, 196] on p "Valentine’s D" at bounding box center [389, 202] width 271 height 13
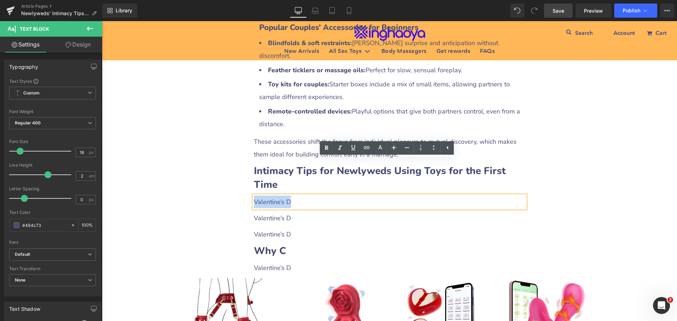
drag, startPoint x: 252, startPoint y: 165, endPoint x: 290, endPoint y: 165, distance: 38.1
click at [290, 196] on p "Valentine’s D" at bounding box center [389, 202] width 271 height 13
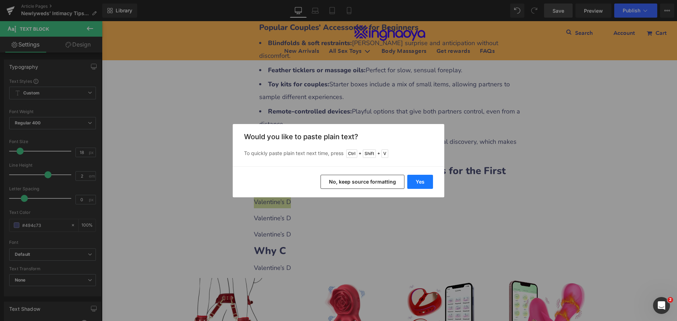
click at [412, 183] on button "Yes" at bounding box center [420, 182] width 26 height 14
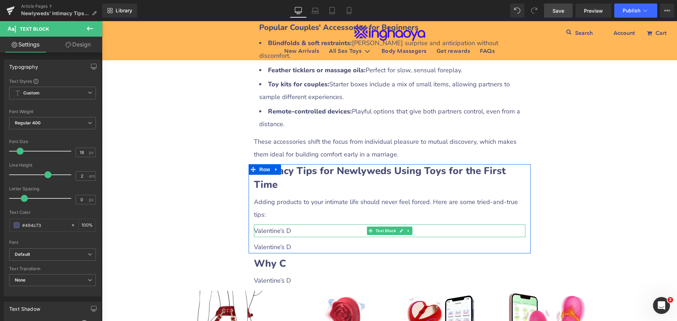
click at [277, 225] on p "Valentine’s D" at bounding box center [389, 231] width 271 height 13
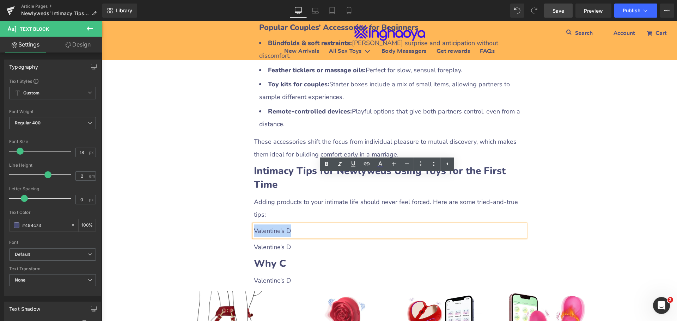
drag, startPoint x: 252, startPoint y: 182, endPoint x: 290, endPoint y: 182, distance: 38.8
click at [290, 225] on p "Valentine’s D" at bounding box center [389, 231] width 271 height 13
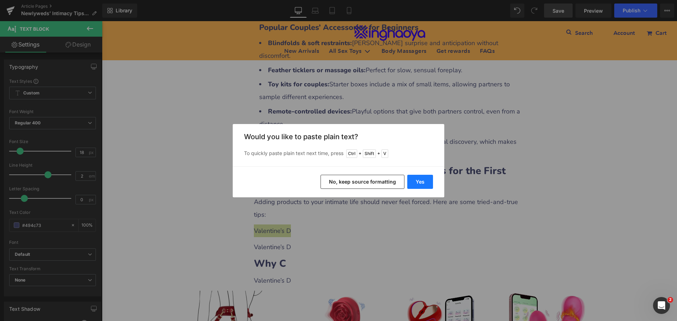
click at [423, 182] on button "Yes" at bounding box center [420, 182] width 26 height 14
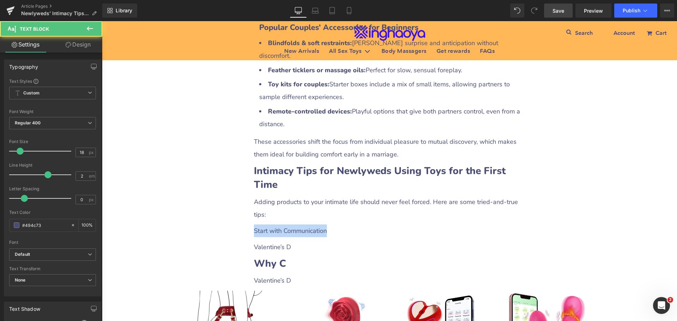
drag, startPoint x: 325, startPoint y: 183, endPoint x: 216, endPoint y: 184, distance: 108.9
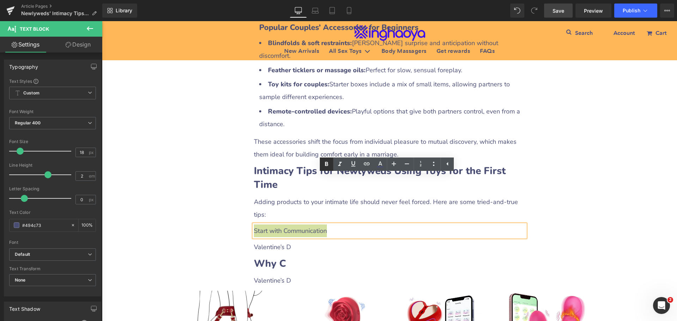
click at [326, 166] on icon at bounding box center [326, 164] width 8 height 8
click at [426, 166] on link at bounding box center [419, 164] width 13 height 13
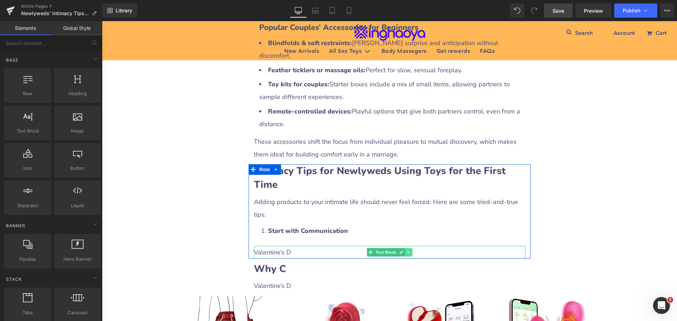
click at [407, 250] on icon at bounding box center [408, 252] width 4 height 4
click at [402, 250] on icon at bounding box center [404, 252] width 4 height 4
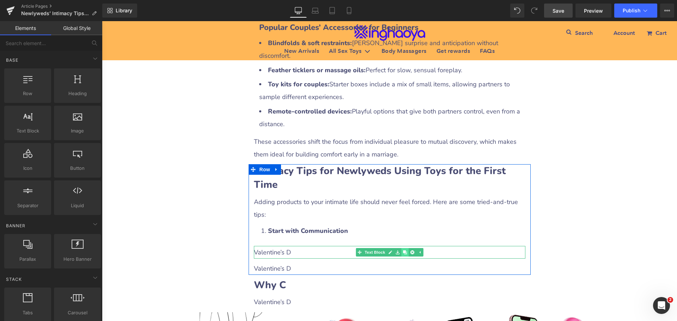
click at [402, 250] on icon at bounding box center [404, 252] width 4 height 4
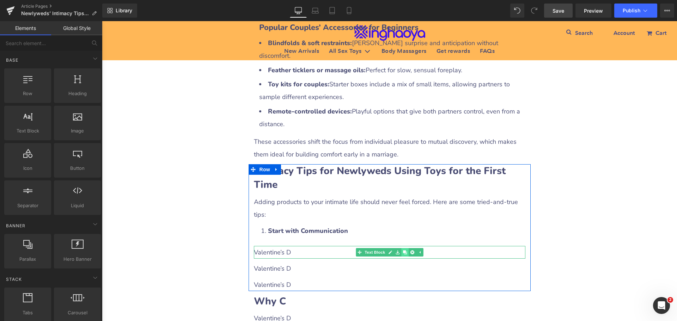
click at [402, 250] on icon at bounding box center [404, 252] width 4 height 4
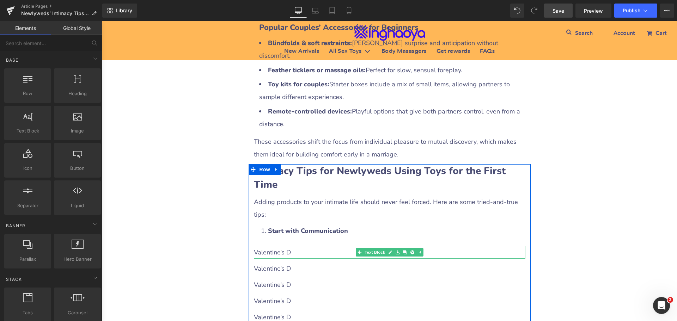
click at [287, 246] on p "Valentine’s D" at bounding box center [389, 252] width 271 height 13
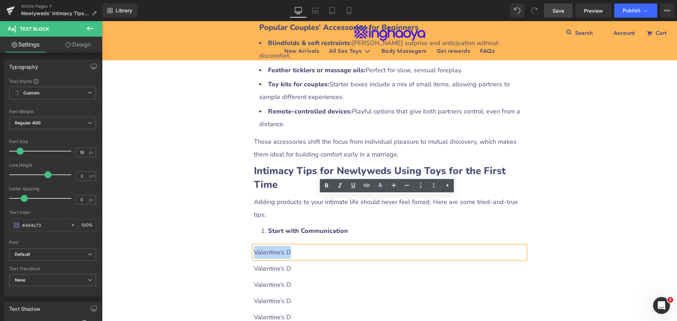
drag, startPoint x: 252, startPoint y: 203, endPoint x: 287, endPoint y: 202, distance: 34.9
click at [287, 246] on p "Valentine’s D" at bounding box center [389, 252] width 271 height 13
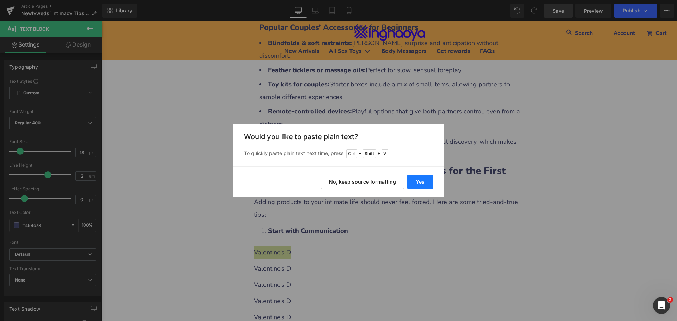
click at [424, 183] on button "Yes" at bounding box center [420, 182] width 26 height 14
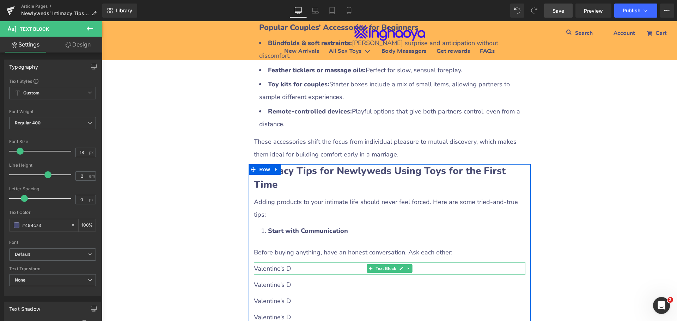
click at [266, 262] on p "Valentine’s D" at bounding box center [389, 268] width 271 height 13
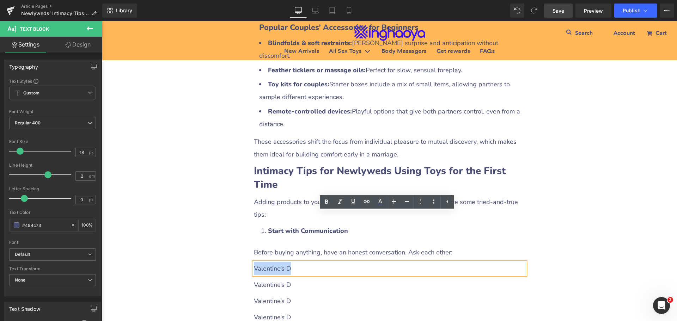
drag, startPoint x: 252, startPoint y: 219, endPoint x: 300, endPoint y: 220, distance: 47.2
click at [300, 262] on p "Valentine’s D" at bounding box center [389, 268] width 271 height 13
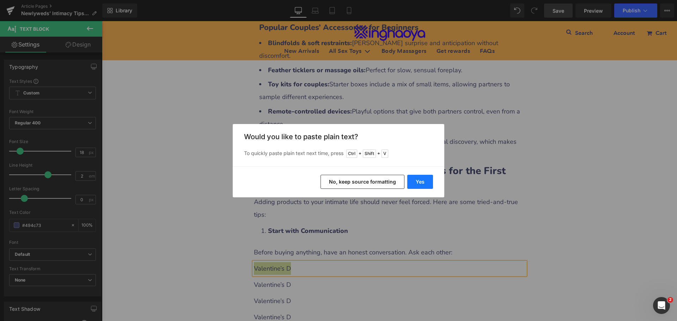
click at [418, 183] on button "Yes" at bounding box center [420, 182] width 26 height 14
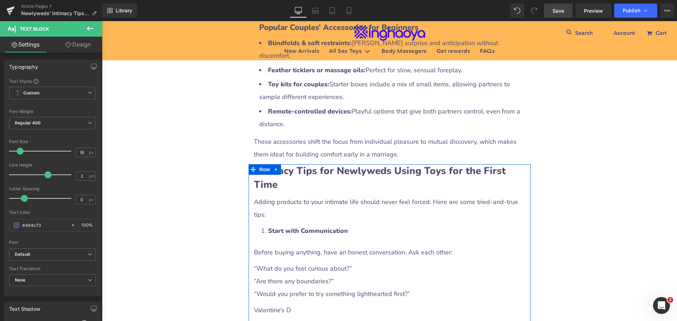
click at [285, 288] on p "“Would you prefer to try something lighthearted first?”" at bounding box center [389, 294] width 271 height 13
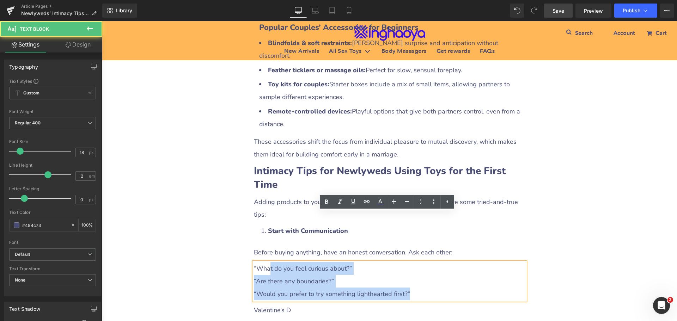
drag, startPoint x: 250, startPoint y: 219, endPoint x: 266, endPoint y: 220, distance: 15.9
click at [266, 262] on div "“What do you feel curious about?” “Are there any boundaries?” “Would you prefer…" at bounding box center [389, 281] width 271 height 38
click at [248, 215] on div "Intimacy Tips for Newlyweds Using Toys for the First Time Heading Adding produc…" at bounding box center [389, 264] width 282 height 201
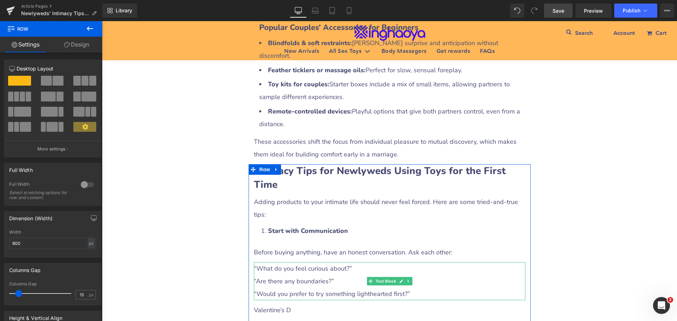
click at [268, 262] on p "“What do you feel curious about?”" at bounding box center [389, 268] width 271 height 13
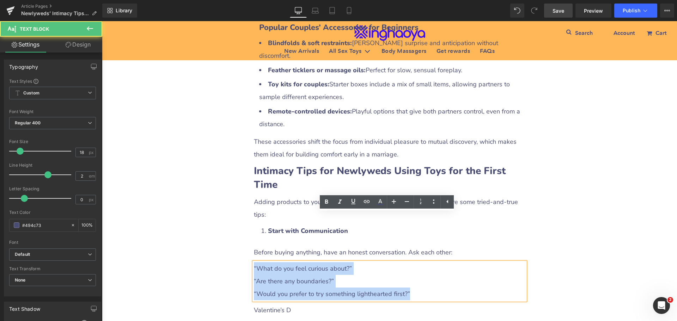
drag, startPoint x: 251, startPoint y: 217, endPoint x: 412, endPoint y: 241, distance: 162.8
click at [412, 262] on div "“What do you feel curious about?” “Are there any boundaries?” “Would you prefer…" at bounding box center [389, 281] width 271 height 38
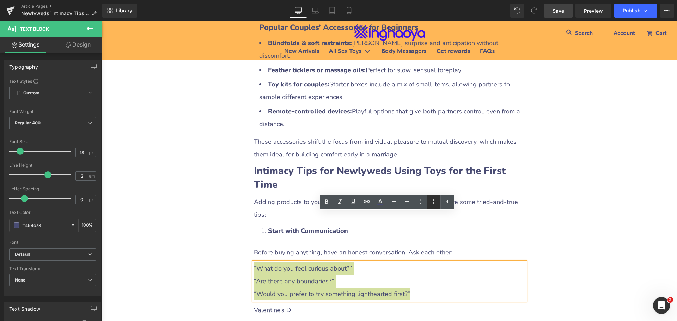
click at [431, 202] on icon at bounding box center [433, 201] width 8 height 8
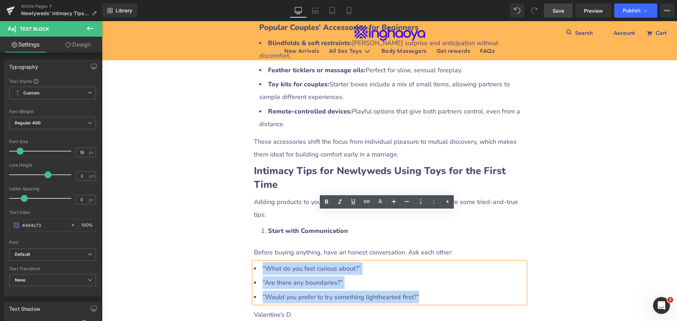
click at [343, 262] on li "“What do you feel curious about?”" at bounding box center [389, 268] width 271 height 13
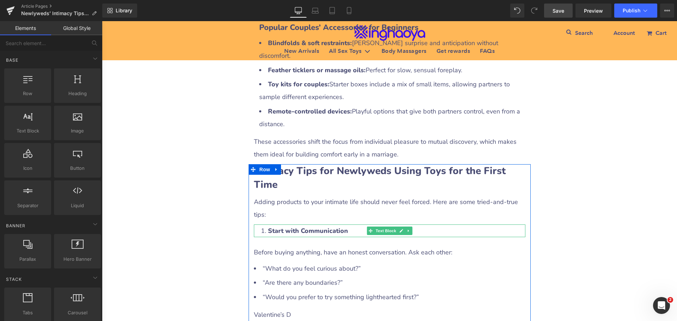
click at [355, 225] on li "Start with Communication" at bounding box center [393, 231] width 264 height 13
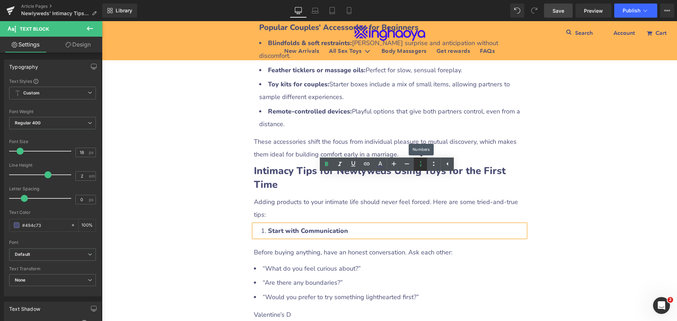
click at [421, 169] on link at bounding box center [419, 164] width 13 height 13
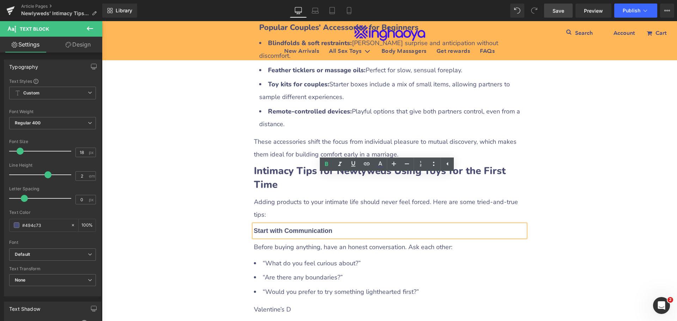
click at [281, 225] on p "Start with Communication" at bounding box center [389, 231] width 271 height 13
click at [254, 227] on strong "Start with Communication" at bounding box center [293, 230] width 79 height 7
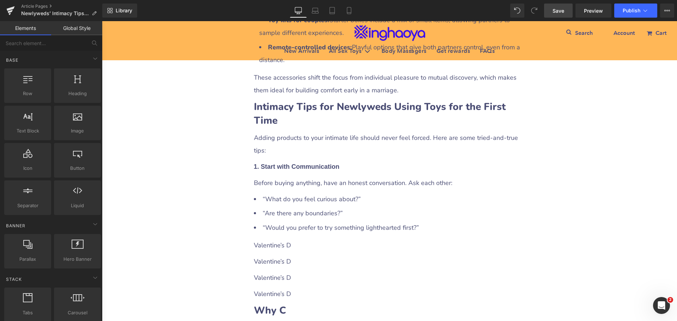
scroll to position [1677, 0]
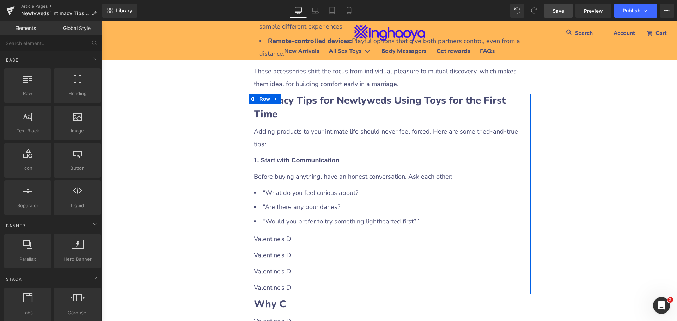
click at [296, 233] on p "Valentine’s D" at bounding box center [389, 239] width 271 height 13
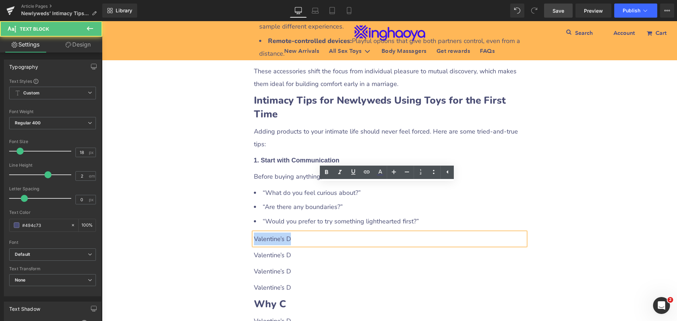
drag, startPoint x: 252, startPoint y: 189, endPoint x: 293, endPoint y: 189, distance: 41.2
click at [293, 233] on p "Valentine’s D" at bounding box center [389, 239] width 271 height 13
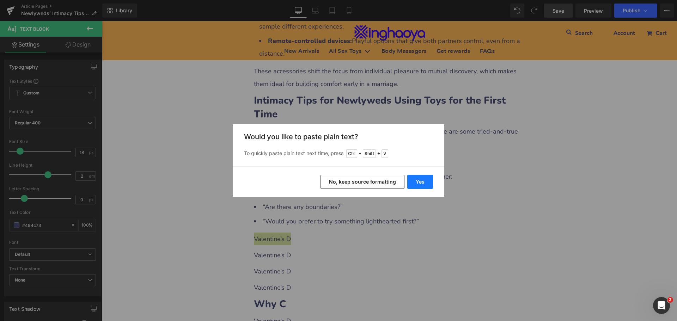
click at [420, 185] on button "Yes" at bounding box center [420, 182] width 26 height 14
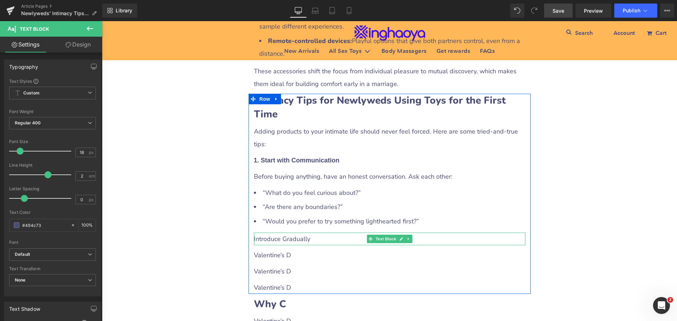
click at [288, 233] on p "Introduce Gradually" at bounding box center [389, 239] width 271 height 13
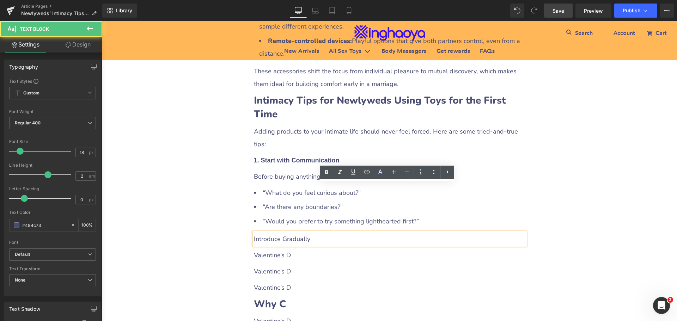
click at [254, 233] on p "Introduce Gradually" at bounding box center [389, 239] width 271 height 13
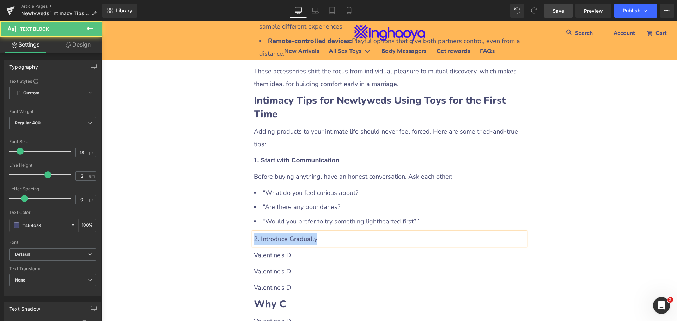
drag, startPoint x: 316, startPoint y: 191, endPoint x: 220, endPoint y: 191, distance: 96.2
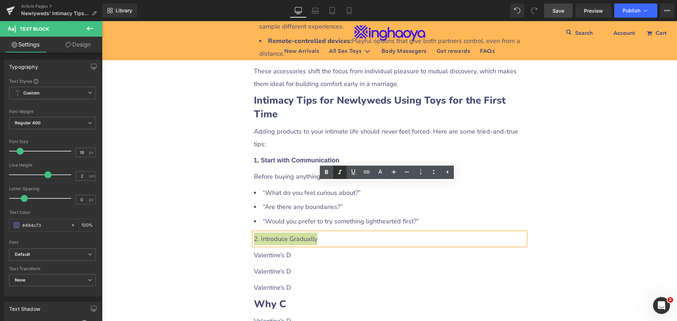
drag, startPoint x: 321, startPoint y: 172, endPoint x: 334, endPoint y: 178, distance: 14.1
click at [322, 172] on link at bounding box center [326, 172] width 13 height 13
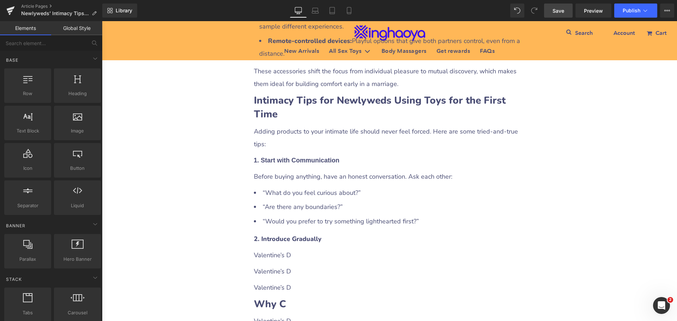
scroll to position [1712, 0]
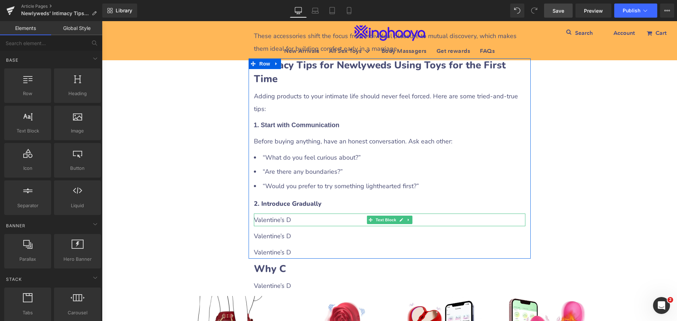
click at [282, 214] on p "Valentine’s D" at bounding box center [389, 220] width 271 height 13
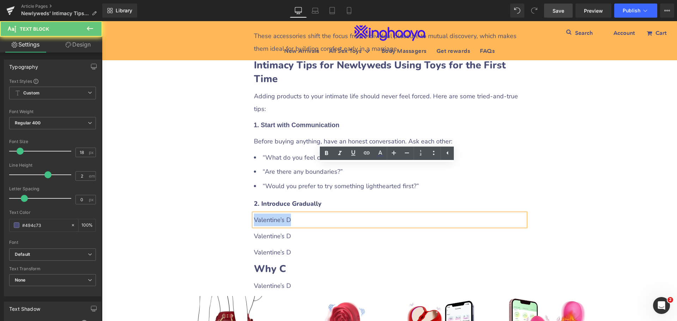
drag, startPoint x: 252, startPoint y: 172, endPoint x: 298, endPoint y: 172, distance: 45.5
click at [298, 214] on p "Valentine’s D" at bounding box center [389, 220] width 271 height 13
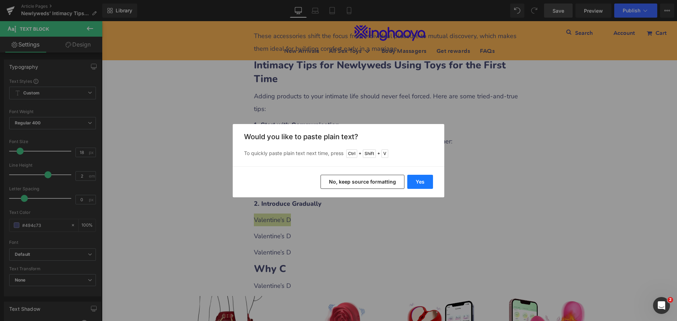
click at [423, 178] on button "Yes" at bounding box center [420, 182] width 26 height 14
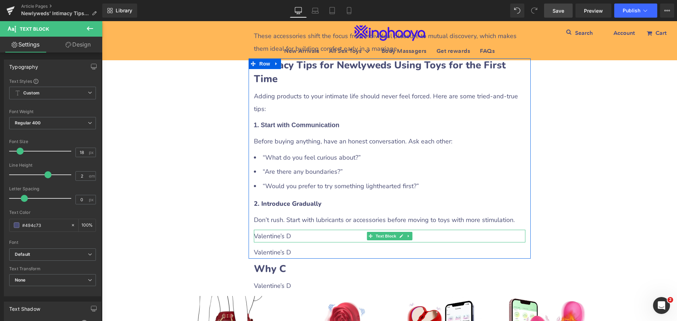
click at [288, 230] on p "Valentine’s D" at bounding box center [389, 236] width 271 height 13
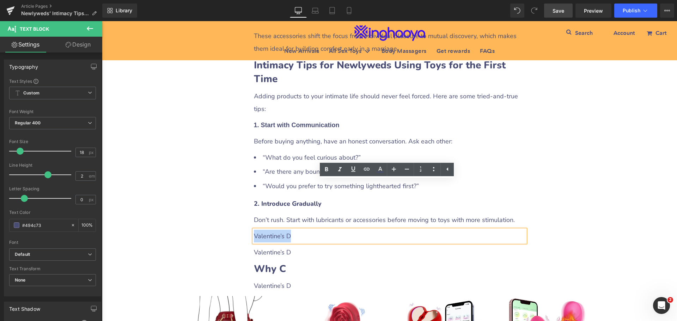
drag, startPoint x: 251, startPoint y: 186, endPoint x: 293, endPoint y: 185, distance: 41.6
click at [293, 230] on p "Valentine’s D" at bounding box center [389, 236] width 271 height 13
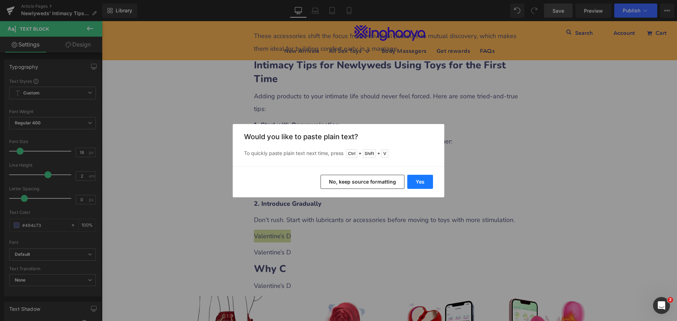
click at [422, 184] on button "Yes" at bounding box center [420, 182] width 26 height 14
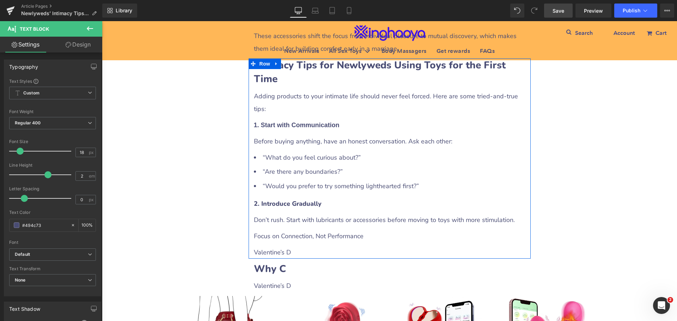
click at [311, 230] on p "Focus on Connection, Not Performance" at bounding box center [389, 236] width 271 height 13
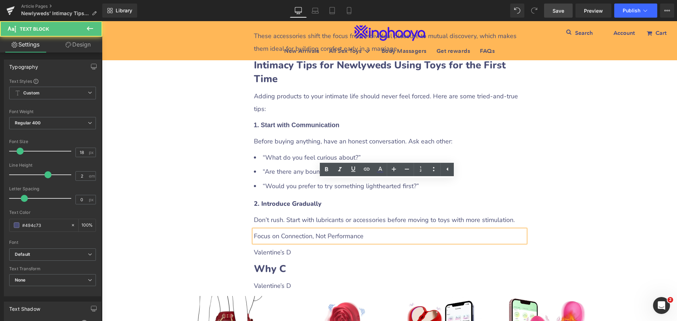
click at [254, 230] on p "Focus on Connection, Not Performance" at bounding box center [389, 236] width 271 height 13
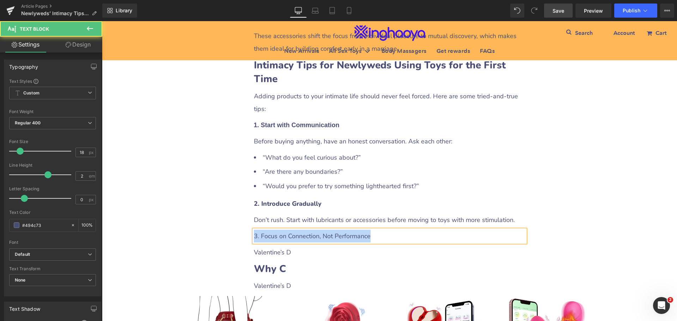
drag, startPoint x: 372, startPoint y: 187, endPoint x: 234, endPoint y: 184, distance: 137.8
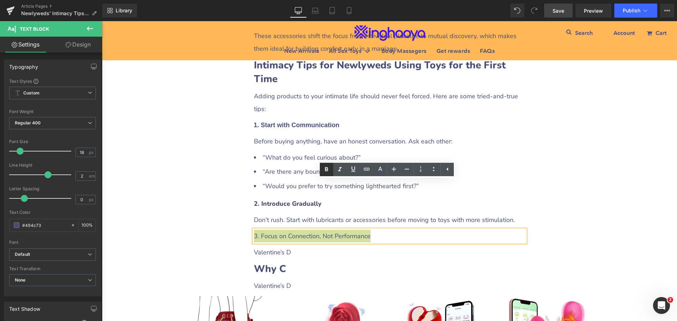
click at [330, 171] on icon at bounding box center [326, 169] width 8 height 8
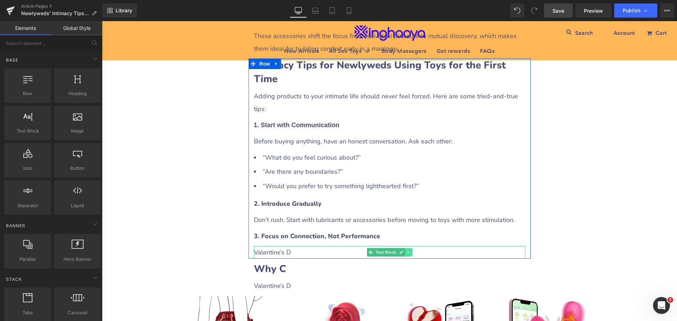
click at [406, 250] on icon at bounding box center [408, 252] width 4 height 4
click at [402, 251] on icon at bounding box center [404, 253] width 4 height 4
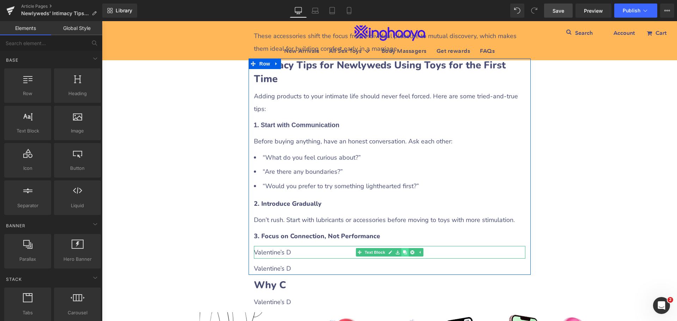
click at [402, 251] on icon at bounding box center [404, 253] width 4 height 4
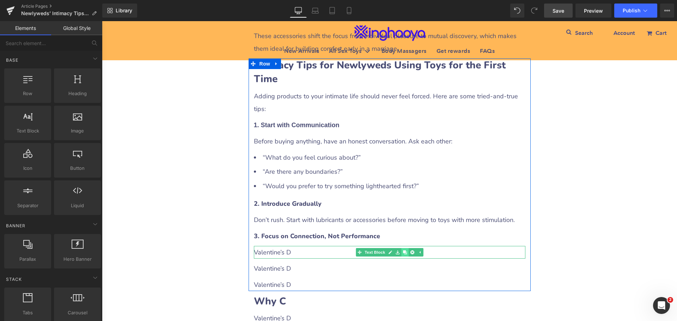
click at [402, 251] on icon at bounding box center [404, 253] width 4 height 4
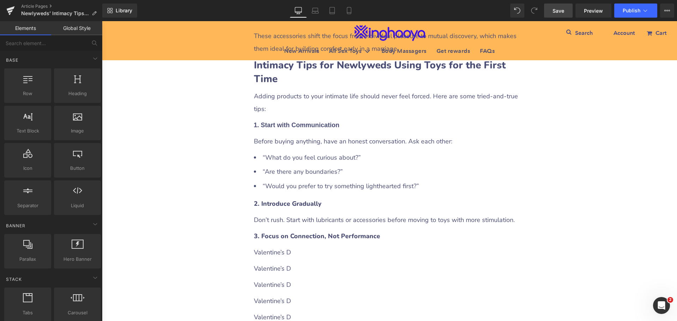
click at [555, 8] on span "Save" at bounding box center [558, 10] width 12 height 7
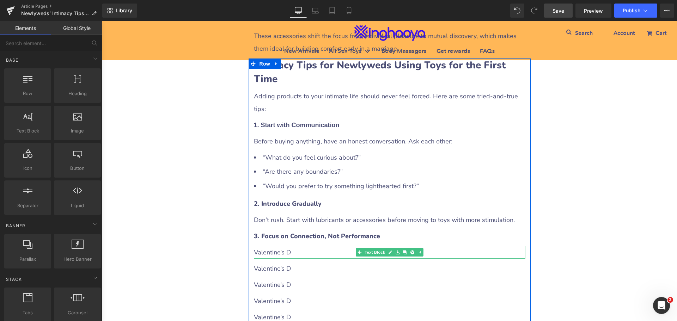
click at [283, 246] on p "Valentine’s D" at bounding box center [389, 252] width 271 height 13
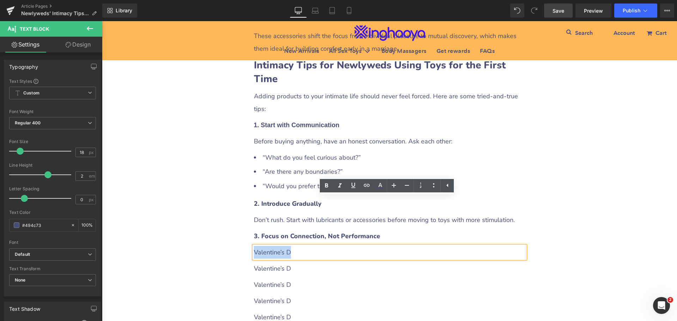
drag, startPoint x: 252, startPoint y: 202, endPoint x: 289, endPoint y: 201, distance: 37.4
click at [289, 246] on p "Valentine’s D" at bounding box center [389, 252] width 271 height 13
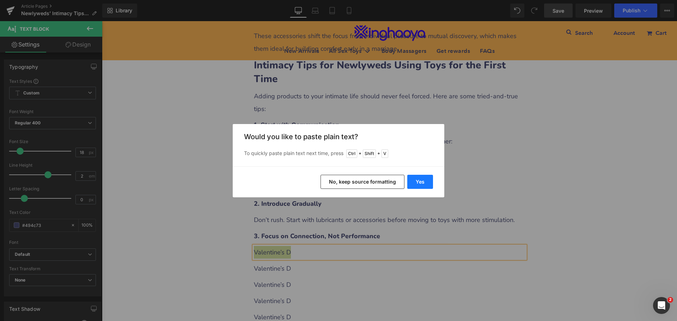
click at [418, 184] on button "Yes" at bounding box center [420, 182] width 26 height 14
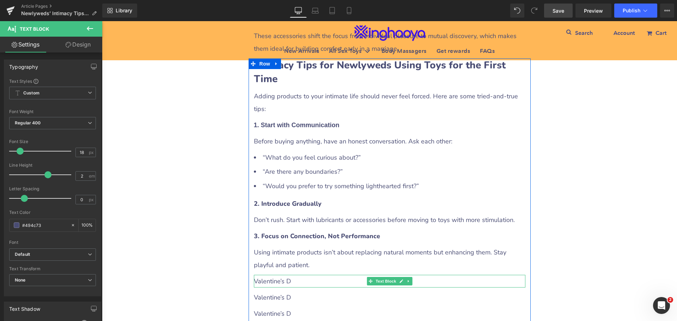
click at [291, 275] on p "Valentine’s D" at bounding box center [389, 281] width 271 height 13
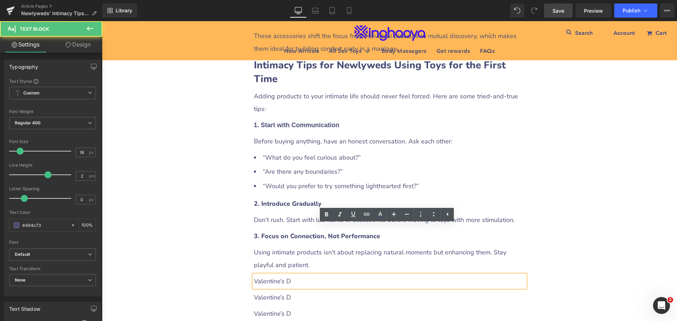
click at [254, 275] on p "Valentine’s D" at bounding box center [389, 281] width 271 height 13
drag, startPoint x: 252, startPoint y: 231, endPoint x: 327, endPoint y: 234, distance: 75.8
click at [327, 275] on p "Valentine’s D" at bounding box center [389, 281] width 271 height 13
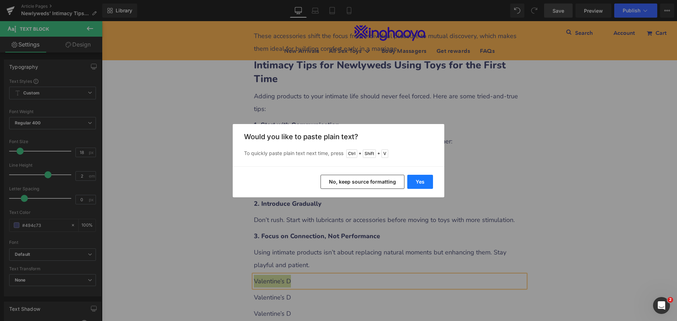
drag, startPoint x: 426, startPoint y: 185, endPoint x: 236, endPoint y: 214, distance: 192.9
click at [426, 185] on button "Yes" at bounding box center [420, 182] width 26 height 14
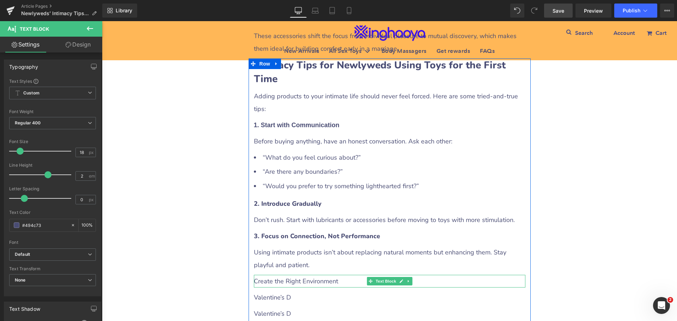
click at [302, 275] on p "Create the Right Environment" at bounding box center [389, 281] width 271 height 13
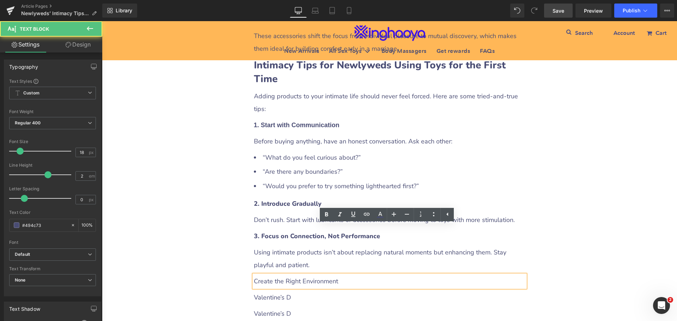
click at [254, 275] on p "Create the Right Environment" at bounding box center [389, 281] width 271 height 13
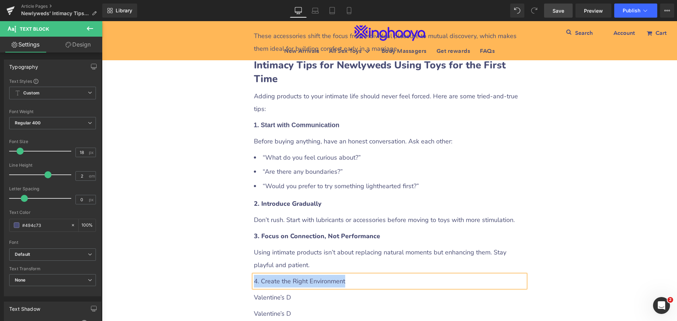
click at [254, 275] on div "4. Create the Right Environment" at bounding box center [389, 281] width 271 height 13
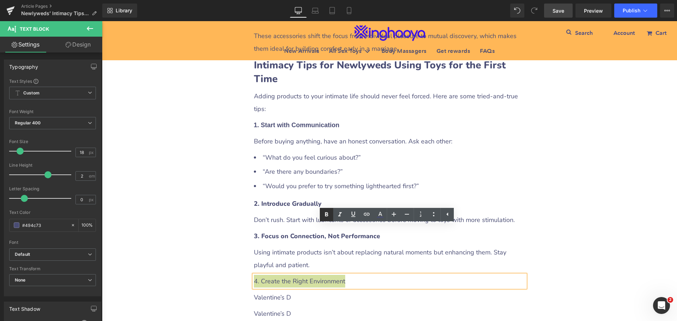
click at [325, 217] on icon at bounding box center [326, 214] width 8 height 8
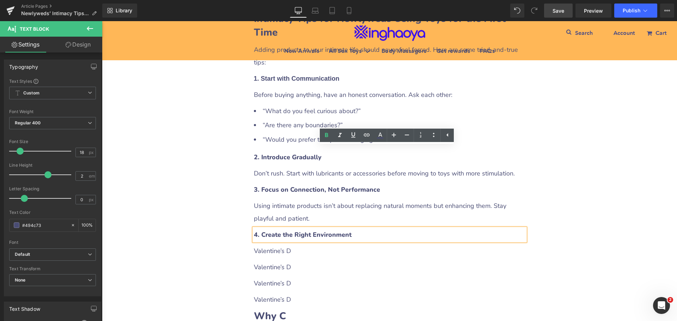
scroll to position [1818, 0]
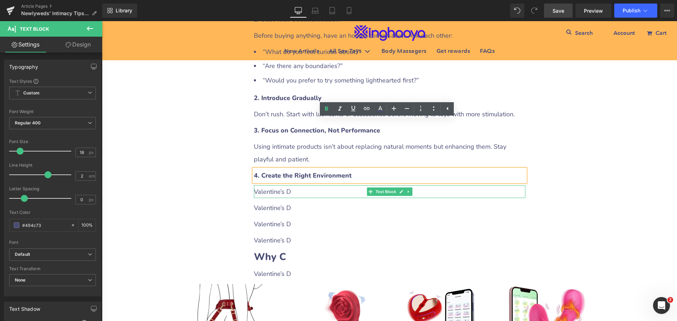
click at [281, 185] on p "Valentine’s D" at bounding box center [389, 191] width 271 height 13
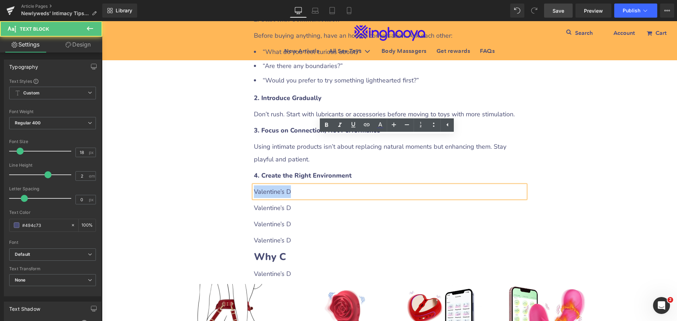
drag, startPoint x: 252, startPoint y: 142, endPoint x: 290, endPoint y: 141, distance: 38.4
click at [290, 185] on p "Valentine’s D" at bounding box center [389, 191] width 271 height 13
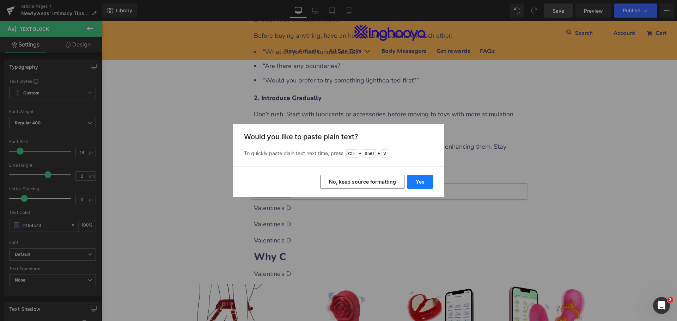
click at [414, 181] on button "Yes" at bounding box center [420, 182] width 26 height 14
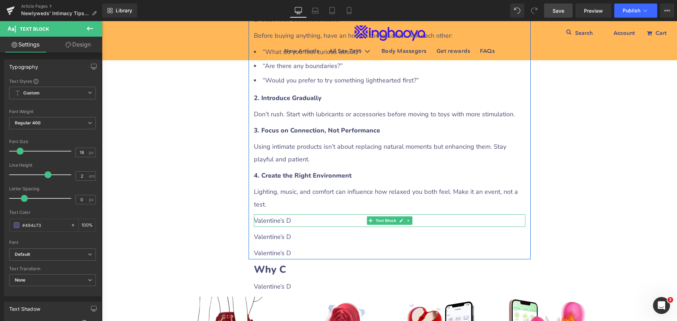
click at [287, 214] on p "Valentine’s D" at bounding box center [389, 220] width 271 height 13
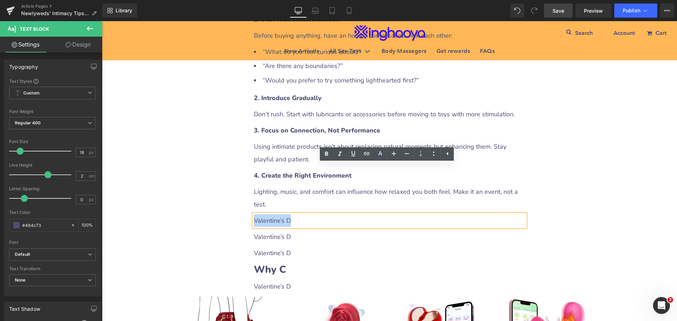
drag, startPoint x: 252, startPoint y: 171, endPoint x: 291, endPoint y: 171, distance: 39.5
click at [291, 214] on p "Valentine’s D" at bounding box center [389, 220] width 271 height 13
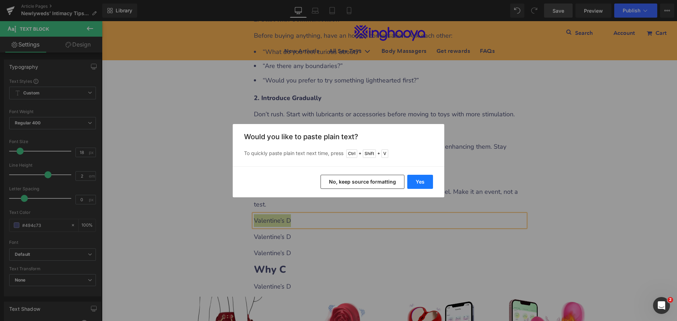
drag, startPoint x: 422, startPoint y: 179, endPoint x: 182, endPoint y: 164, distance: 240.5
click at [422, 179] on button "Yes" at bounding box center [420, 182] width 26 height 14
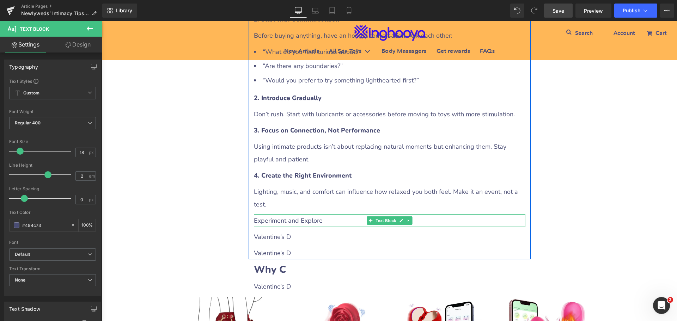
click at [269, 214] on p "Experiment and Explore" at bounding box center [389, 220] width 271 height 13
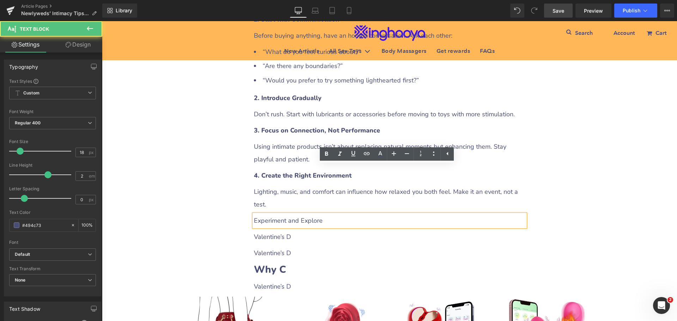
click at [254, 214] on p "Experiment and Explore" at bounding box center [389, 220] width 271 height 13
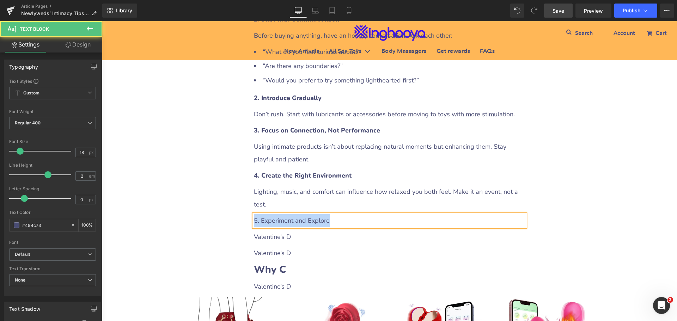
drag, startPoint x: 252, startPoint y: 170, endPoint x: 332, endPoint y: 170, distance: 80.4
click at [332, 214] on p "5. Experiment and Explore" at bounding box center [389, 220] width 271 height 13
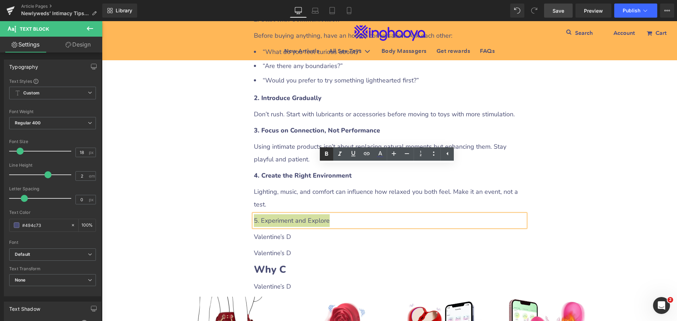
click at [328, 154] on icon at bounding box center [326, 154] width 8 height 8
click at [276, 230] on p "Valentine’s D" at bounding box center [389, 236] width 271 height 13
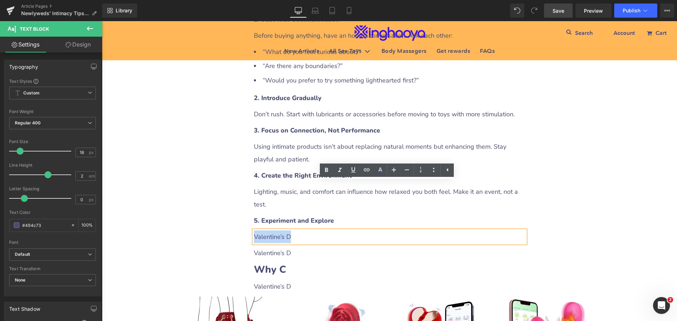
drag, startPoint x: 252, startPoint y: 188, endPoint x: 297, endPoint y: 187, distance: 45.5
click at [297, 230] on p "Valentine’s D" at bounding box center [389, 236] width 271 height 13
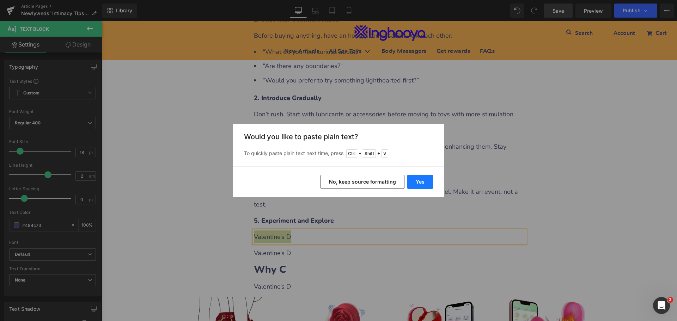
click at [418, 186] on button "Yes" at bounding box center [420, 182] width 26 height 14
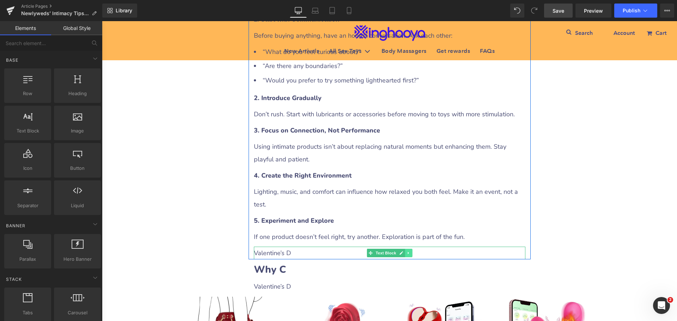
click at [407, 252] on icon at bounding box center [407, 253] width 1 height 2
click at [410, 251] on icon at bounding box center [412, 253] width 4 height 4
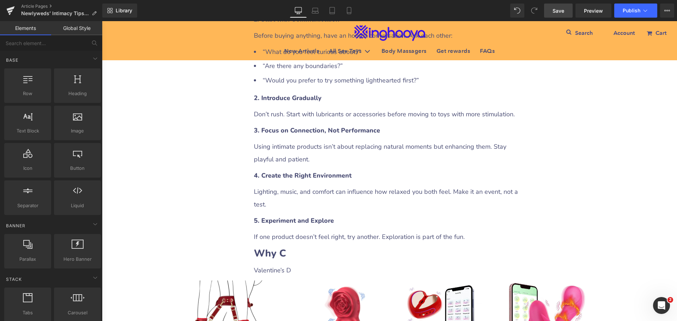
drag, startPoint x: 557, startPoint y: 10, endPoint x: 512, endPoint y: 167, distance: 164.2
click at [557, 10] on span "Save" at bounding box center [558, 10] width 12 height 7
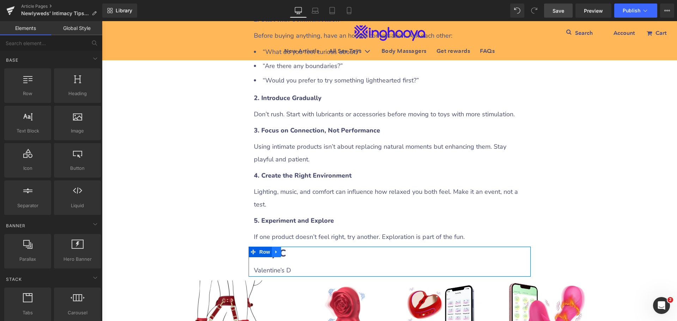
click at [274, 250] on icon at bounding box center [276, 252] width 5 height 5
click at [283, 250] on icon at bounding box center [285, 252] width 5 height 5
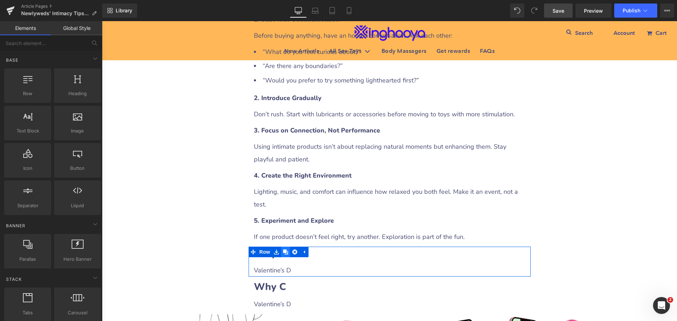
click at [283, 250] on icon at bounding box center [285, 252] width 5 height 5
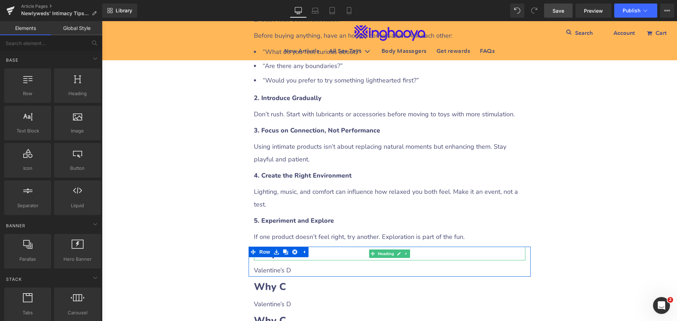
click at [318, 247] on h2 "Why C" at bounding box center [389, 254] width 271 height 14
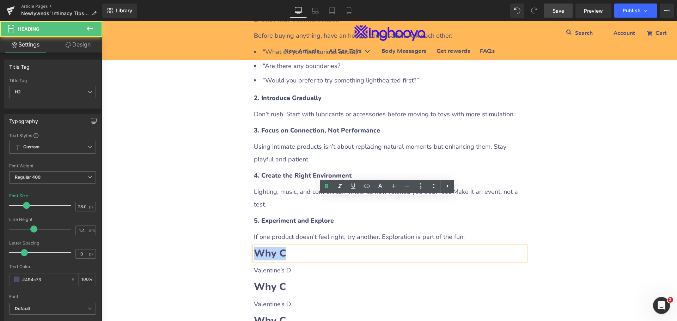
drag, startPoint x: 252, startPoint y: 202, endPoint x: 292, endPoint y: 204, distance: 40.2
click at [292, 247] on h2 "Why C" at bounding box center [389, 254] width 271 height 14
paste div
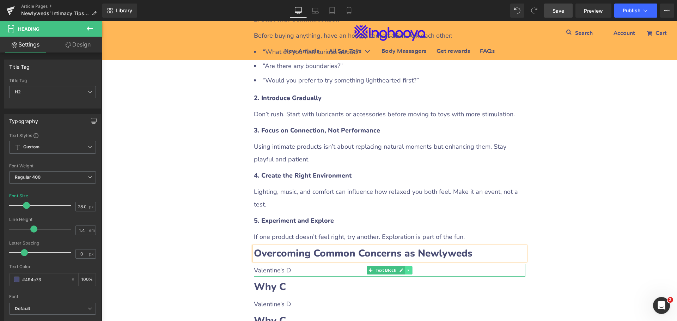
click at [408, 266] on link at bounding box center [408, 270] width 7 height 8
click at [402, 268] on icon at bounding box center [404, 270] width 4 height 4
click at [305, 264] on p "Valentine’s D" at bounding box center [389, 270] width 271 height 13
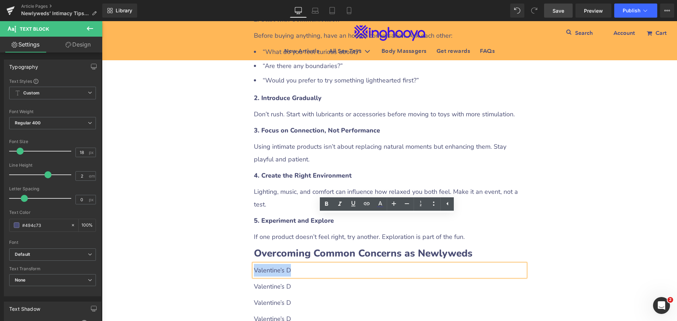
drag, startPoint x: 251, startPoint y: 220, endPoint x: 307, endPoint y: 222, distance: 56.4
click at [307, 264] on p "Valentine’s D" at bounding box center [389, 270] width 271 height 13
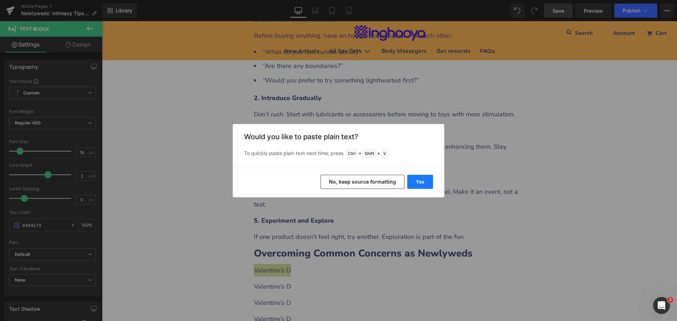
click at [419, 183] on button "Yes" at bounding box center [420, 182] width 26 height 14
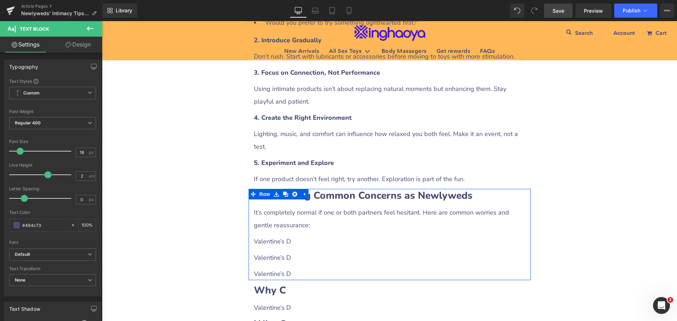
scroll to position [1888, 0]
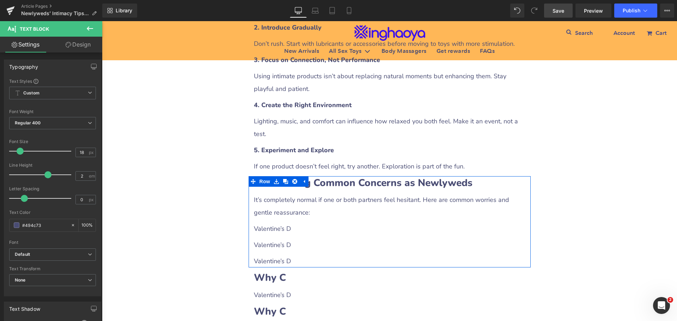
click at [301, 222] on p "Valentine’s D" at bounding box center [389, 228] width 271 height 13
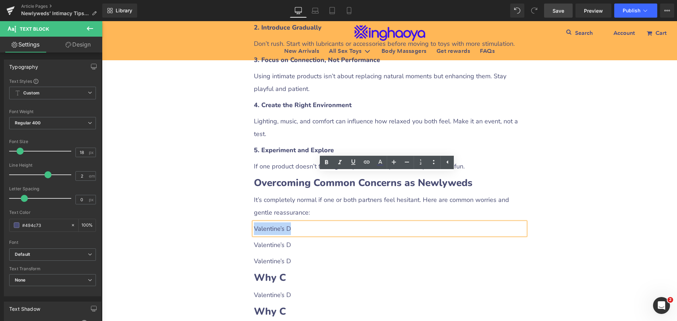
drag, startPoint x: 252, startPoint y: 180, endPoint x: 288, endPoint y: 180, distance: 36.3
click at [288, 222] on p "Valentine’s D" at bounding box center [389, 228] width 271 height 13
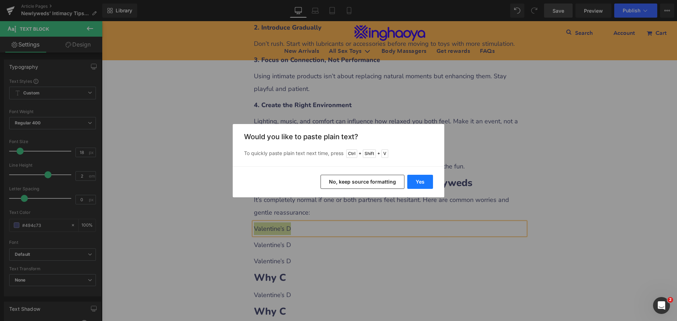
click at [421, 182] on button "Yes" at bounding box center [420, 182] width 26 height 14
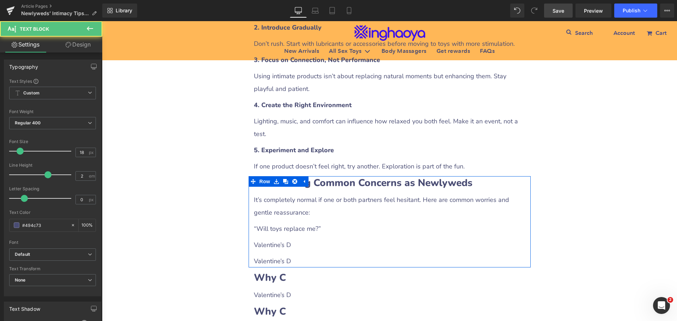
click at [326, 222] on p "“Will toys replace me?”" at bounding box center [389, 228] width 271 height 13
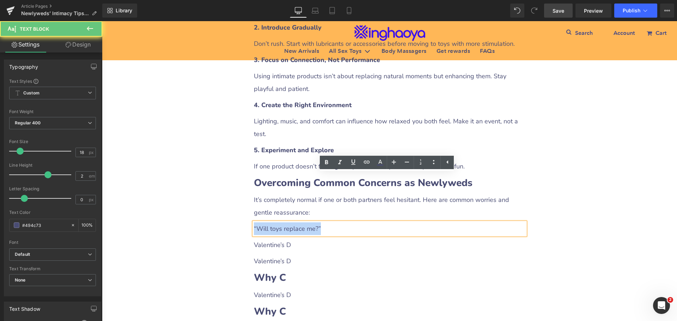
drag, startPoint x: 328, startPoint y: 180, endPoint x: 223, endPoint y: 179, distance: 104.7
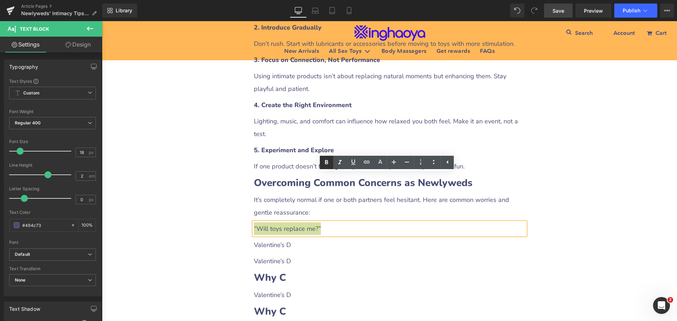
click at [327, 164] on icon at bounding box center [326, 162] width 8 height 8
click at [430, 163] on icon at bounding box center [433, 162] width 8 height 8
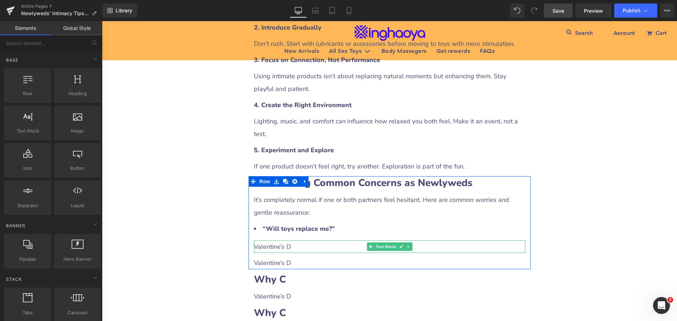
click at [282, 240] on p "Valentine’s D" at bounding box center [389, 246] width 271 height 13
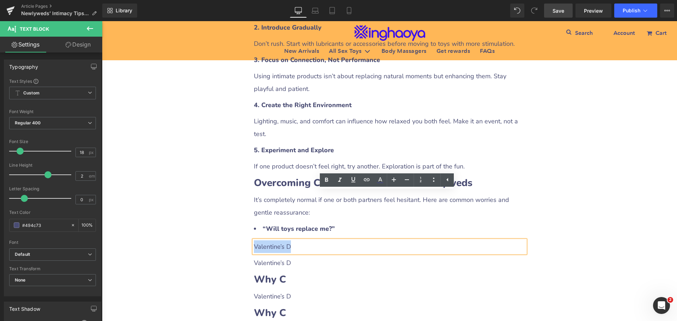
drag, startPoint x: 252, startPoint y: 198, endPoint x: 294, endPoint y: 195, distance: 42.8
click at [294, 240] on p "Valentine’s D" at bounding box center [389, 246] width 271 height 13
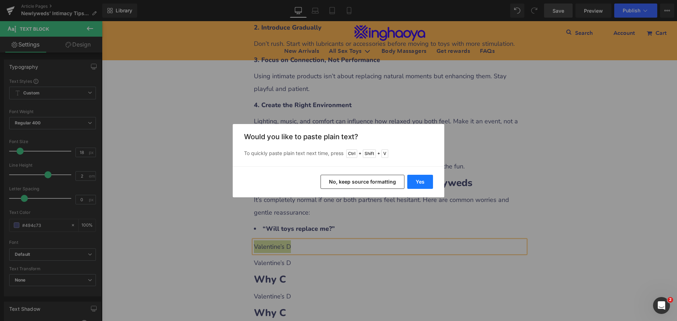
click at [423, 179] on button "Yes" at bounding box center [420, 182] width 26 height 14
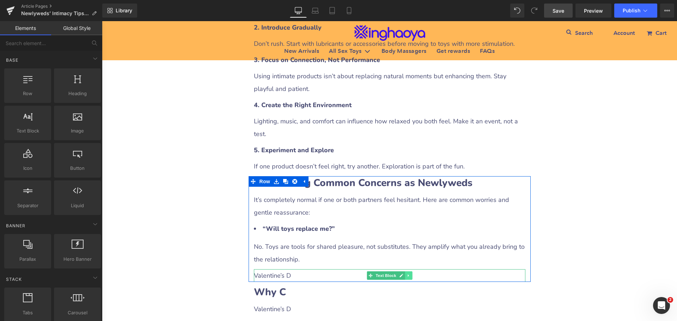
click at [406, 273] on icon at bounding box center [408, 275] width 4 height 4
click at [403, 273] on icon at bounding box center [404, 275] width 4 height 4
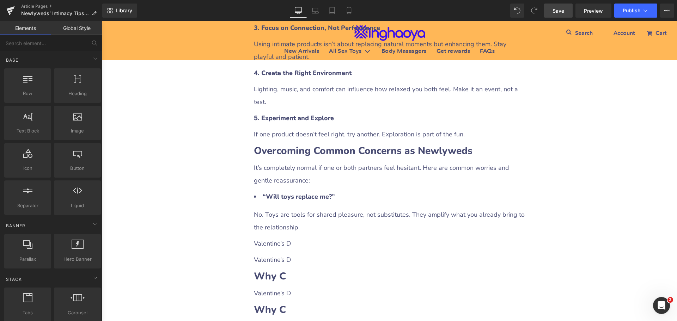
scroll to position [1867, 0]
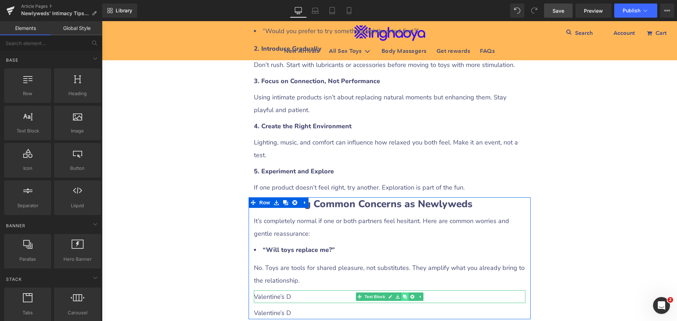
click at [402, 295] on icon at bounding box center [404, 297] width 4 height 4
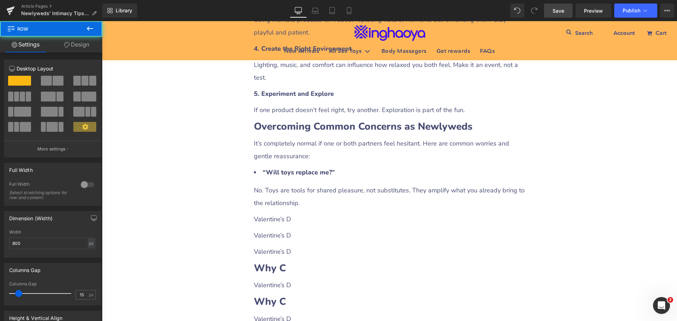
scroll to position [1907, 0]
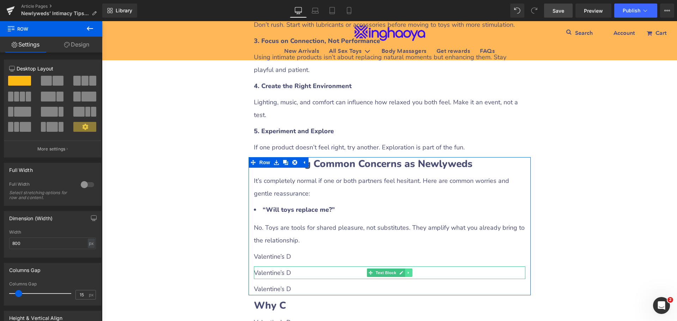
click at [408, 269] on link at bounding box center [408, 273] width 7 height 8
click at [404, 271] on icon at bounding box center [404, 273] width 4 height 4
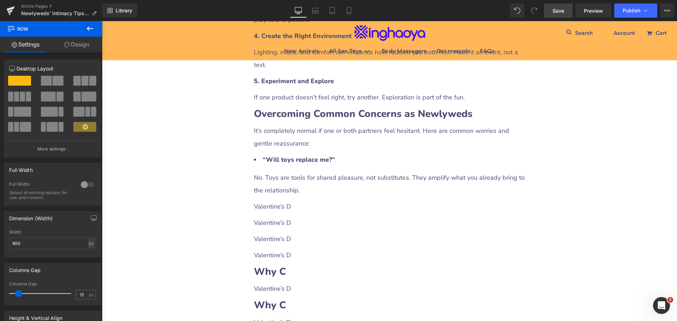
scroll to position [1951, 0]
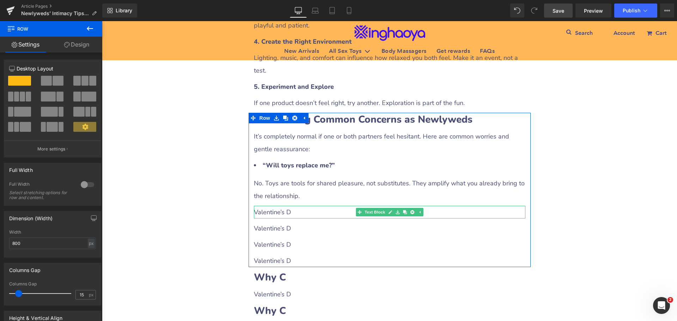
click at [300, 206] on p "Valentine’s D" at bounding box center [389, 212] width 271 height 13
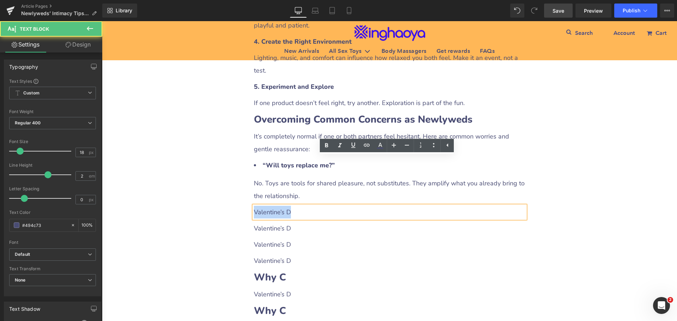
drag, startPoint x: 253, startPoint y: 162, endPoint x: 293, endPoint y: 161, distance: 40.5
click at [293, 206] on p "Valentine’s D" at bounding box center [389, 212] width 271 height 13
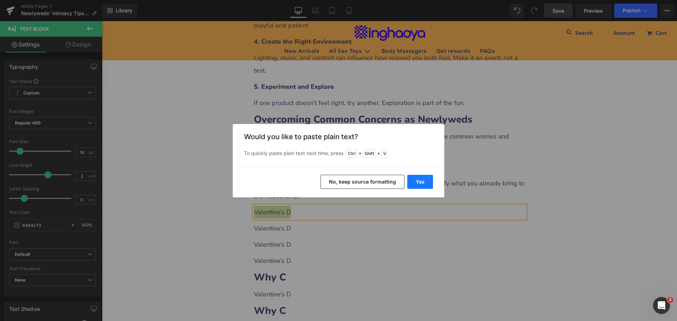
click at [414, 182] on button "Yes" at bounding box center [420, 182] width 26 height 14
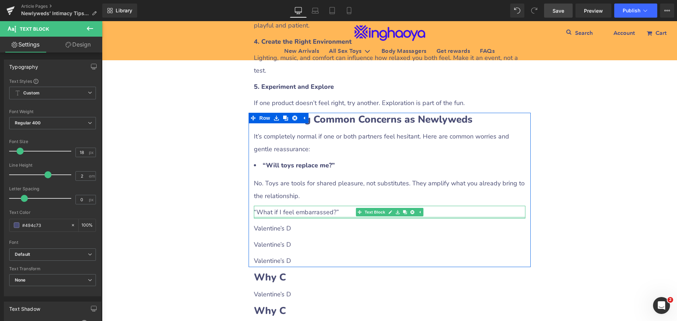
click at [274, 217] on div at bounding box center [389, 218] width 271 height 2
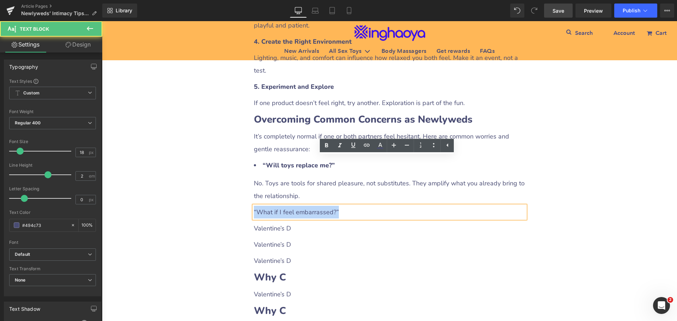
drag, startPoint x: 251, startPoint y: 160, endPoint x: 338, endPoint y: 161, distance: 87.1
click at [338, 206] on p "“What if I feel embarrassed?”" at bounding box center [389, 212] width 271 height 13
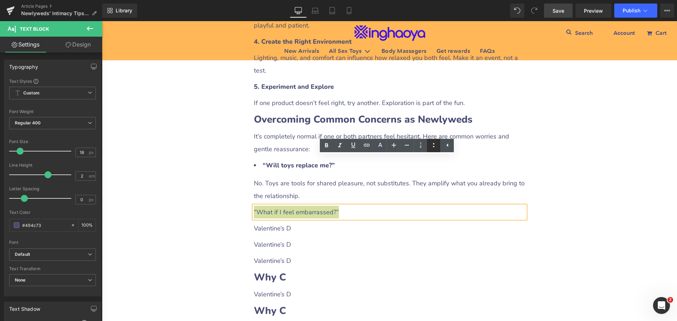
click at [432, 145] on icon at bounding box center [433, 145] width 8 height 8
click at [326, 144] on icon at bounding box center [326, 145] width 8 height 8
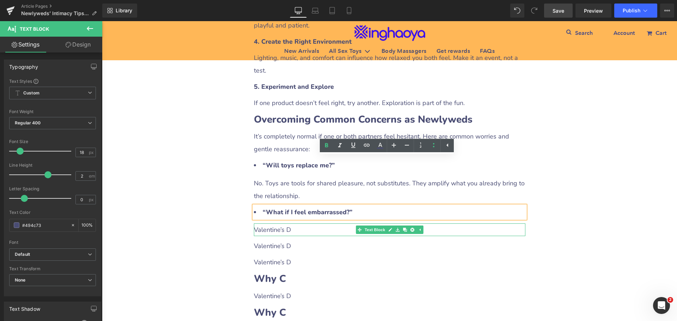
click at [271, 223] on p "Valentine’s D" at bounding box center [389, 229] width 271 height 13
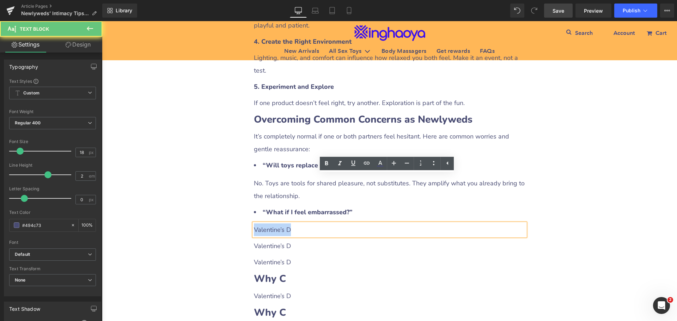
drag, startPoint x: 251, startPoint y: 179, endPoint x: 302, endPoint y: 179, distance: 50.8
click at [302, 223] on p "Valentine’s D" at bounding box center [389, 229] width 271 height 13
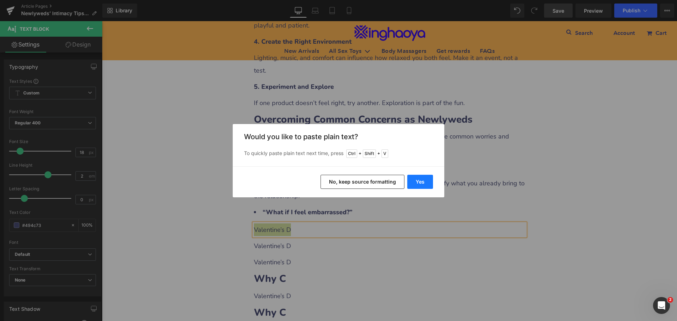
drag, startPoint x: 413, startPoint y: 182, endPoint x: 312, endPoint y: 162, distance: 103.1
click at [414, 182] on button "Yes" at bounding box center [420, 182] width 26 height 14
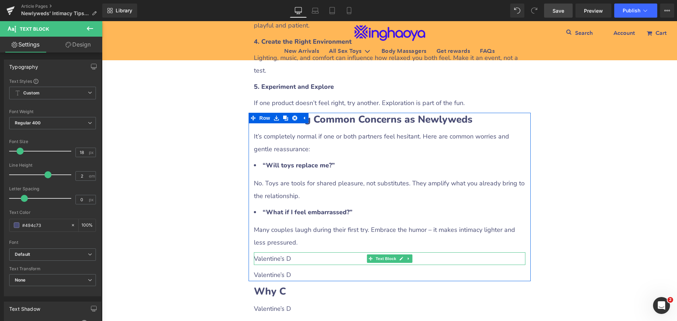
click at [285, 252] on p "Valentine’s D" at bounding box center [389, 258] width 271 height 13
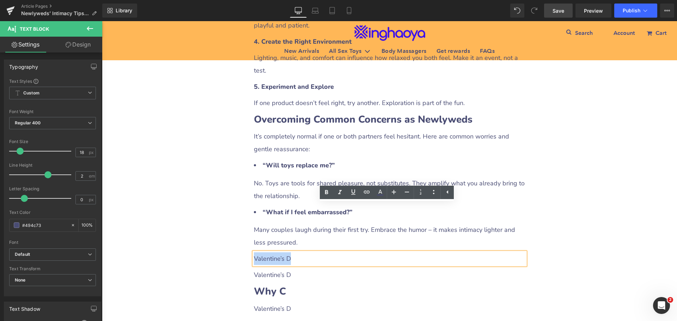
drag, startPoint x: 252, startPoint y: 209, endPoint x: 300, endPoint y: 209, distance: 47.9
click at [300, 252] on p "Valentine’s D" at bounding box center [389, 258] width 271 height 13
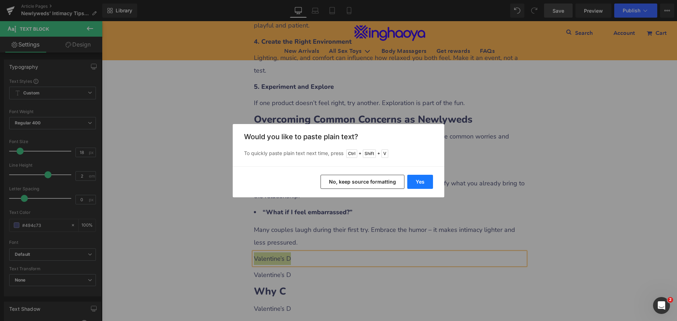
click at [419, 182] on button "Yes" at bounding box center [420, 182] width 26 height 14
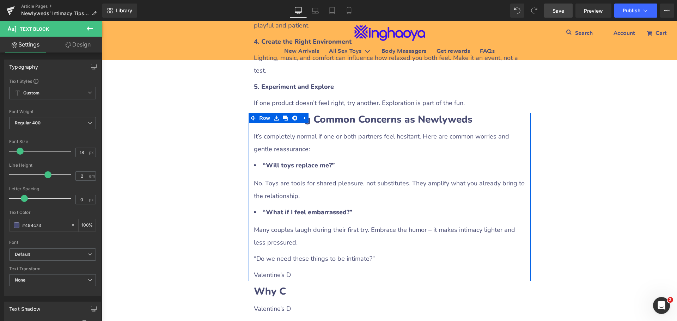
click at [286, 252] on p "“Do we need these things to be intimate?”" at bounding box center [389, 258] width 271 height 13
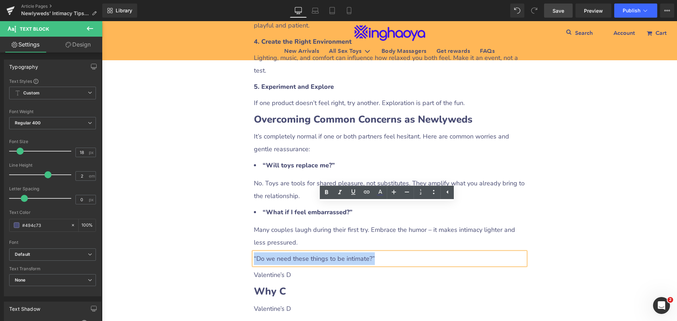
drag, startPoint x: 250, startPoint y: 209, endPoint x: 242, endPoint y: 202, distance: 10.8
click at [330, 195] on icon at bounding box center [326, 192] width 8 height 8
click at [432, 193] on icon at bounding box center [433, 192] width 8 height 8
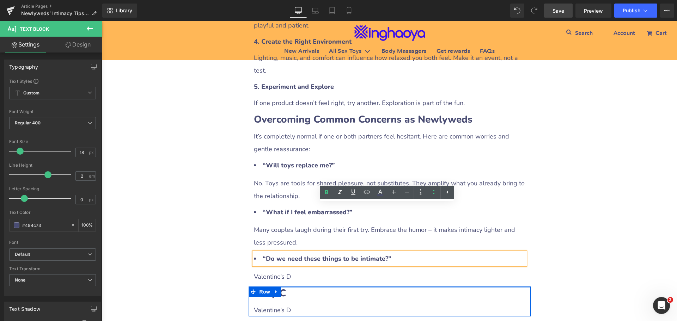
click at [278, 270] on p "Valentine’s D" at bounding box center [389, 276] width 271 height 13
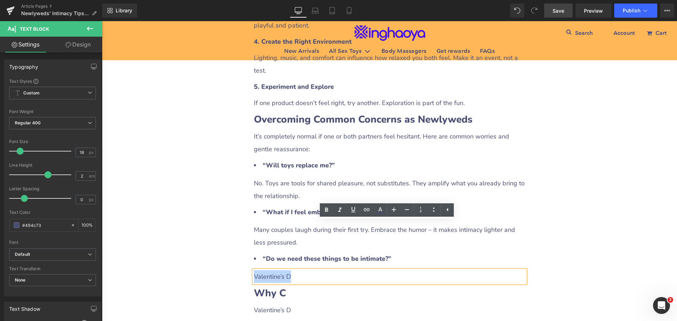
drag, startPoint x: 252, startPoint y: 226, endPoint x: 289, endPoint y: 225, distance: 37.0
click at [289, 270] on p "Valentine’s D" at bounding box center [389, 276] width 271 height 13
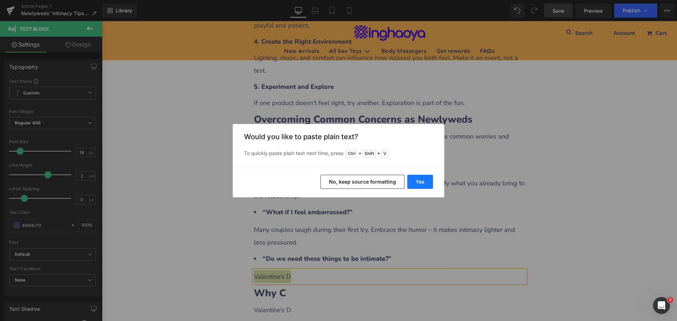
click at [414, 186] on button "Yes" at bounding box center [420, 182] width 26 height 14
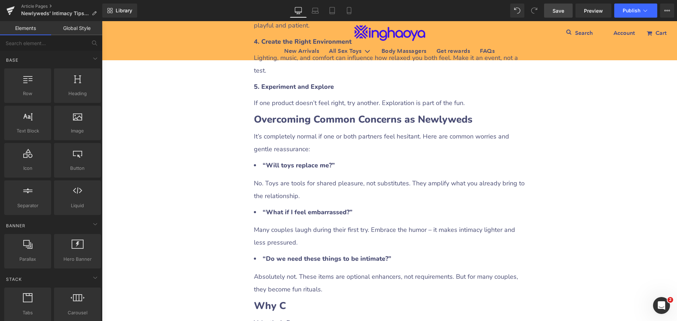
click at [552, 8] on link "Save" at bounding box center [558, 11] width 29 height 14
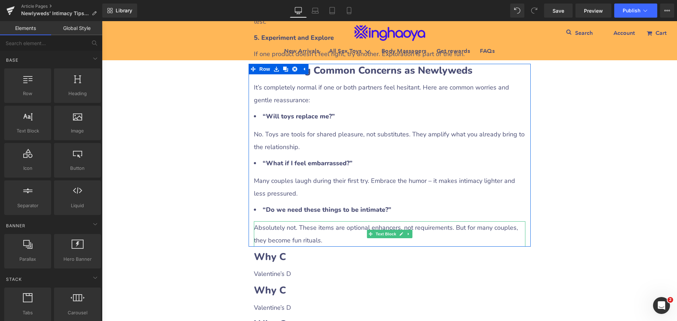
scroll to position [2057, 0]
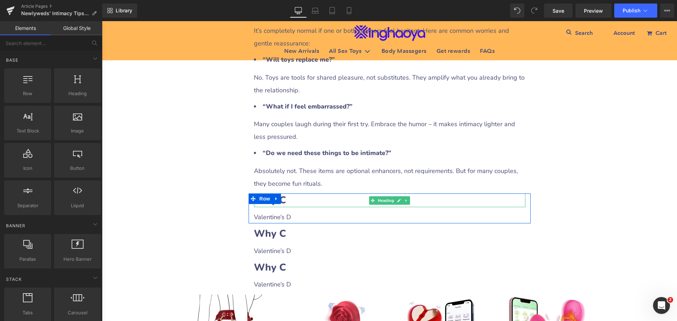
click at [307, 193] on h2 "Why C" at bounding box center [389, 200] width 271 height 14
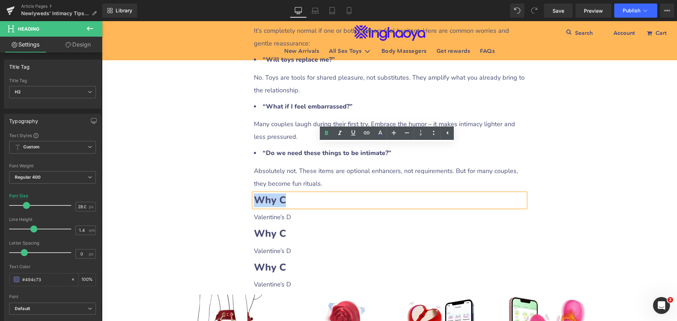
drag, startPoint x: 252, startPoint y: 150, endPoint x: 314, endPoint y: 152, distance: 61.7
click at [314, 193] on h2 "Why C" at bounding box center [389, 200] width 271 height 14
paste div
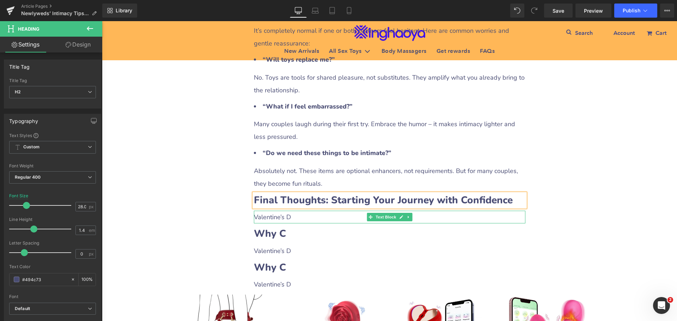
click at [281, 211] on p "Valentine’s D" at bounding box center [389, 217] width 271 height 13
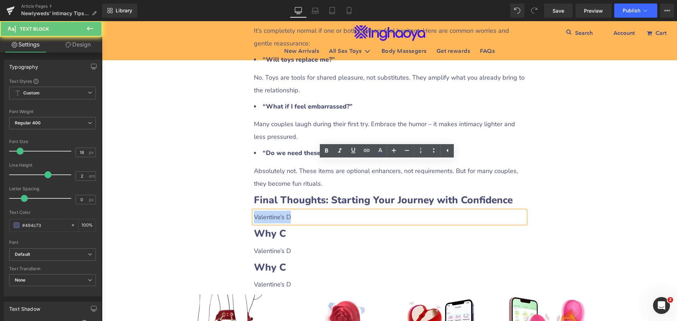
drag, startPoint x: 252, startPoint y: 170, endPoint x: 293, endPoint y: 166, distance: 40.3
click at [293, 211] on p "Valentine’s D" at bounding box center [389, 217] width 271 height 13
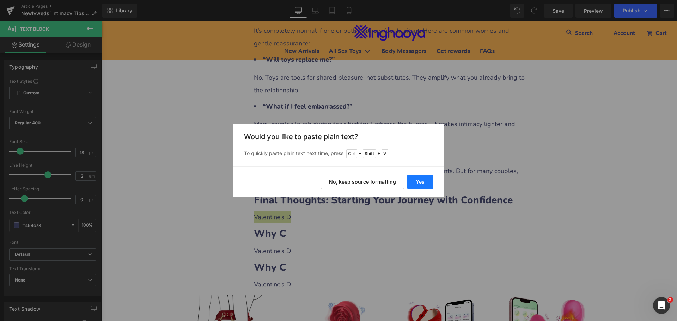
click at [420, 181] on button "Yes" at bounding box center [420, 182] width 26 height 14
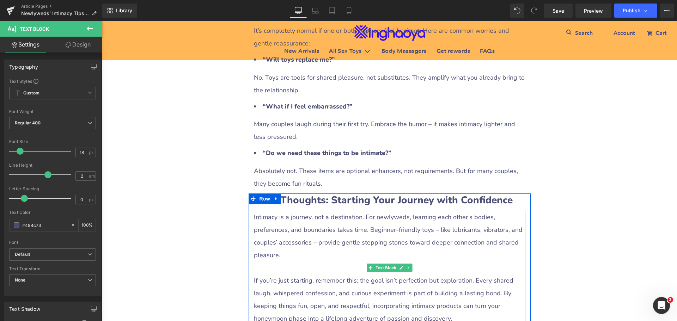
click at [296, 211] on p "Intimacy is a journey, not a destination. For newlyweds, learning each other’s …" at bounding box center [389, 236] width 271 height 51
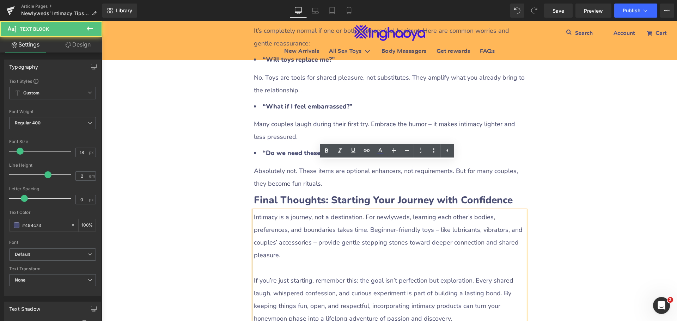
click at [270, 262] on p at bounding box center [389, 268] width 271 height 13
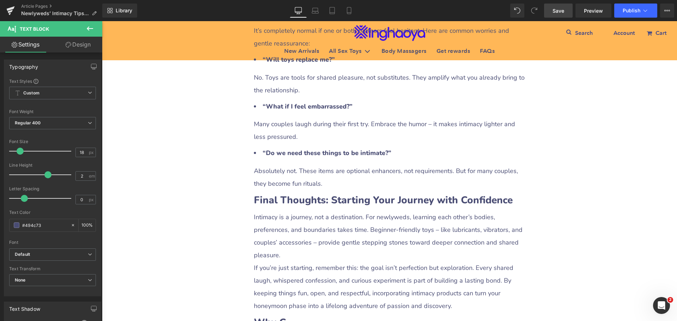
click at [560, 12] on span "Save" at bounding box center [558, 10] width 12 height 7
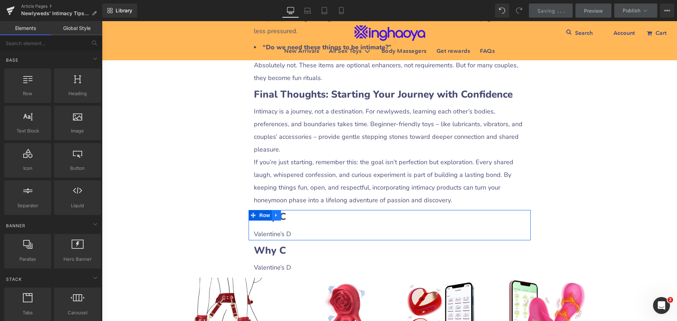
click at [274, 213] on icon at bounding box center [276, 215] width 5 height 5
click at [292, 213] on icon at bounding box center [294, 215] width 5 height 5
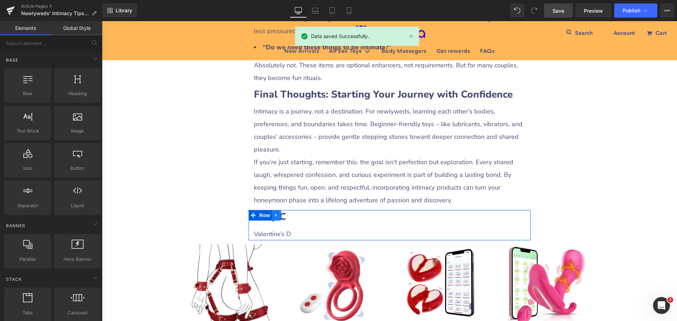
click at [275, 214] on icon at bounding box center [275, 215] width 1 height 3
click at [292, 213] on icon at bounding box center [294, 215] width 5 height 5
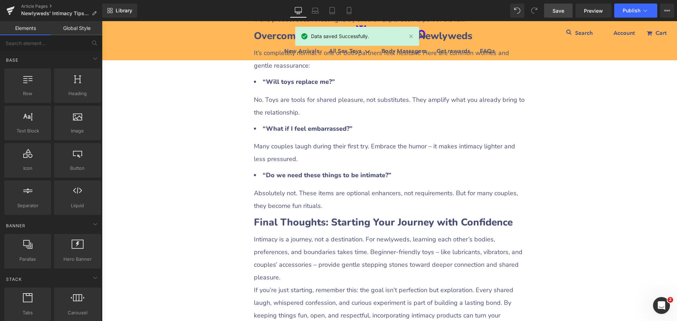
scroll to position [1951, 0]
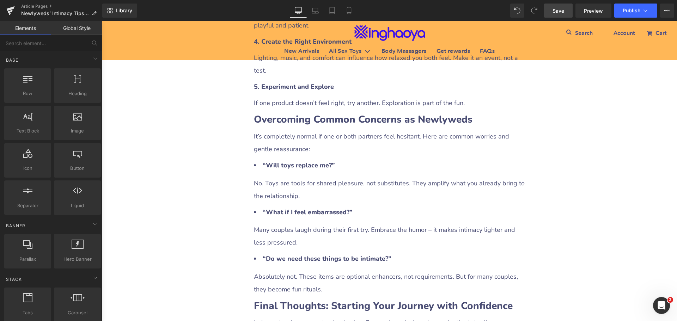
click at [556, 13] on span "Save" at bounding box center [558, 10] width 12 height 7
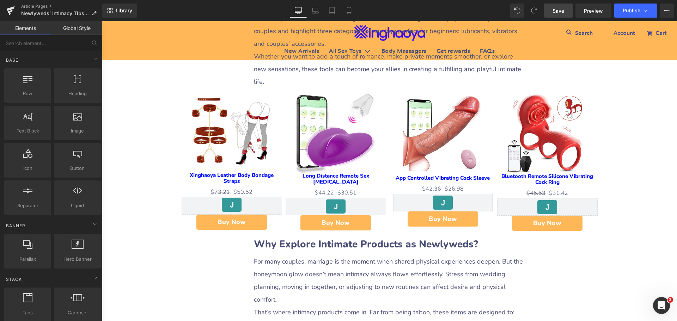
scroll to position [365, 0]
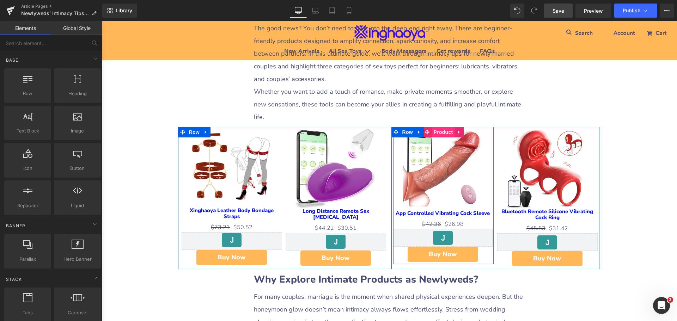
click at [444, 127] on span "Product" at bounding box center [443, 132] width 23 height 11
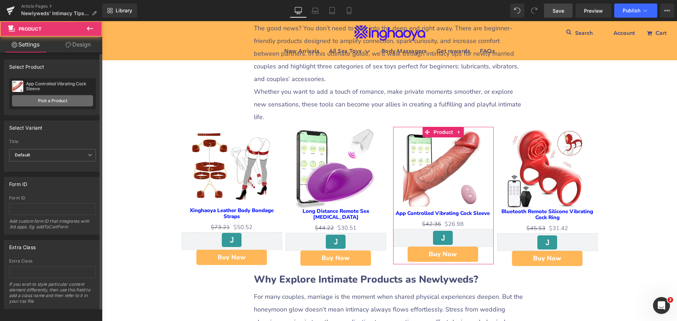
click at [37, 96] on link "Pick a Product" at bounding box center [52, 100] width 81 height 11
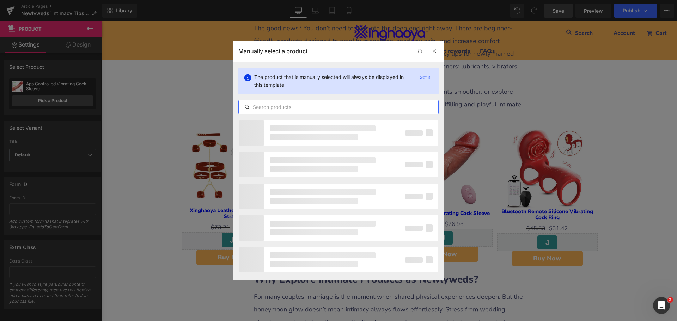
click at [275, 107] on input "text" at bounding box center [338, 107] width 199 height 8
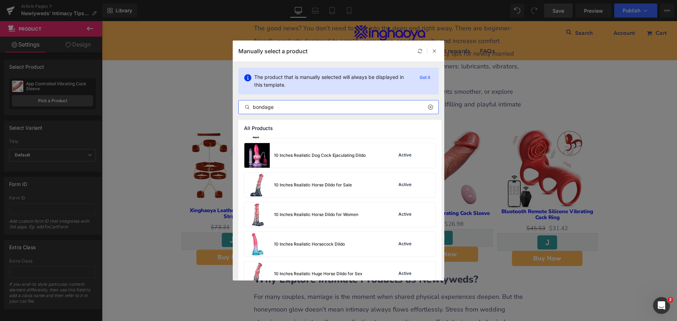
scroll to position [176, 0]
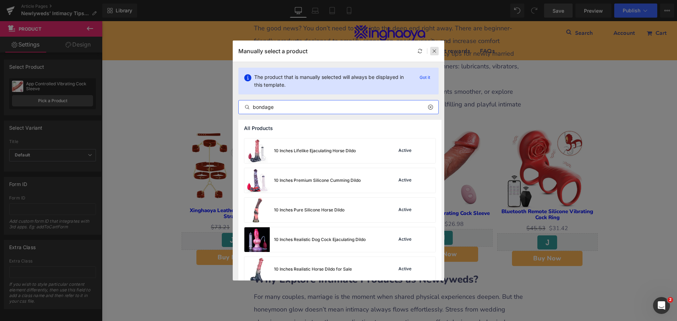
type input "bondage"
click at [435, 50] on icon at bounding box center [434, 51] width 5 height 5
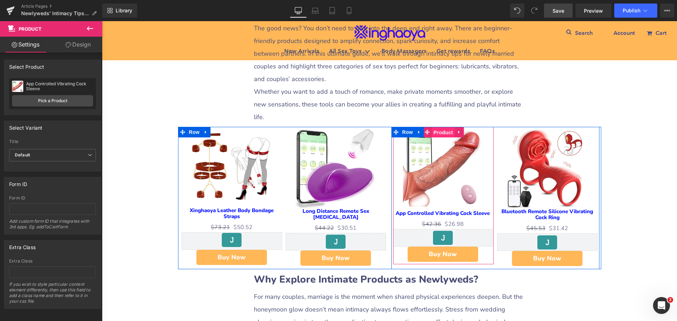
click at [443, 127] on span "Product" at bounding box center [443, 132] width 23 height 11
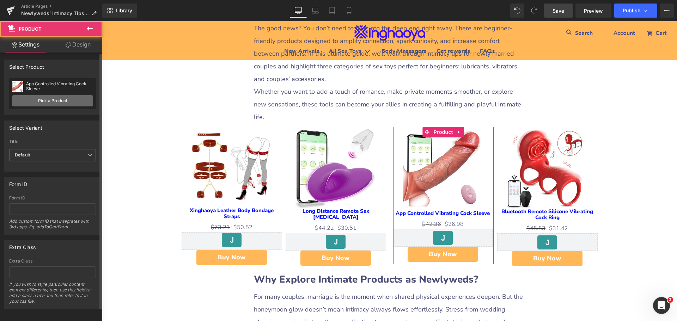
click at [56, 100] on link "Pick a Product" at bounding box center [52, 100] width 81 height 11
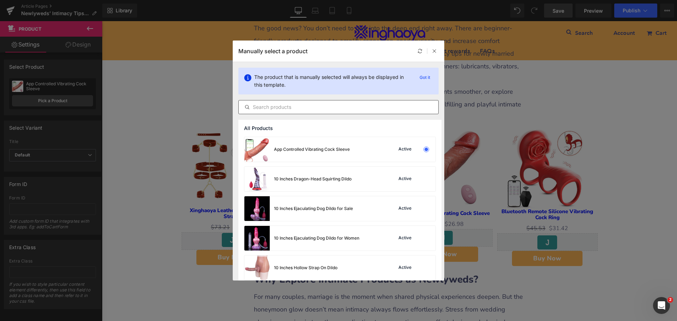
click at [287, 105] on input "text" at bounding box center [338, 107] width 199 height 8
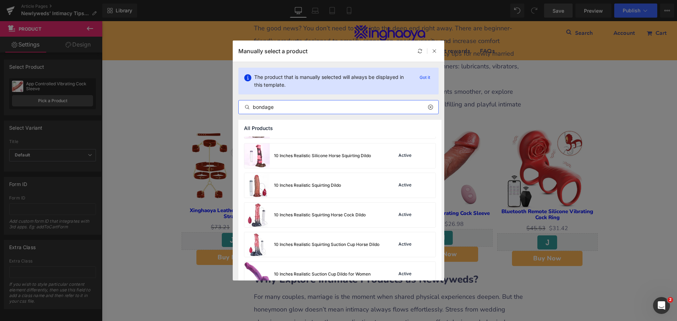
scroll to position [510, 0]
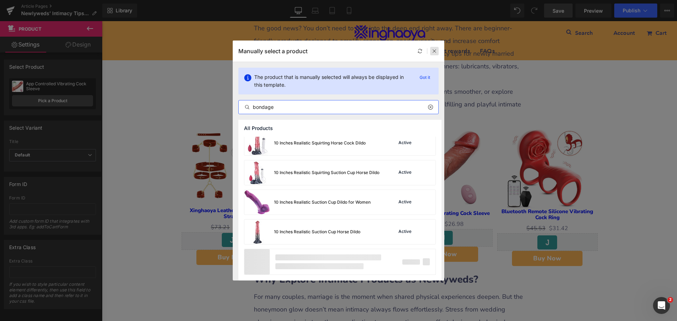
type input "bondage"
click at [434, 51] on icon at bounding box center [434, 51] width 5 height 5
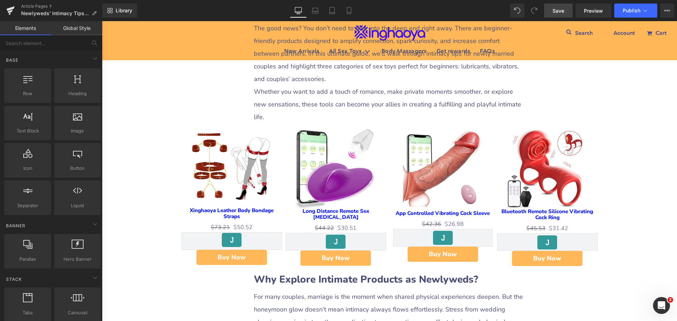
click at [560, 10] on span "Save" at bounding box center [558, 10] width 12 height 7
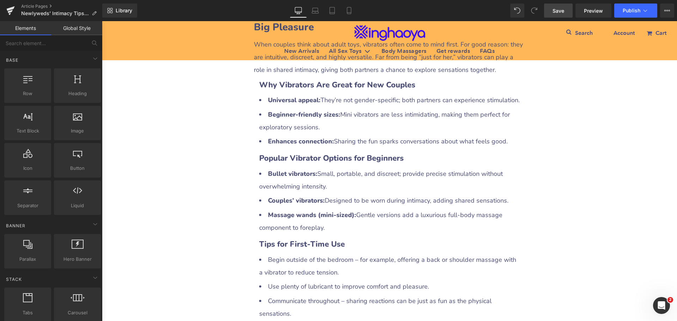
scroll to position [1211, 0]
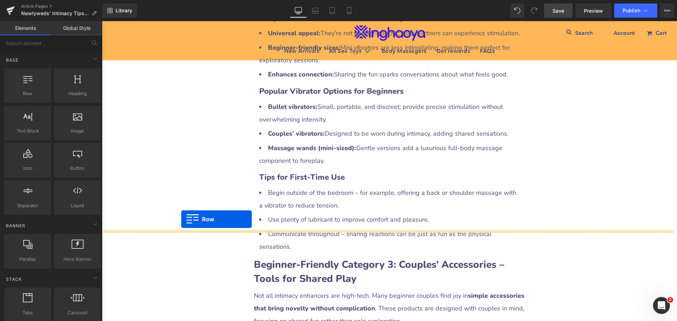
drag, startPoint x: 179, startPoint y: 241, endPoint x: 181, endPoint y: 219, distance: 22.3
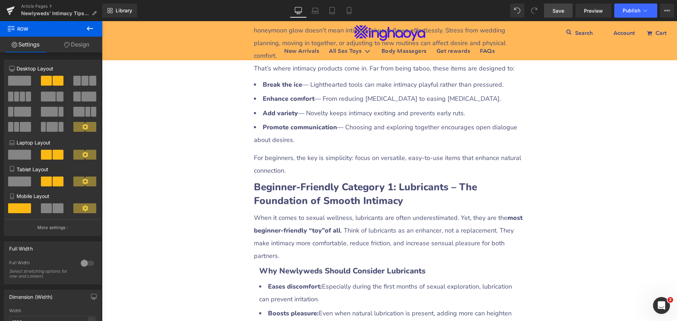
scroll to position [683, 0]
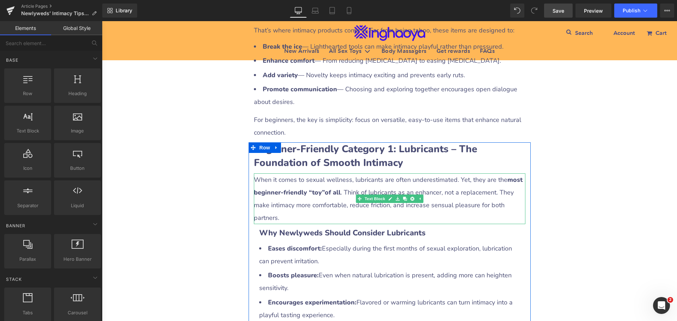
click at [358, 173] on p "When it comes to sexual wellness, lubricants are often underestimated. Yet, the…" at bounding box center [389, 198] width 271 height 51
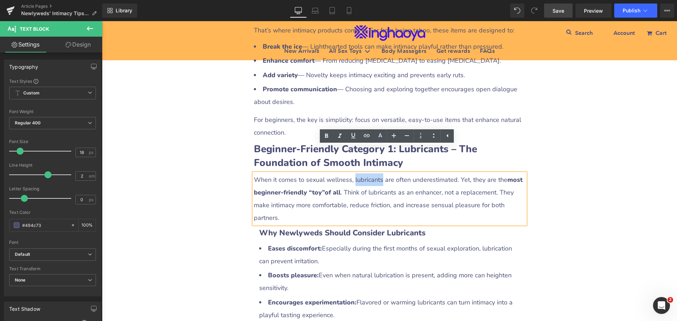
drag, startPoint x: 349, startPoint y: 153, endPoint x: 376, endPoint y: 153, distance: 26.4
click at [376, 173] on p "When it comes to sexual wellness, lubricants are often underestimated. Yet, the…" at bounding box center [389, 198] width 271 height 51
click at [368, 135] on icon at bounding box center [366, 135] width 8 height 8
click at [362, 173] on input "text" at bounding box center [382, 169] width 109 height 18
paste input "[URL][DOMAIN_NAME]"
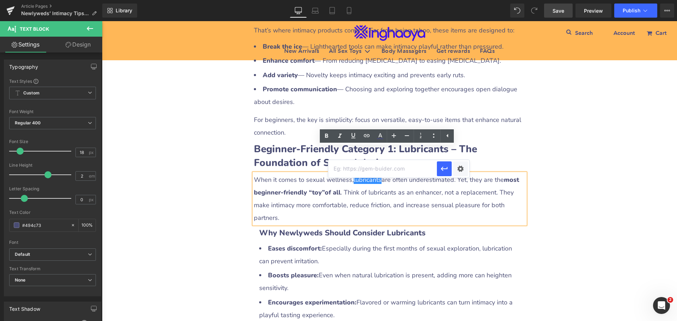
type input "[URL][DOMAIN_NAME]"
click at [463, 0] on div "Text Color Highlight Color #333333 Edit or remove link: Edit - Unlink - Cancel …" at bounding box center [338, 0] width 677 height 0
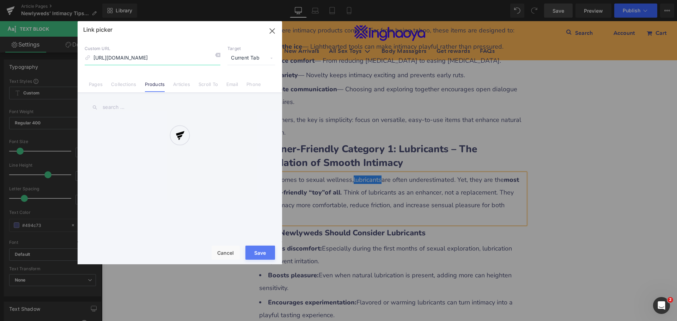
scroll to position [0, 63]
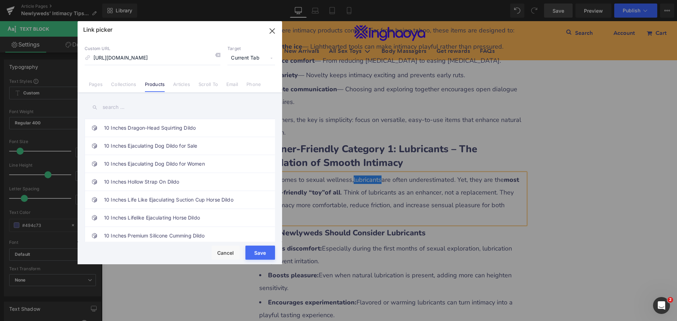
click at [240, 57] on span "Current Tab" at bounding box center [251, 57] width 48 height 13
click at [240, 82] on li "New Tab" at bounding box center [251, 83] width 55 height 12
drag, startPoint x: 254, startPoint y: 250, endPoint x: 279, endPoint y: 206, distance: 50.2
click at [254, 250] on button "Save" at bounding box center [260, 253] width 30 height 14
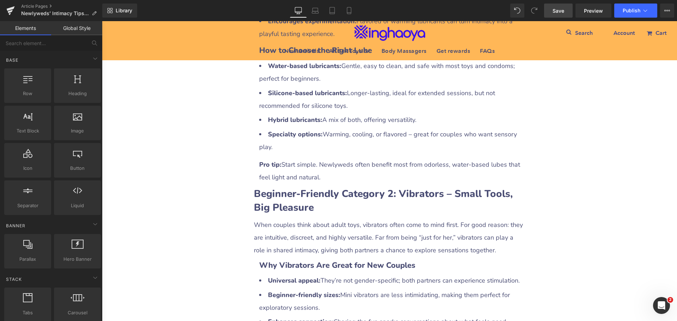
scroll to position [965, 0]
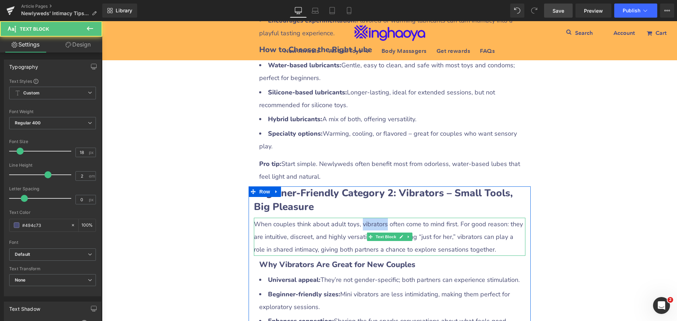
drag, startPoint x: 356, startPoint y: 197, endPoint x: 380, endPoint y: 198, distance: 23.6
click at [380, 218] on p "When couples think about adult toys, vibrators often come to mind first. For go…" at bounding box center [389, 237] width 271 height 38
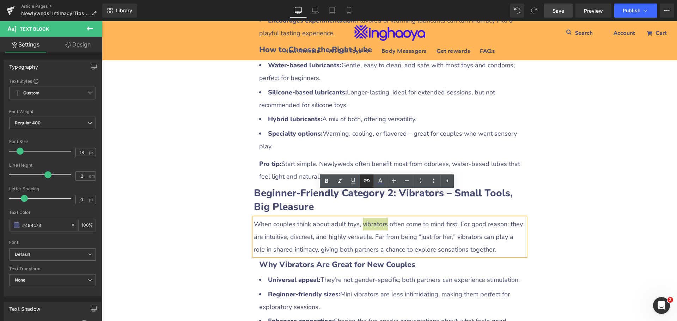
click at [370, 183] on icon at bounding box center [366, 181] width 8 height 8
click at [373, 211] on input "[URL][DOMAIN_NAME]" at bounding box center [387, 214] width 109 height 18
paste input "[URL][DOMAIN_NAME]"
type input "[URL][DOMAIN_NAME]"
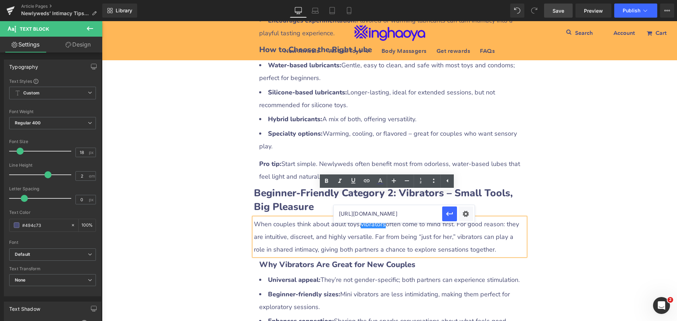
scroll to position [0, 27]
click at [464, 0] on div "Text Color Highlight Color #333333 Edit or remove link: Edit - Unlink - Cancel …" at bounding box center [338, 0] width 677 height 0
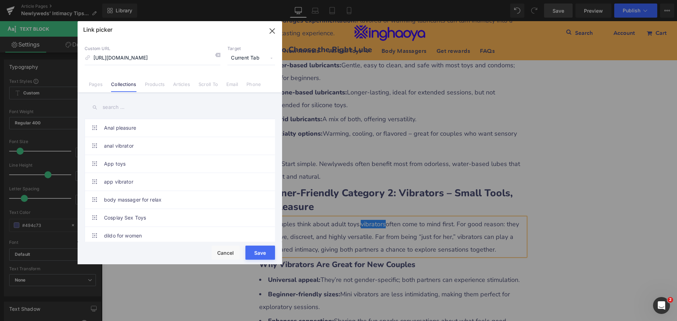
click at [247, 57] on span "Current Tab" at bounding box center [251, 57] width 48 height 13
click at [232, 83] on li "New Tab" at bounding box center [251, 83] width 55 height 12
drag, startPoint x: 259, startPoint y: 251, endPoint x: 335, endPoint y: 228, distance: 78.9
click at [259, 251] on button "Save" at bounding box center [260, 253] width 30 height 14
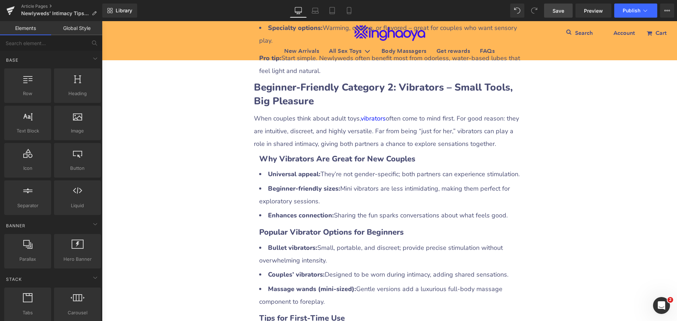
scroll to position [1106, 0]
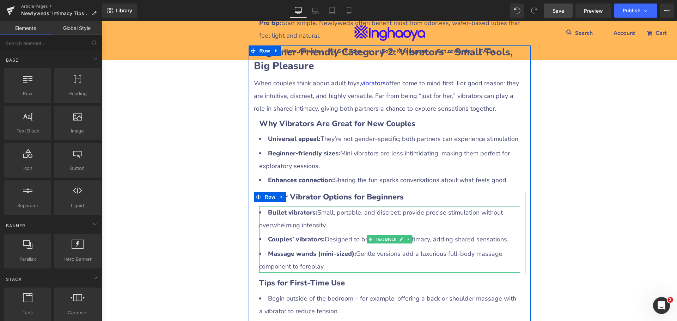
click at [297, 208] on strong "Bullet vibrators:" at bounding box center [292, 212] width 49 height 8
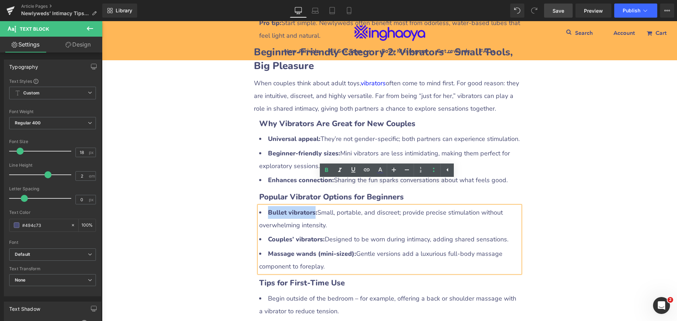
drag, startPoint x: 265, startPoint y: 187, endPoint x: 310, endPoint y: 190, distance: 44.5
click at [310, 208] on strong "Bullet vibrators:" at bounding box center [292, 212] width 49 height 8
drag, startPoint x: 366, startPoint y: 171, endPoint x: 366, endPoint y: 175, distance: 3.9
click at [366, 171] on icon at bounding box center [366, 170] width 8 height 8
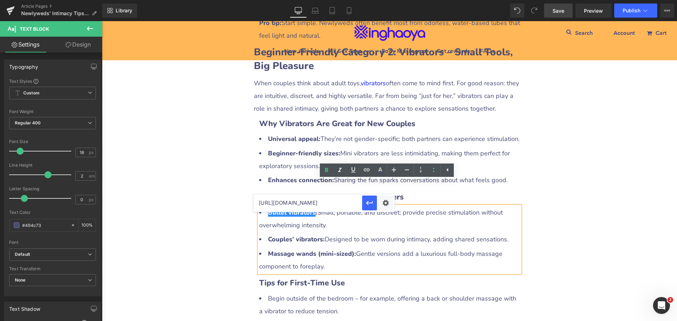
click at [340, 205] on input "[URL][DOMAIN_NAME]" at bounding box center [307, 203] width 109 height 18
paste input "[URL][DOMAIN_NAME]"
type input "[URL][DOMAIN_NAME]"
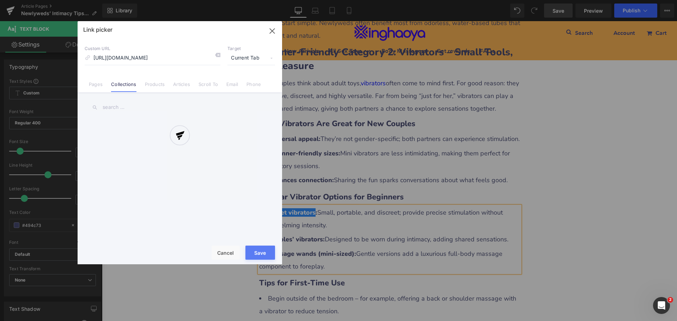
click at [383, 0] on div "Text Color Highlight Color #333333 Edit or remove link: Edit - Unlink - Cancel …" at bounding box center [338, 0] width 677 height 0
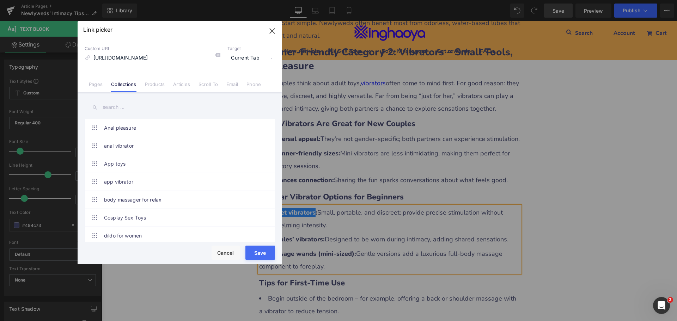
click at [244, 57] on span "Current Tab" at bounding box center [251, 57] width 48 height 13
click at [240, 87] on li "New Tab" at bounding box center [251, 83] width 55 height 12
click at [257, 253] on button "Save" at bounding box center [260, 253] width 30 height 14
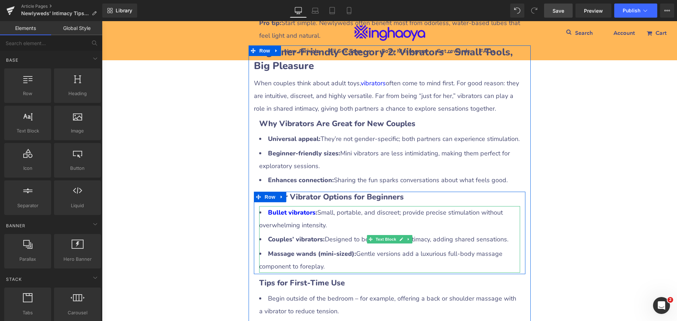
click at [278, 235] on strong "Couples’ vibrators:" at bounding box center [296, 239] width 57 height 8
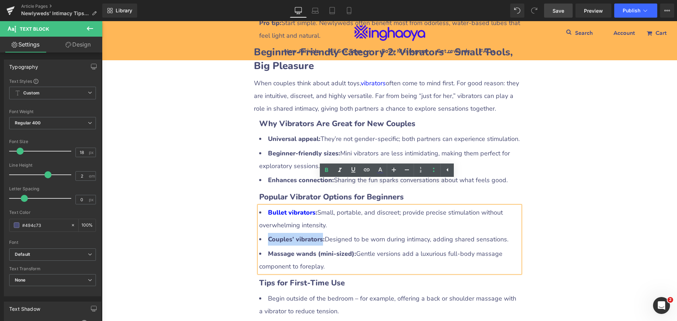
drag, startPoint x: 266, startPoint y: 214, endPoint x: 319, endPoint y: 216, distance: 52.9
click at [319, 235] on strong "Couples’ vibrators:" at bounding box center [296, 239] width 57 height 8
drag, startPoint x: 365, startPoint y: 171, endPoint x: 364, endPoint y: 174, distance: 3.6
click at [365, 171] on icon at bounding box center [366, 170] width 8 height 8
click at [327, 233] on input "[URL][DOMAIN_NAME]" at bounding box center [311, 230] width 109 height 18
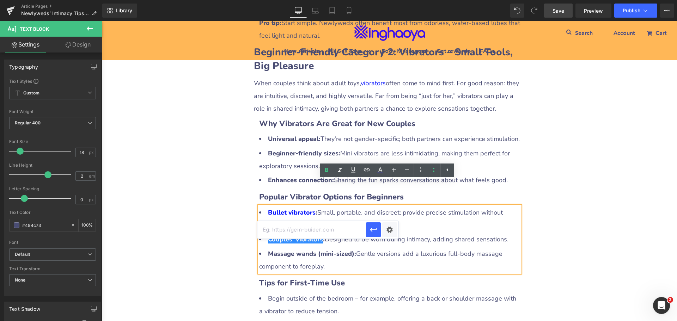
paste input "[URL][DOMAIN_NAME]"
type input "[URL][DOMAIN_NAME]"
click at [384, 0] on div "Text Color Highlight Color #333333 Edit or remove link: Edit - Unlink - Cancel …" at bounding box center [338, 0] width 677 height 0
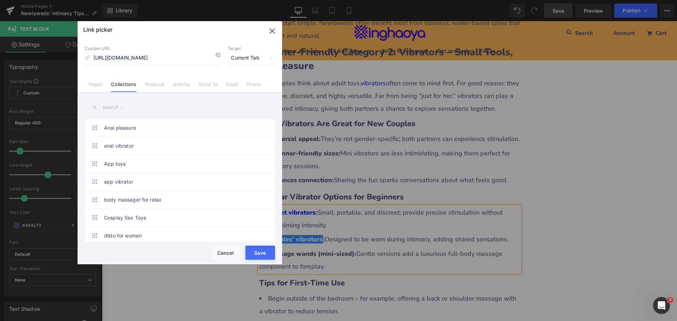
scroll to position [0, 0]
click at [244, 60] on span "Current Tab" at bounding box center [251, 57] width 48 height 13
click at [236, 84] on li "New Tab" at bounding box center [251, 83] width 55 height 12
click at [255, 254] on button "Save" at bounding box center [260, 253] width 30 height 14
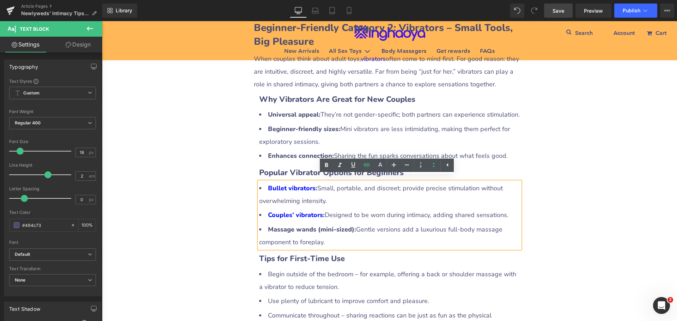
scroll to position [1141, 0]
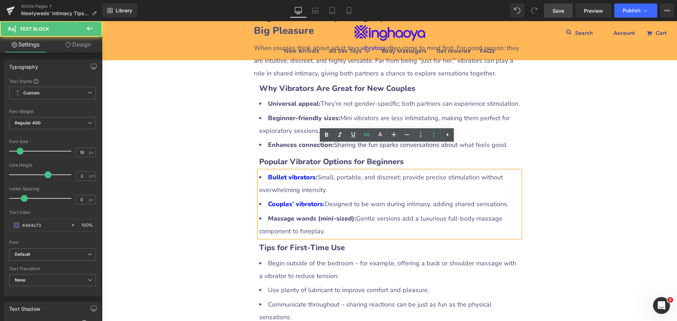
click at [270, 212] on li "Massage wands (mini-sized): Gentle versions add a luxurious full-body massage c…" at bounding box center [389, 224] width 261 height 25
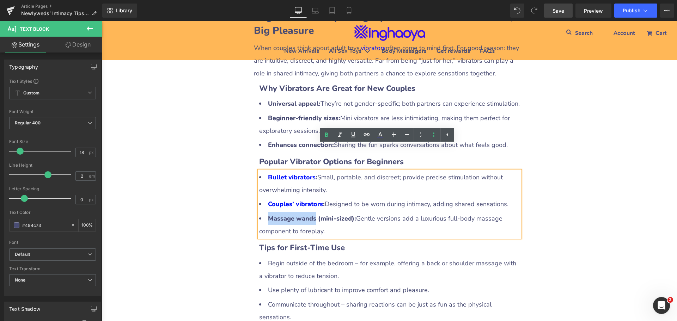
drag, startPoint x: 265, startPoint y: 194, endPoint x: 312, endPoint y: 195, distance: 46.9
click at [312, 214] on strong "Massage wands (mini-sized):" at bounding box center [312, 218] width 88 height 8
click at [369, 134] on icon at bounding box center [367, 134] width 6 height 3
click at [302, 210] on input "[URL][DOMAIN_NAME]" at bounding box center [307, 209] width 109 height 18
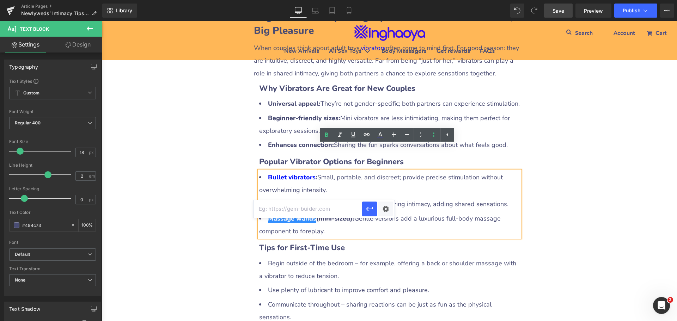
paste input "[URL][DOMAIN_NAME]"
type input "[URL][DOMAIN_NAME]"
click at [389, 0] on div "Text Color Highlight Color #333333 Edit or remove link: Edit - Unlink - Cancel …" at bounding box center [338, 0] width 677 height 0
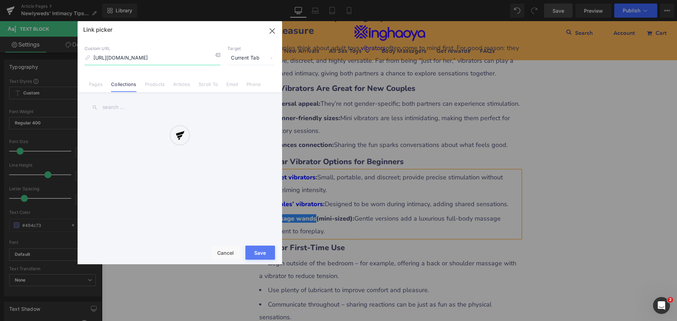
scroll to position [0, 4]
click at [251, 60] on div at bounding box center [180, 142] width 204 height 243
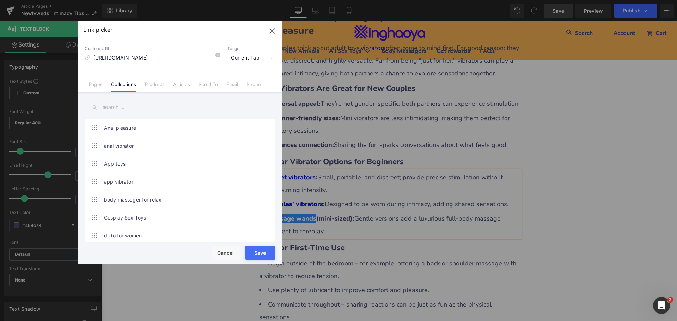
click at [251, 58] on span "Current Tab" at bounding box center [251, 57] width 48 height 13
click at [240, 84] on li "New Tab" at bounding box center [251, 83] width 55 height 12
click at [256, 252] on button "Save" at bounding box center [260, 253] width 30 height 14
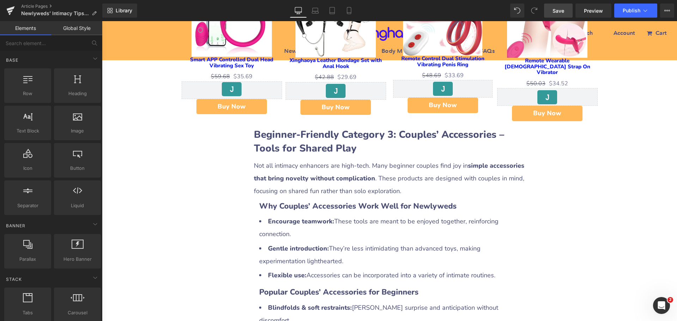
scroll to position [1458, 0]
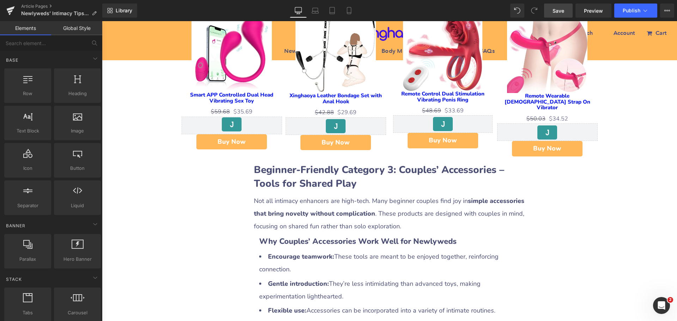
click at [555, 13] on span "Save" at bounding box center [558, 10] width 12 height 7
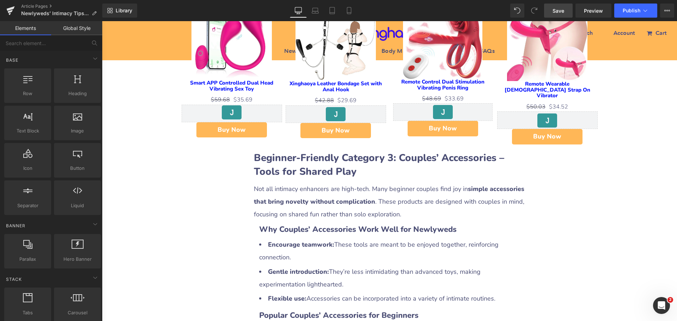
scroll to position [1423, 0]
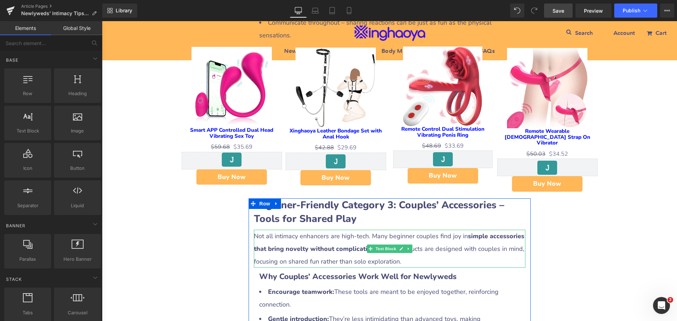
click at [261, 230] on p "Not all intimacy enhancers are high-tech. Many beginner couples find joy in sim…" at bounding box center [389, 249] width 271 height 38
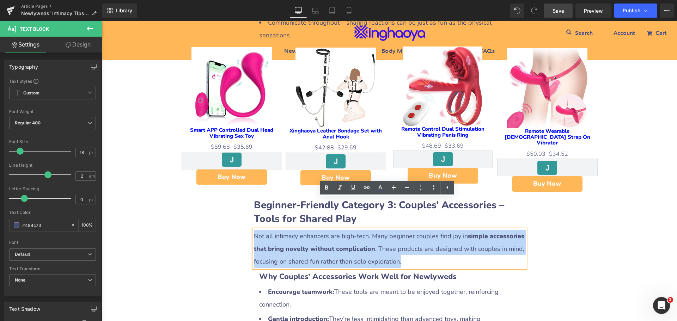
drag, startPoint x: 252, startPoint y: 204, endPoint x: 415, endPoint y: 232, distance: 165.1
click at [415, 232] on p "Not all intimacy enhancers are high-tech. Many beginner couples find joy in sim…" at bounding box center [389, 249] width 271 height 38
copy p "Not all intimacy enhancers are high-tech. Many beginner couples find joy in sim…"
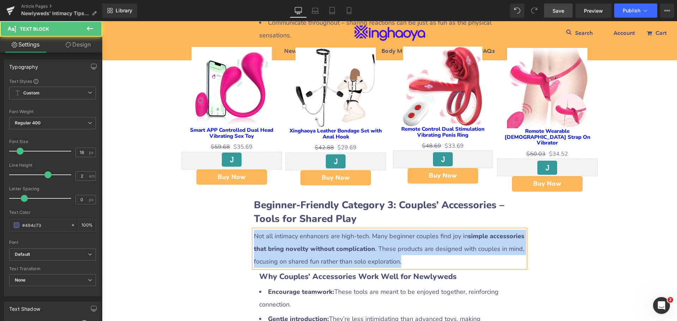
click at [385, 230] on p "Not all intimacy enhancers are high-tech. Many beginner couples find joy in sim…" at bounding box center [389, 249] width 271 height 38
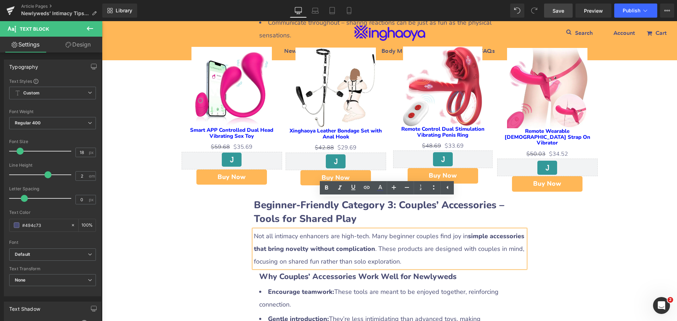
click at [416, 230] on p "Not all intimacy enhancers are high-tech. Many beginner couples find joy in sim…" at bounding box center [389, 249] width 271 height 38
click at [535, 221] on div "Newlyweds’ Intimacy Tips: Three Types of Beginner-Friendly Intimate Products He…" at bounding box center [389, 123] width 575 height 2913
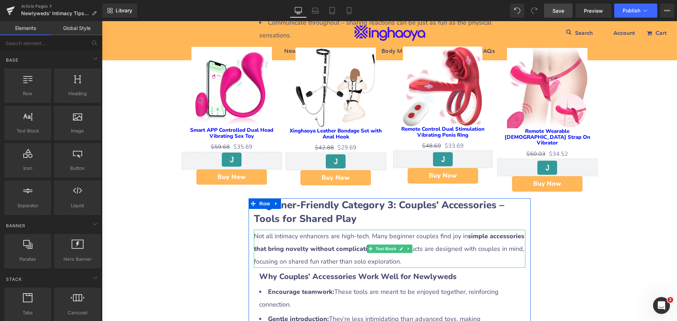
click at [443, 230] on p "Not all intimacy enhancers are high-tech. Many beginner couples find joy in sim…" at bounding box center [389, 249] width 271 height 38
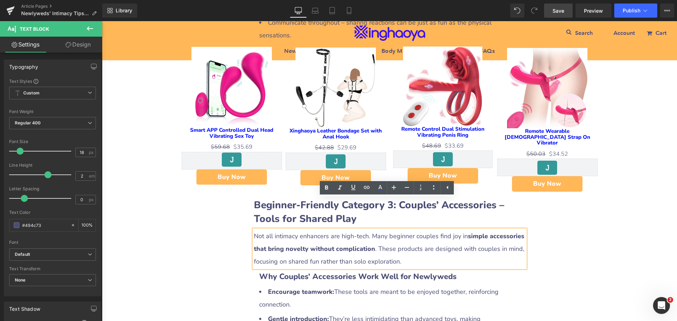
click at [520, 232] on strong "simple accessories that bring novelty without complication" at bounding box center [389, 242] width 270 height 21
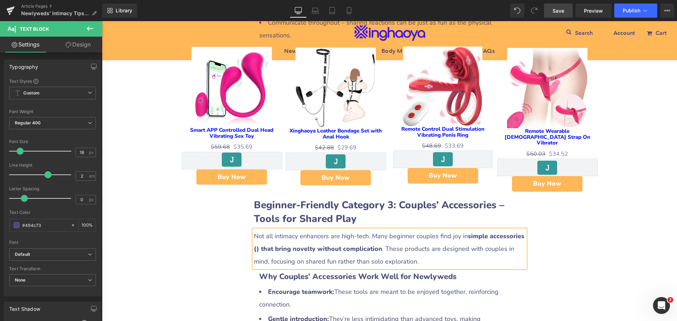
click at [254, 232] on strong "simple accessories () that bring novelty without complication" at bounding box center [389, 242] width 270 height 21
click at [566, 234] on div "Newlyweds’ Intimacy Tips: Three Types of Beginner-Friendly Intimate Products He…" at bounding box center [389, 123] width 575 height 2913
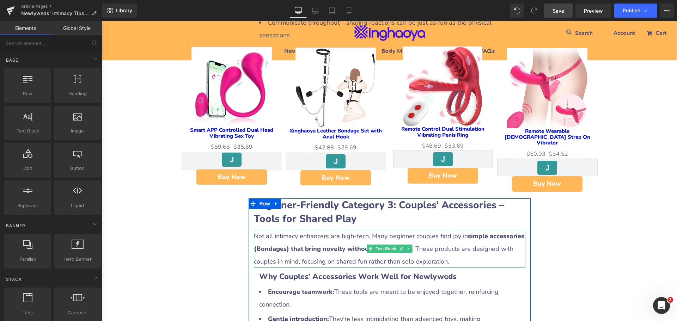
click at [260, 232] on strong "simple accessories (Bondages) that bring novelty without complication" at bounding box center [389, 242] width 270 height 21
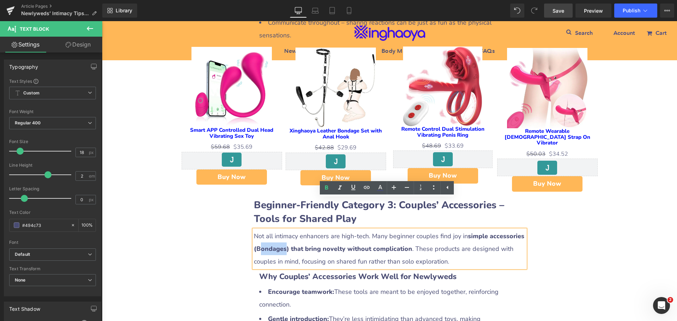
drag, startPoint x: 258, startPoint y: 218, endPoint x: 283, endPoint y: 217, distance: 25.4
click at [283, 232] on strong "simple accessories (Bondages) that bring novelty without complication" at bounding box center [389, 242] width 270 height 21
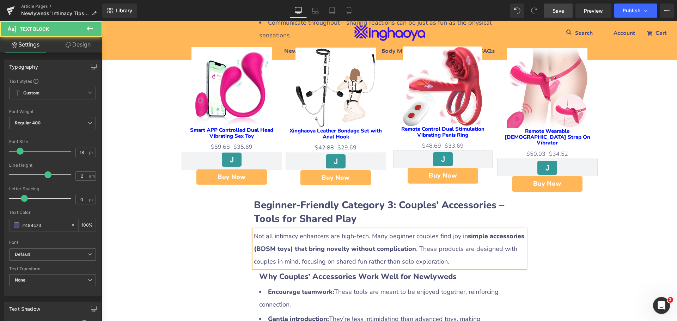
click at [363, 232] on strong "simple accessories (BDSM toys) that bring novelty without complication" at bounding box center [389, 242] width 270 height 21
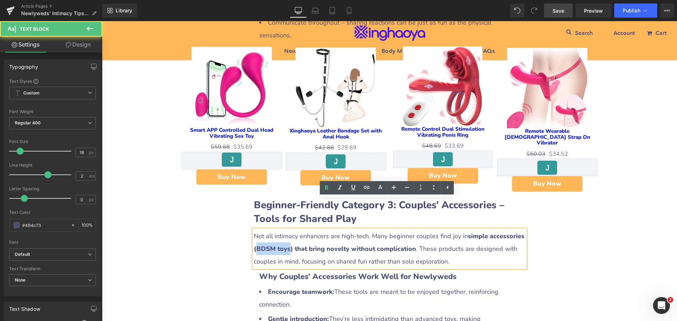
drag, startPoint x: 254, startPoint y: 219, endPoint x: 286, endPoint y: 220, distance: 32.5
click at [286, 232] on strong "simple accessories (BDSM toys) that bring novelty without complication" at bounding box center [389, 242] width 270 height 21
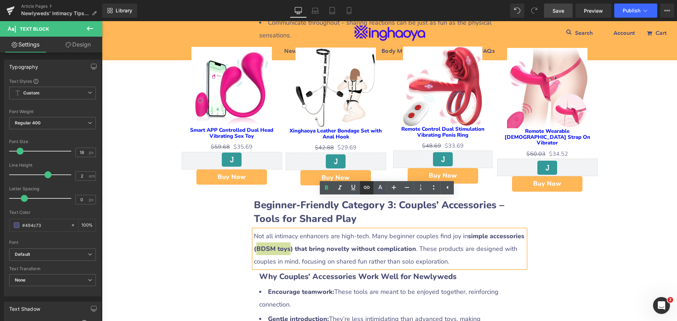
drag, startPoint x: 369, startPoint y: 189, endPoint x: 368, endPoint y: 193, distance: 4.6
click at [369, 189] on icon at bounding box center [367, 187] width 6 height 3
click at [328, 231] on input "[URL][DOMAIN_NAME]" at bounding box center [302, 234] width 109 height 18
paste input "[URL][DOMAIN_NAME]"
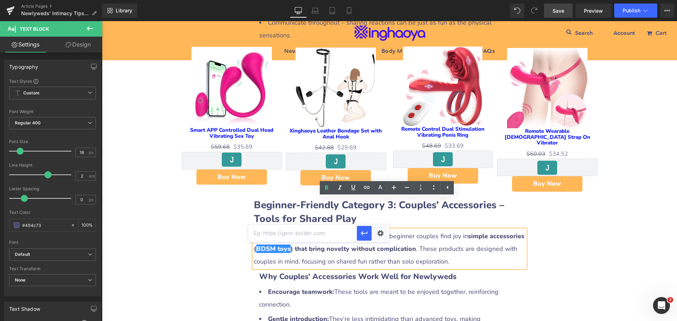
type input "[URL][DOMAIN_NAME]"
click at [381, 0] on div "Text Color Highlight Color #333333 Edit or remove link: Edit - Unlink - Cancel …" at bounding box center [338, 0] width 677 height 0
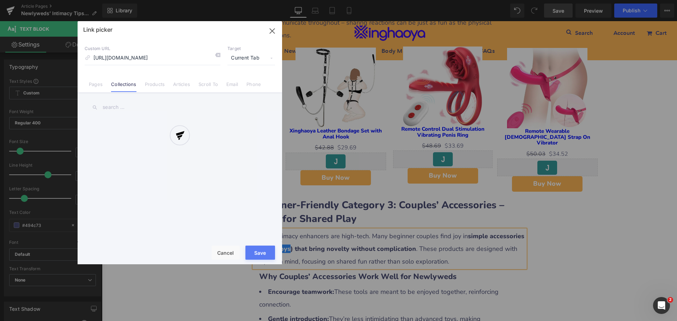
click at [245, 60] on div at bounding box center [180, 142] width 204 height 243
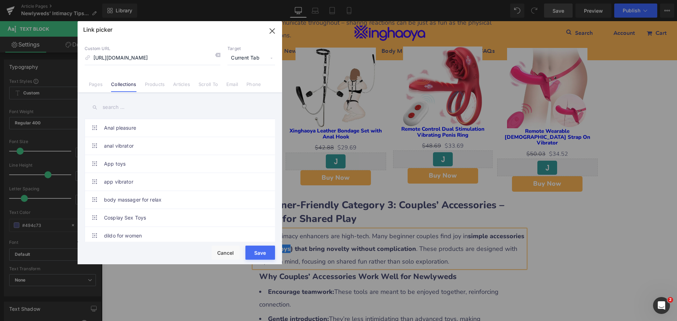
click at [245, 60] on span "Current Tab" at bounding box center [251, 57] width 48 height 13
click at [241, 84] on li "New Tab" at bounding box center [251, 83] width 55 height 12
drag, startPoint x: 262, startPoint y: 252, endPoint x: 349, endPoint y: 249, distance: 87.8
click at [262, 252] on button "Save" at bounding box center [260, 253] width 30 height 14
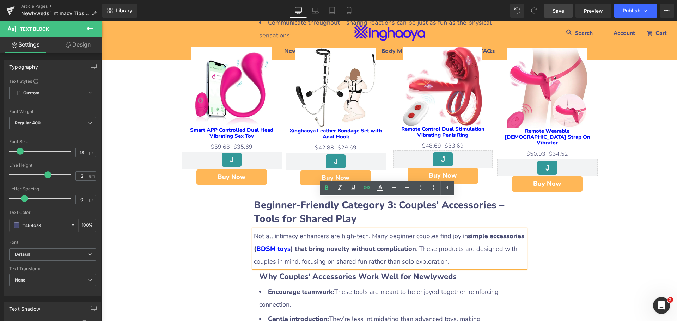
click at [609, 263] on div "Newlyweds’ Intimacy Tips: Three Types of Beginner-Friendly Intimate Products He…" at bounding box center [389, 123] width 575 height 2913
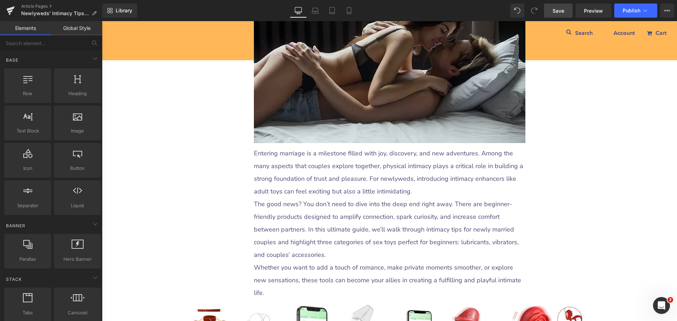
scroll to position [154, 0]
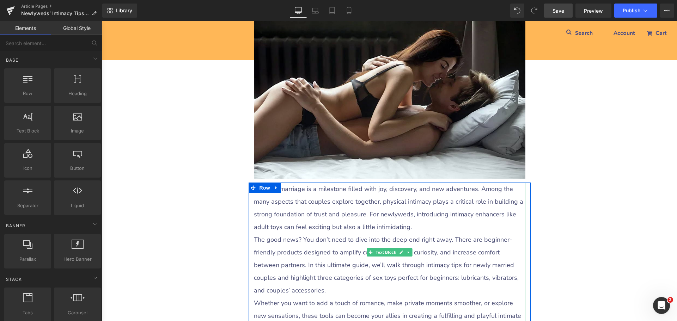
click at [460, 264] on p "The good news? You don’t need to dive into the deep end right away. There are b…" at bounding box center [389, 264] width 271 height 63
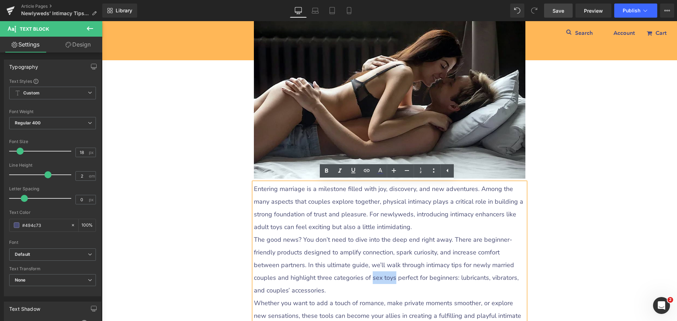
drag, startPoint x: 331, startPoint y: 277, endPoint x: 354, endPoint y: 277, distance: 23.3
click at [354, 277] on p "The good news? You don’t need to dive into the deep end right away. There are b…" at bounding box center [389, 264] width 271 height 63
drag, startPoint x: 368, startPoint y: 168, endPoint x: 368, endPoint y: 175, distance: 6.4
click at [368, 168] on icon at bounding box center [366, 170] width 8 height 8
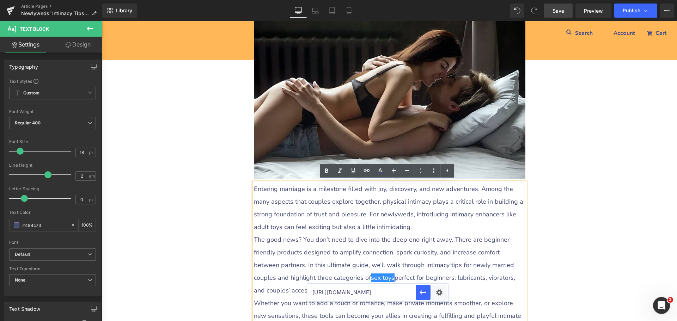
click at [365, 294] on input "[URL][DOMAIN_NAME]" at bounding box center [361, 293] width 109 height 18
paste input "[URL][DOMAIN_NAME]"
type input "[URL][DOMAIN_NAME]"
click at [438, 0] on div "Text Color Highlight Color #333333 Edit or remove link: Edit - Unlink - Cancel …" at bounding box center [338, 0] width 677 height 0
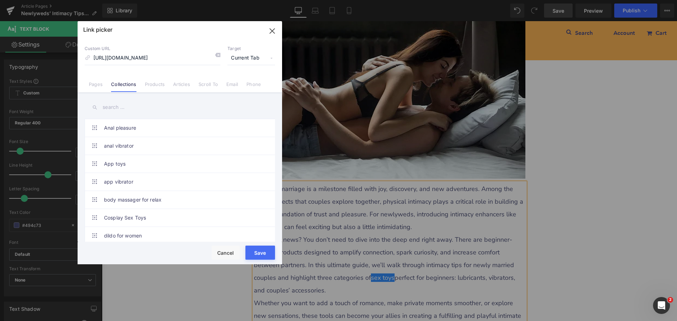
click at [241, 59] on span "Current Tab" at bounding box center [251, 57] width 48 height 13
click at [240, 84] on li "New Tab" at bounding box center [251, 83] width 55 height 12
click at [269, 257] on button "Save" at bounding box center [260, 253] width 30 height 14
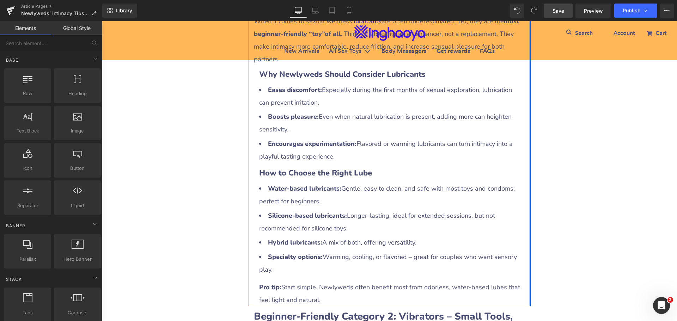
scroll to position [894, 0]
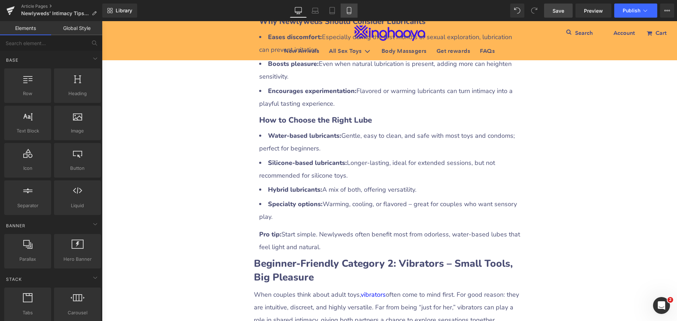
drag, startPoint x: 348, startPoint y: 13, endPoint x: 152, endPoint y: 103, distance: 215.6
click at [348, 13] on icon at bounding box center [348, 10] width 7 height 7
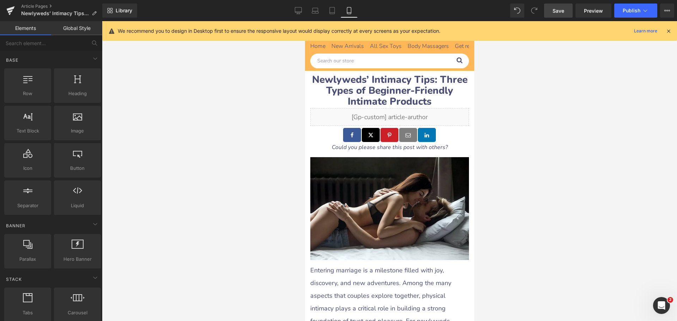
scroll to position [0, 0]
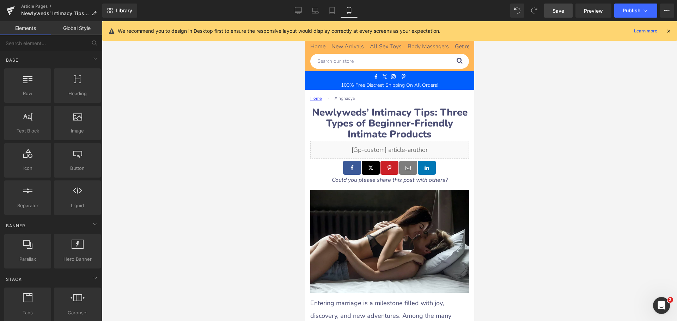
drag, startPoint x: 472, startPoint y: 109, endPoint x: 774, endPoint y: 61, distance: 306.5
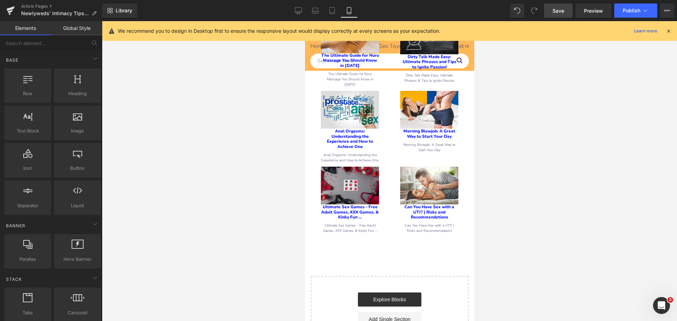
scroll to position [3701, 0]
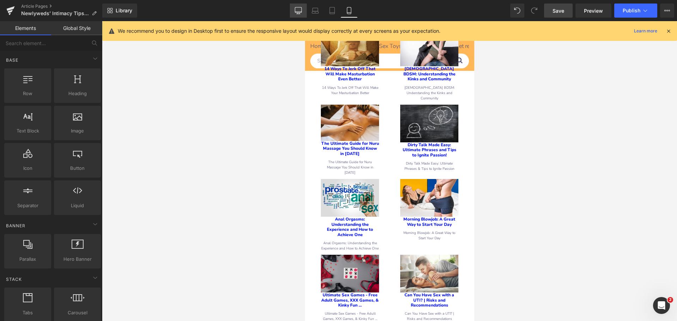
drag, startPoint x: 296, startPoint y: 11, endPoint x: 206, endPoint y: 141, distance: 158.5
click at [296, 11] on icon at bounding box center [298, 10] width 7 height 7
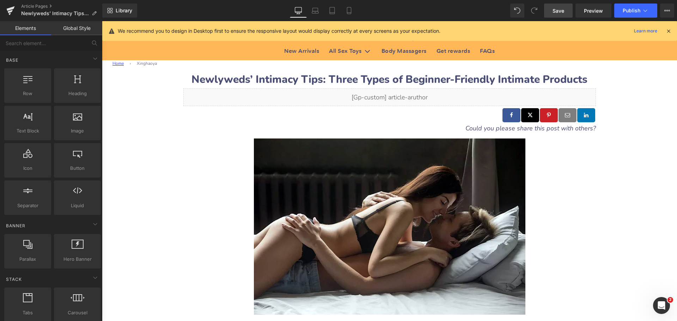
scroll to position [0, 0]
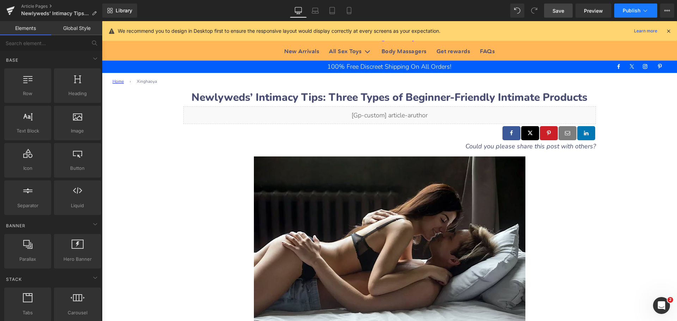
click at [636, 13] on button "Publish" at bounding box center [635, 11] width 43 height 14
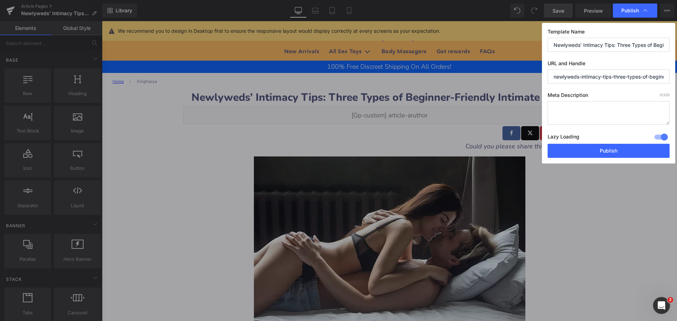
click at [571, 109] on textarea at bounding box center [608, 113] width 122 height 24
paste textarea "Discover intimacy tips for newlyweds and learn about three beginner-friendly ad…"
type textarea "Discover intimacy tips for newlyweds and learn about three beginner-friendly ad…"
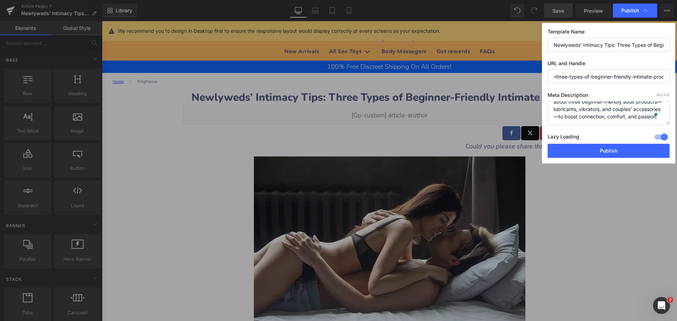
drag, startPoint x: 644, startPoint y: 78, endPoint x: 663, endPoint y: 76, distance: 18.4
click at [663, 76] on input "newlyweds-intimacy-tips-three-types-of-beginner-friendly-intimate-products" at bounding box center [608, 76] width 122 height 14
click at [580, 79] on input "newlyweds-intimacy-tips-three-types-of-beginner-friendly-intimate-products" at bounding box center [608, 76] width 122 height 14
click at [590, 87] on div "Template Name Newlyweds’ Intimacy Tips: Three Types of Beginner-Friendly Intima…" at bounding box center [608, 93] width 133 height 141
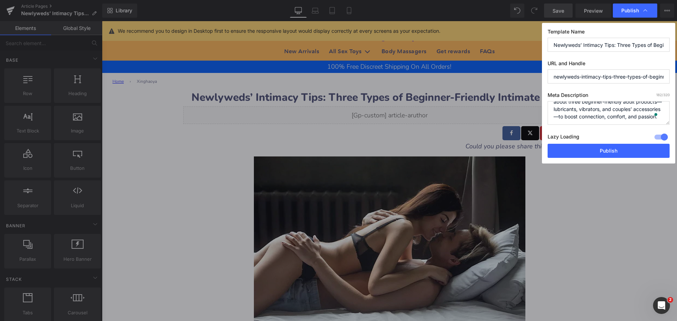
click at [613, 79] on input "newlyweds-intimacy-tips-three-types-of-beginner-friendly-intimate-products" at bounding box center [608, 76] width 122 height 14
drag, startPoint x: 611, startPoint y: 78, endPoint x: 669, endPoint y: 79, distance: 57.1
click at [669, 79] on input "newlyweds-intimacy-tips-three-types-of-beginner-friendly-intimate-products" at bounding box center [608, 76] width 122 height 14
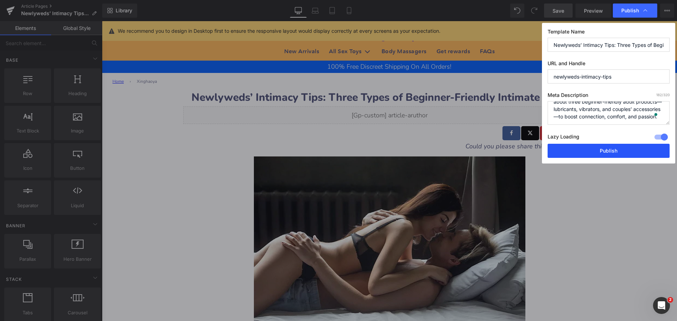
type input "newlyweds-intimacy-tips"
click at [590, 149] on button "Publish" at bounding box center [608, 151] width 122 height 14
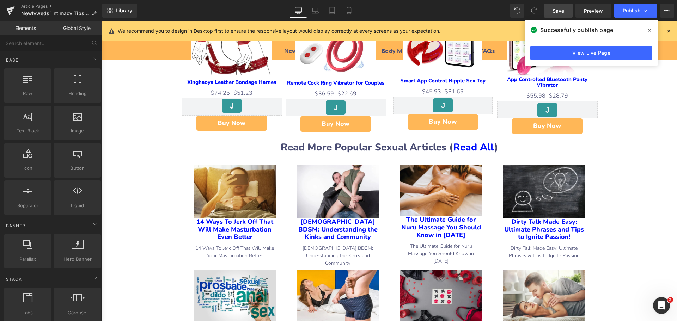
scroll to position [2502, 0]
